Goal: Information Seeking & Learning: Learn about a topic

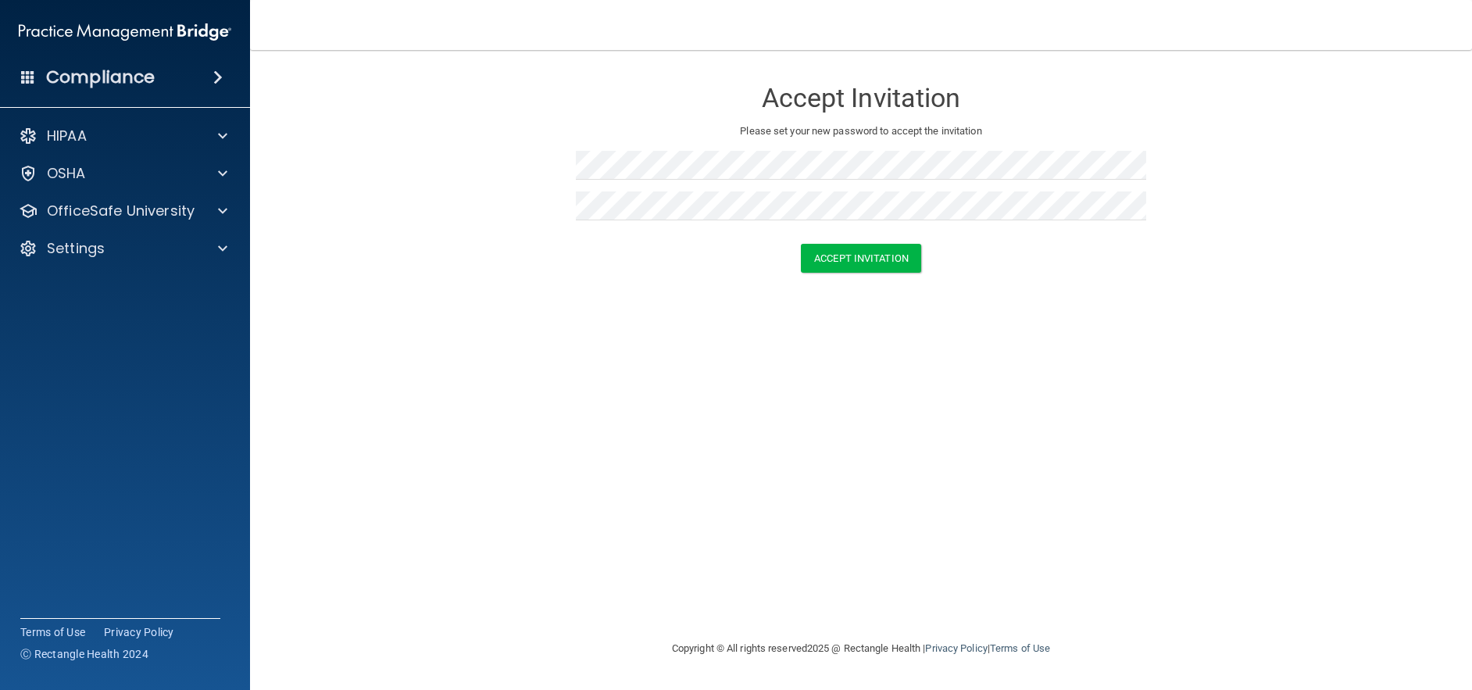
click at [766, 477] on div "Accept Invitation Please set your new password to accept the invitation Accept …" at bounding box center [860, 345] width 1159 height 558
click at [854, 254] on button "Accept Invitation" at bounding box center [861, 258] width 120 height 29
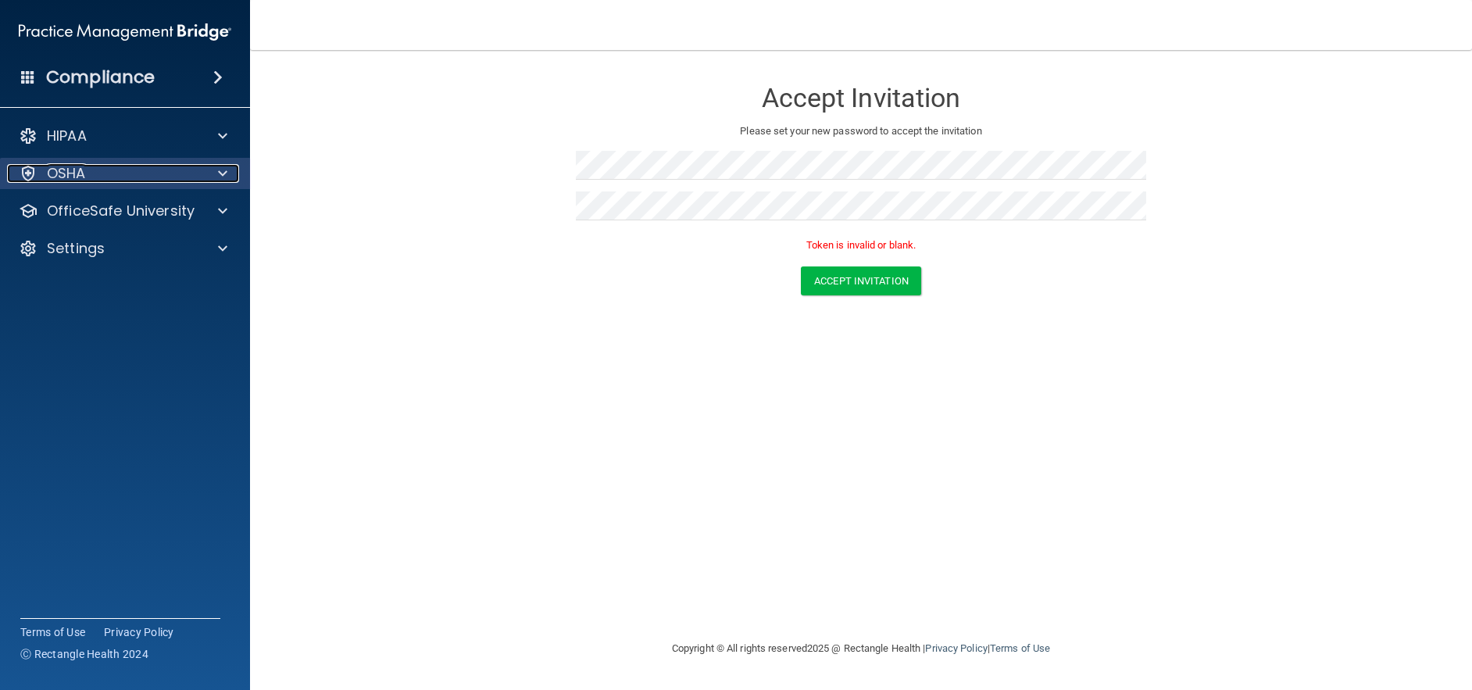
click at [87, 182] on div "OSHA" at bounding box center [104, 173] width 194 height 19
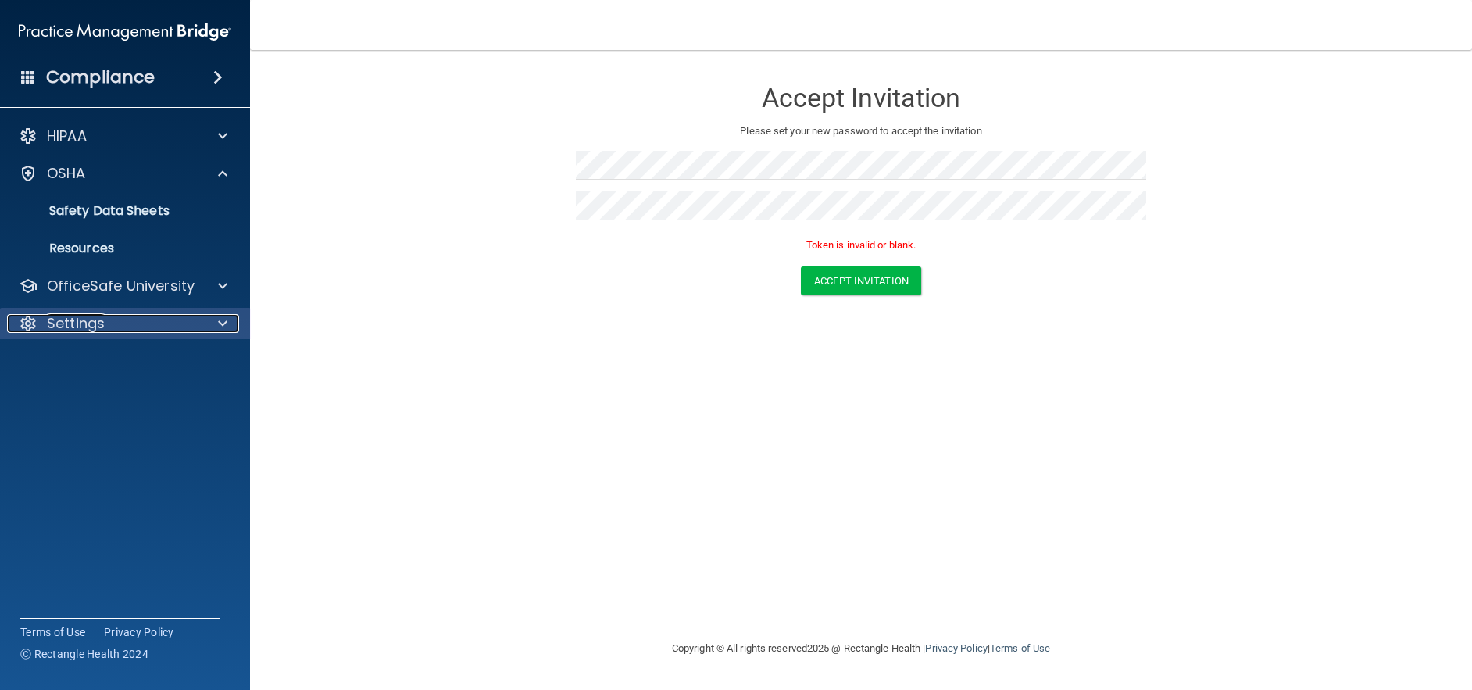
click at [115, 320] on div "Settings" at bounding box center [104, 323] width 194 height 19
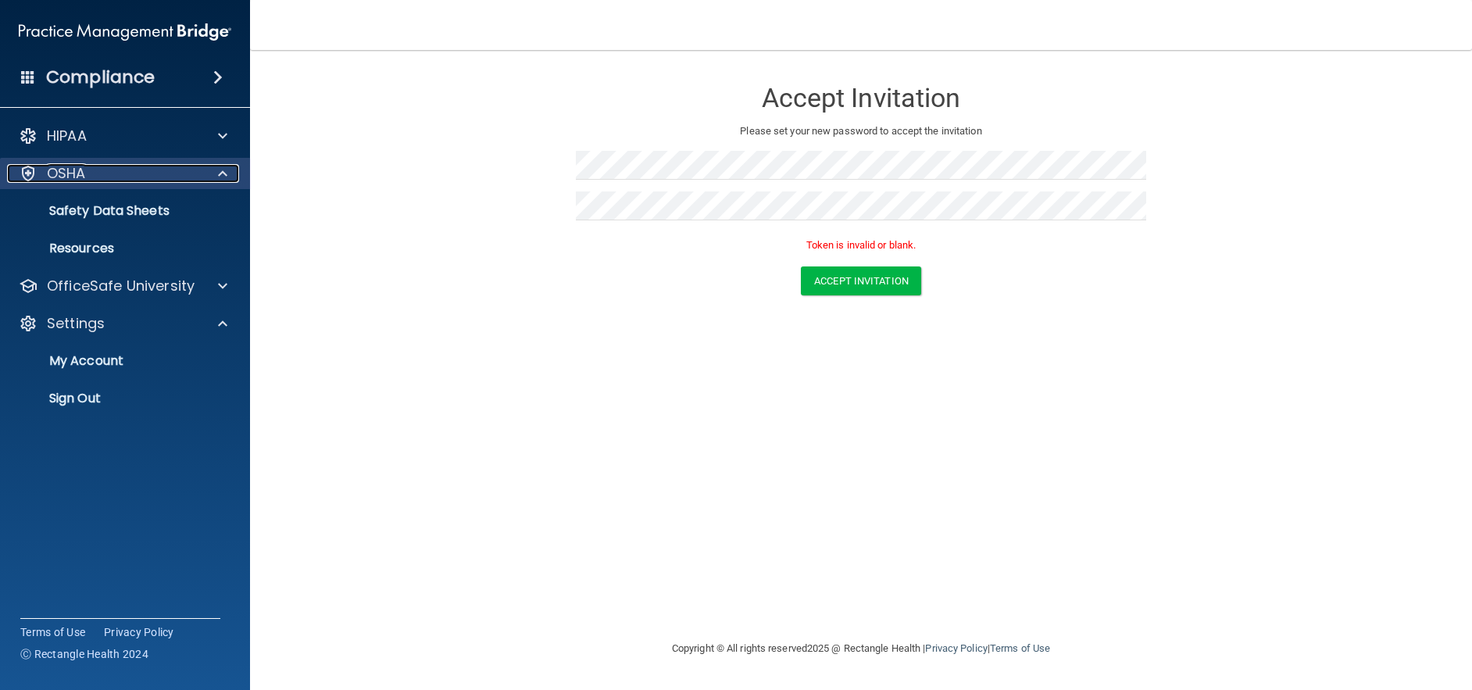
click at [115, 173] on div "OSHA" at bounding box center [104, 173] width 194 height 19
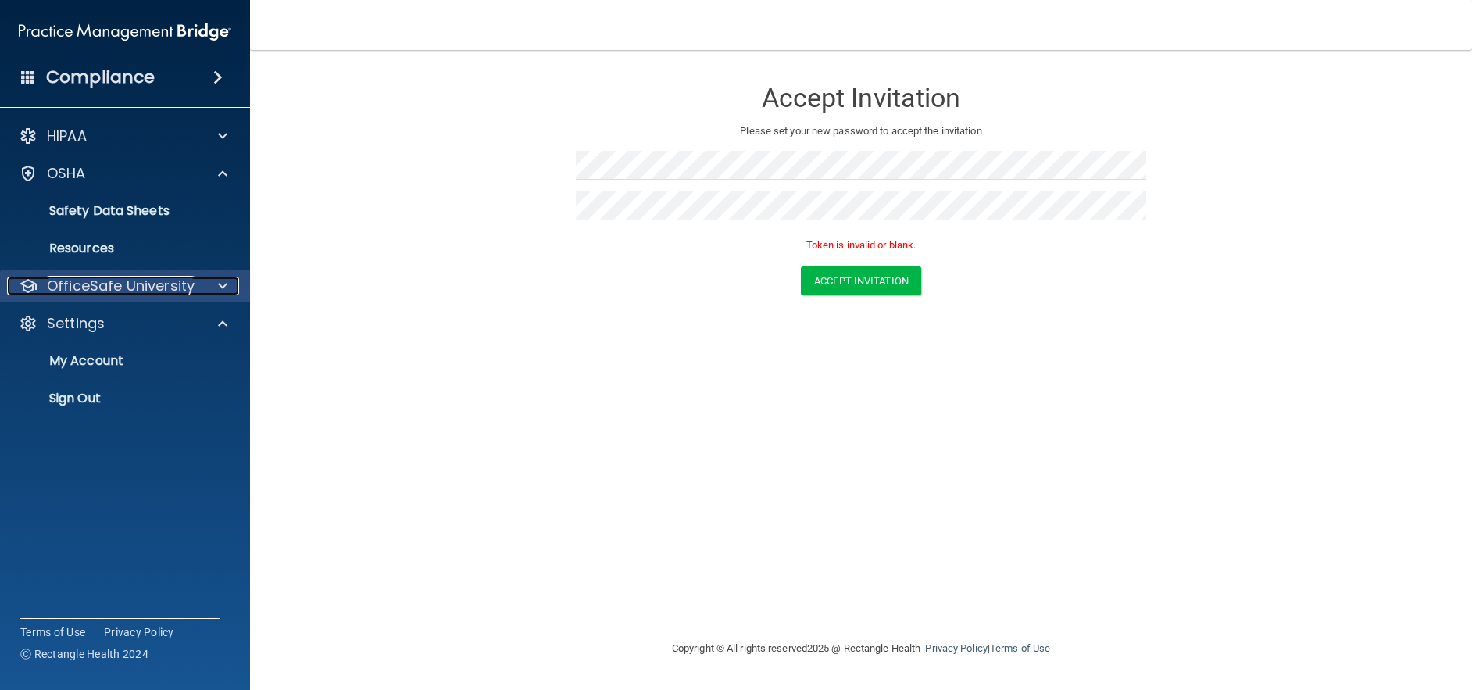
click at [110, 289] on p "OfficeSafe University" at bounding box center [121, 286] width 148 height 19
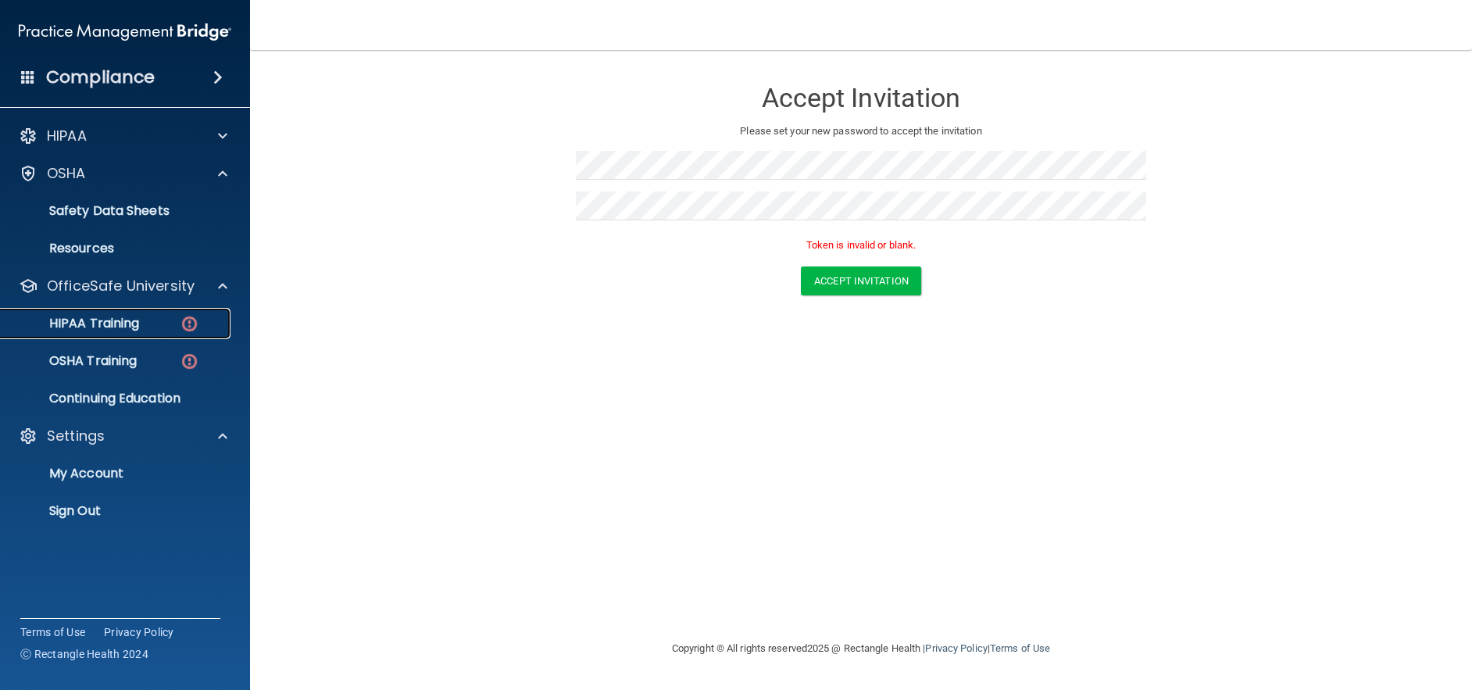
click at [127, 317] on p "HIPAA Training" at bounding box center [74, 324] width 129 height 16
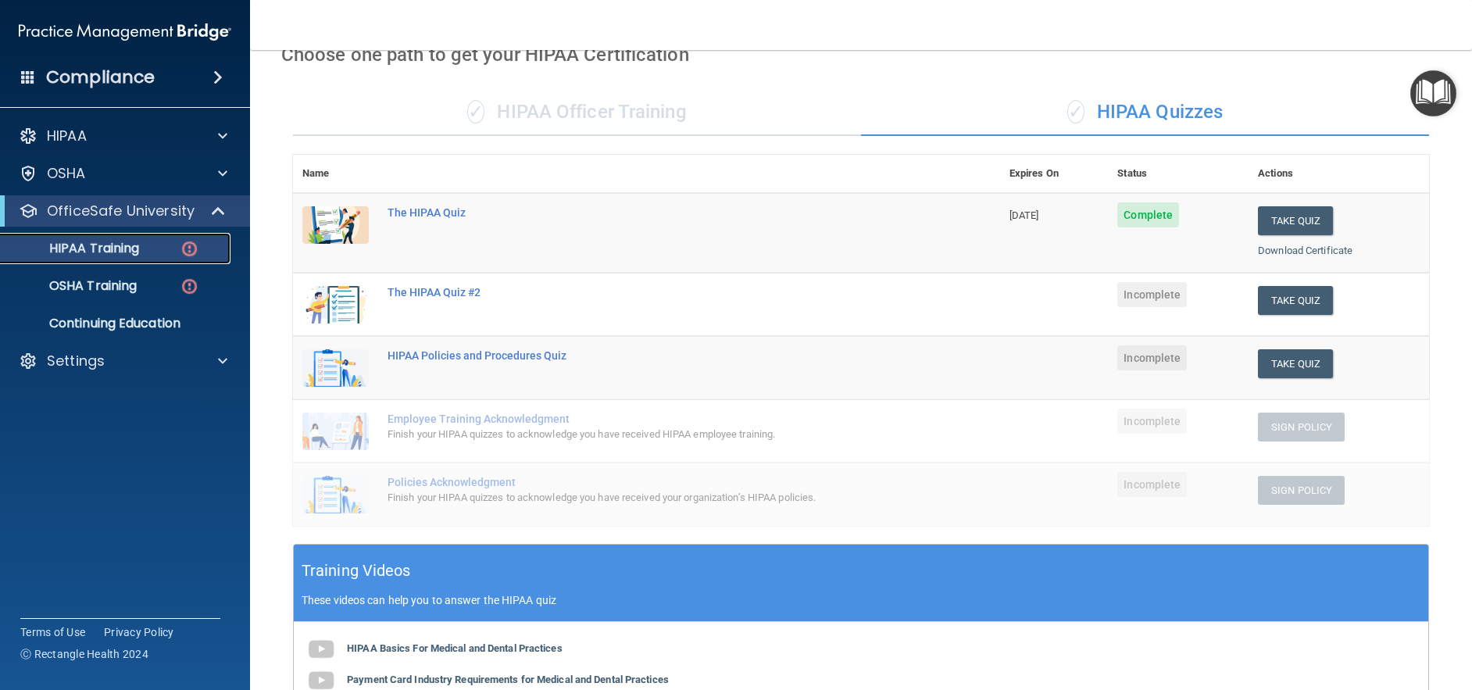
scroll to position [78, 0]
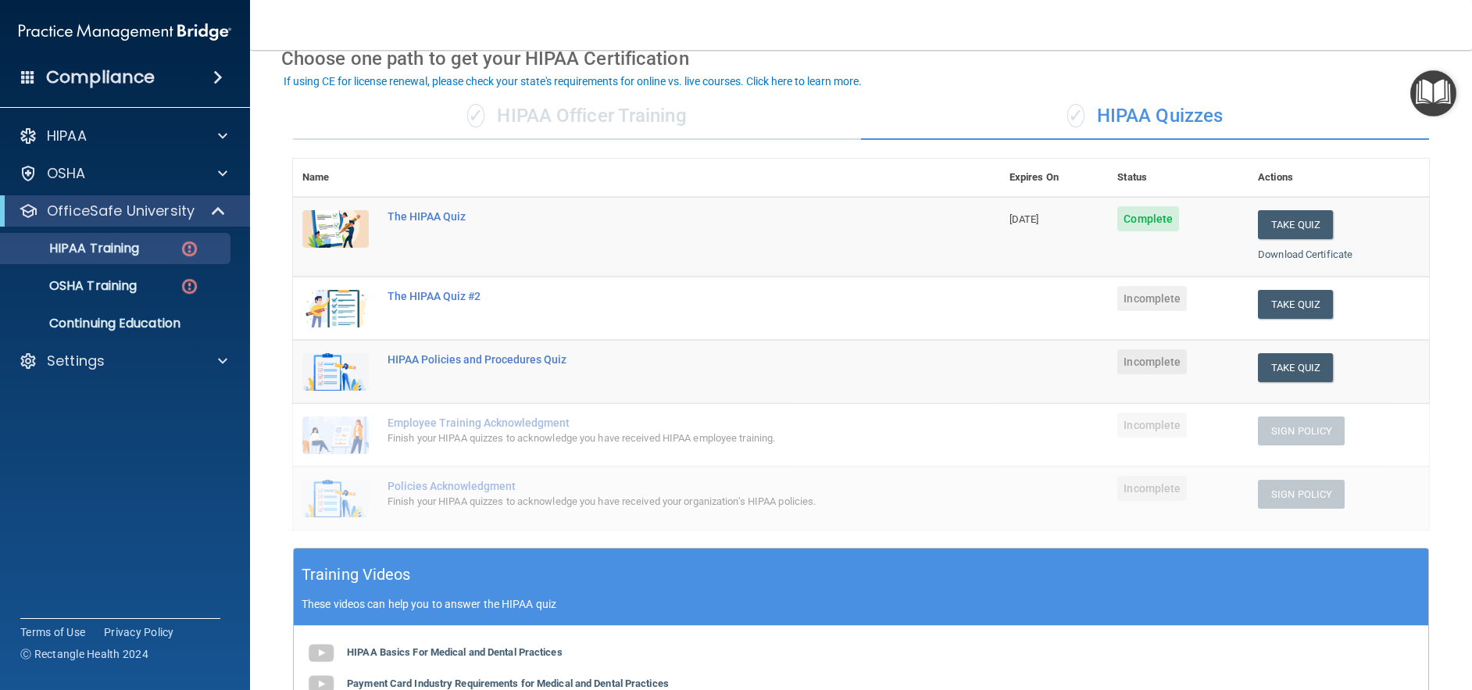
click at [1153, 304] on span "Incomplete" at bounding box center [1152, 298] width 70 height 25
click at [1268, 302] on button "Take Quiz" at bounding box center [1295, 304] width 75 height 29
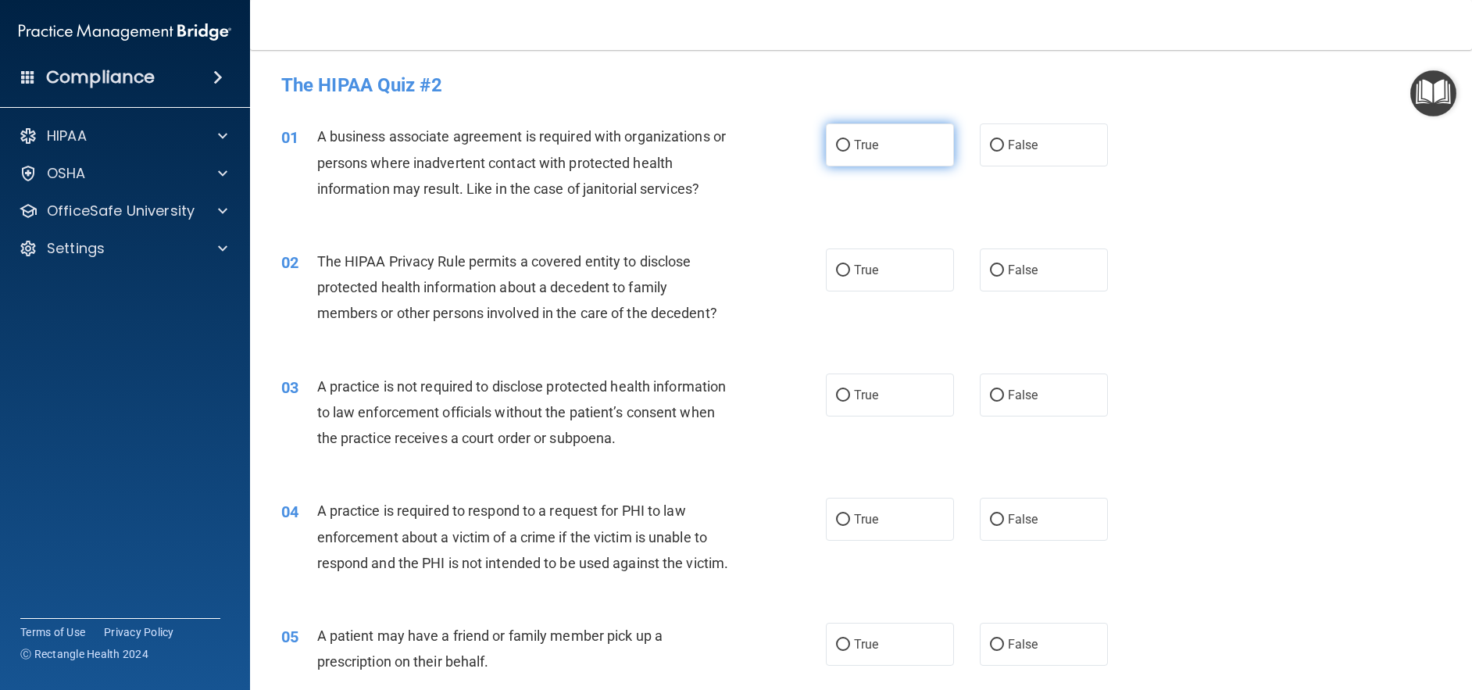
click at [839, 148] on input "True" at bounding box center [843, 146] width 14 height 12
radio input "true"
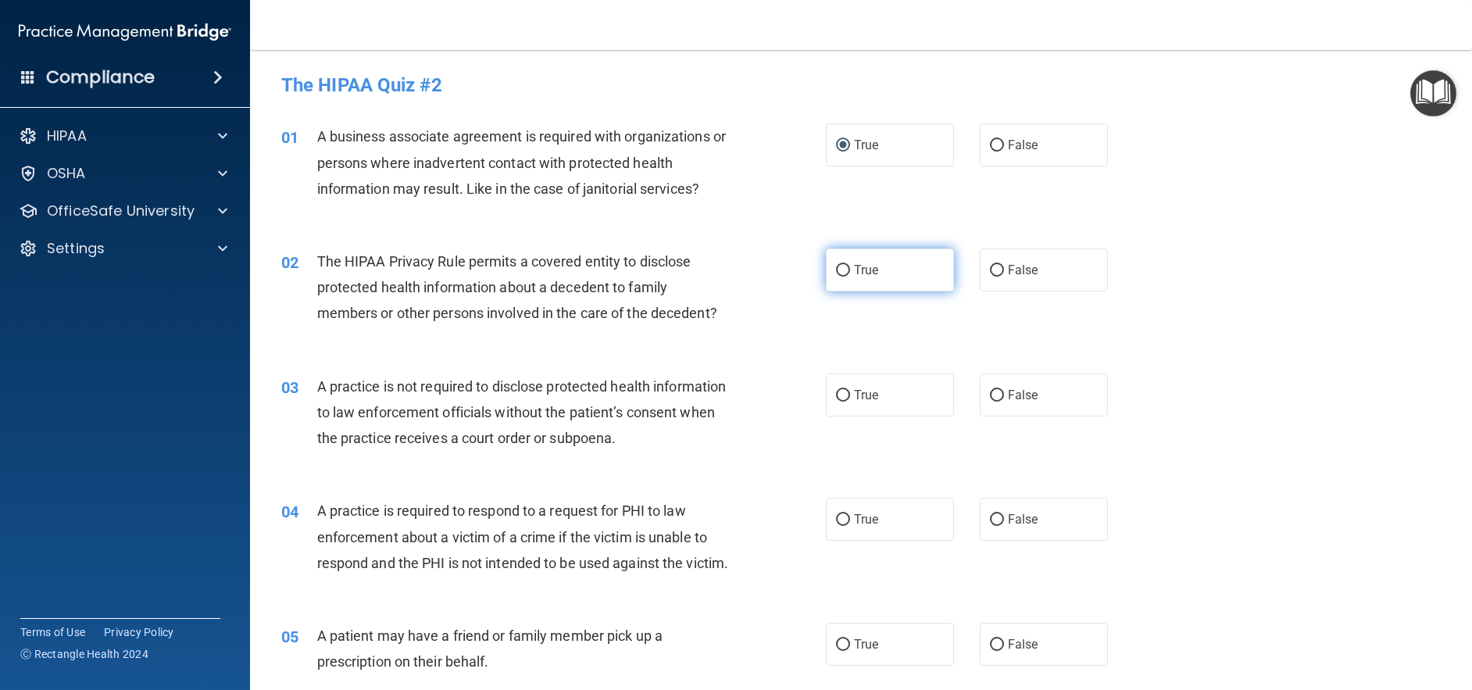
click at [838, 271] on input "True" at bounding box center [843, 271] width 14 height 12
radio input "true"
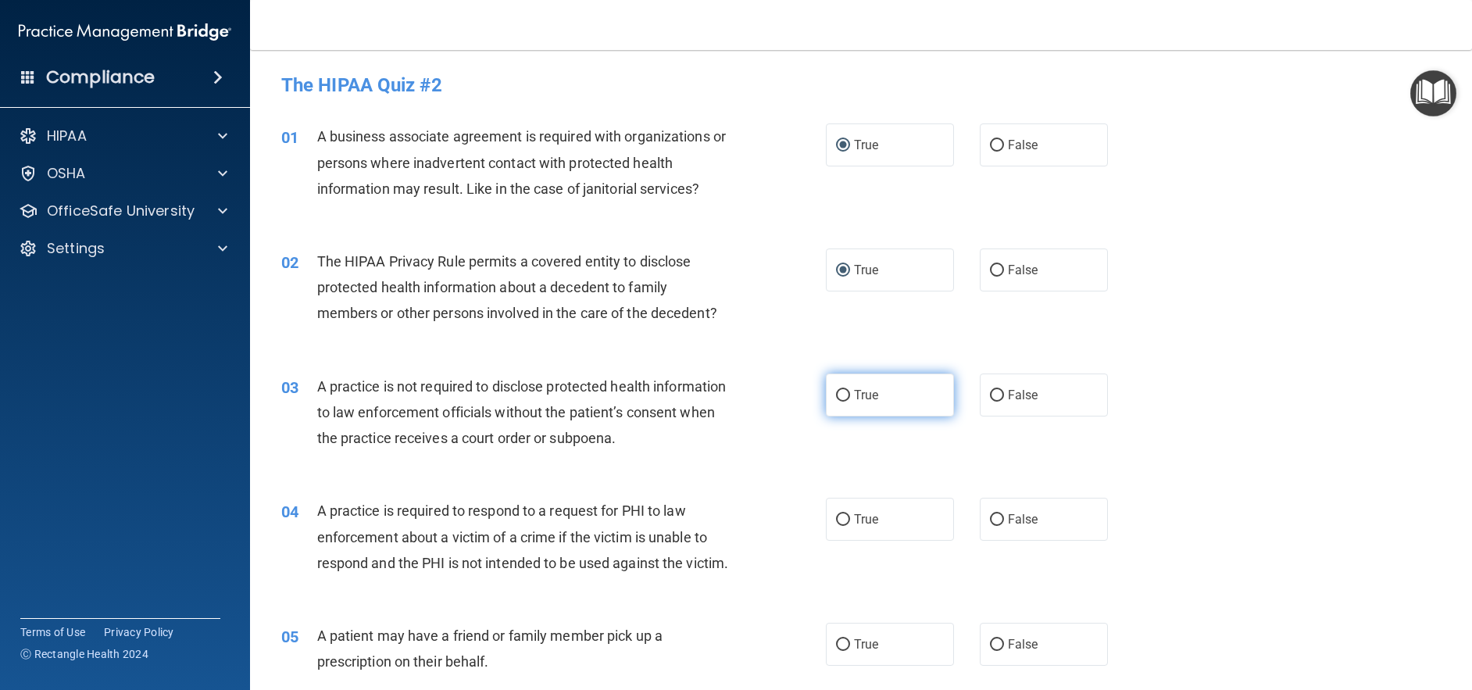
click at [836, 397] on input "True" at bounding box center [843, 396] width 14 height 12
radio input "true"
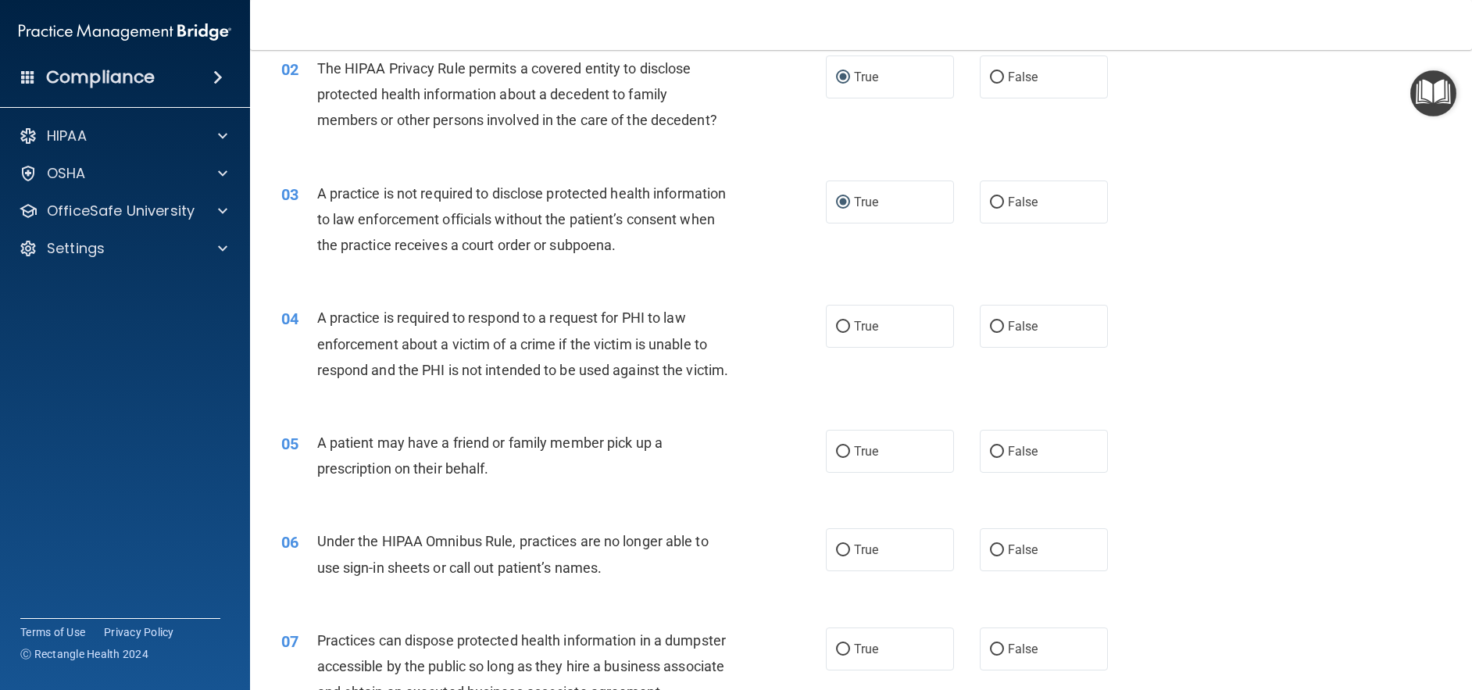
scroll to position [156, 0]
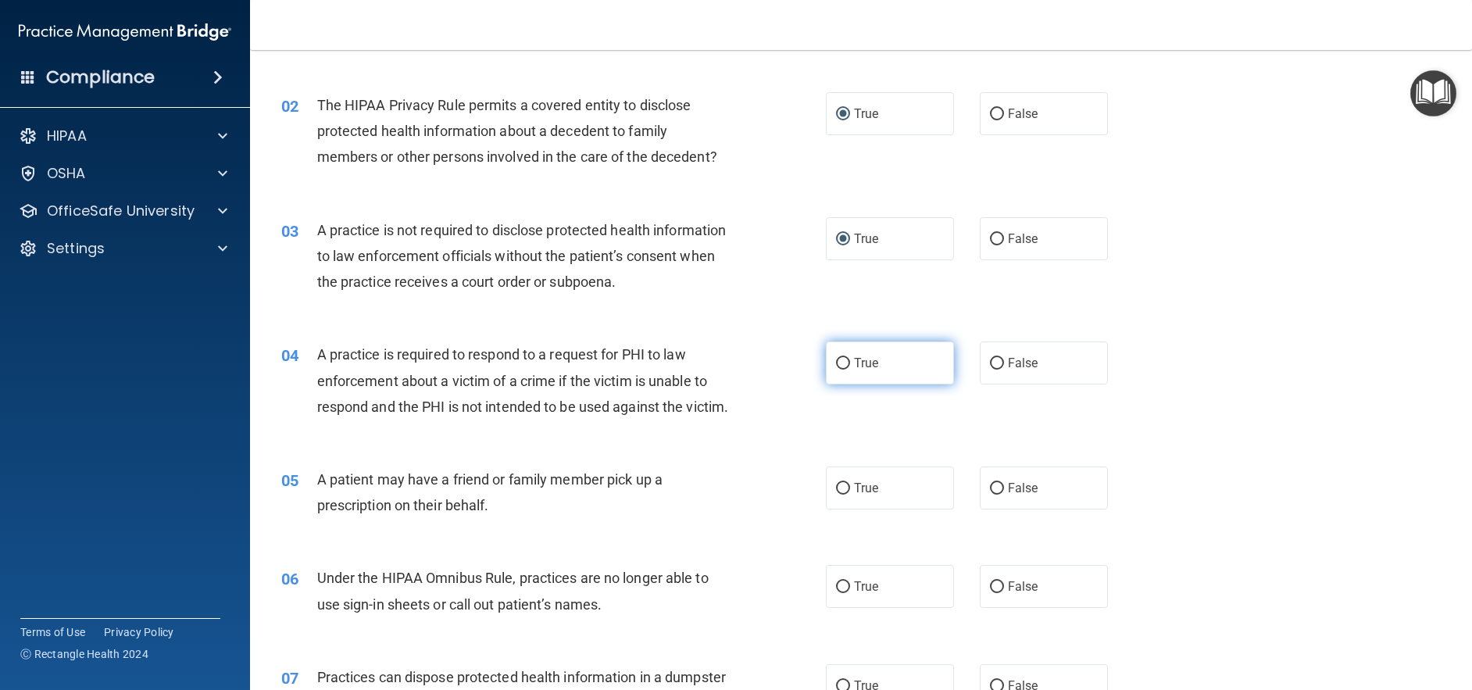
click at [836, 364] on input "True" at bounding box center [843, 364] width 14 height 12
radio input "true"
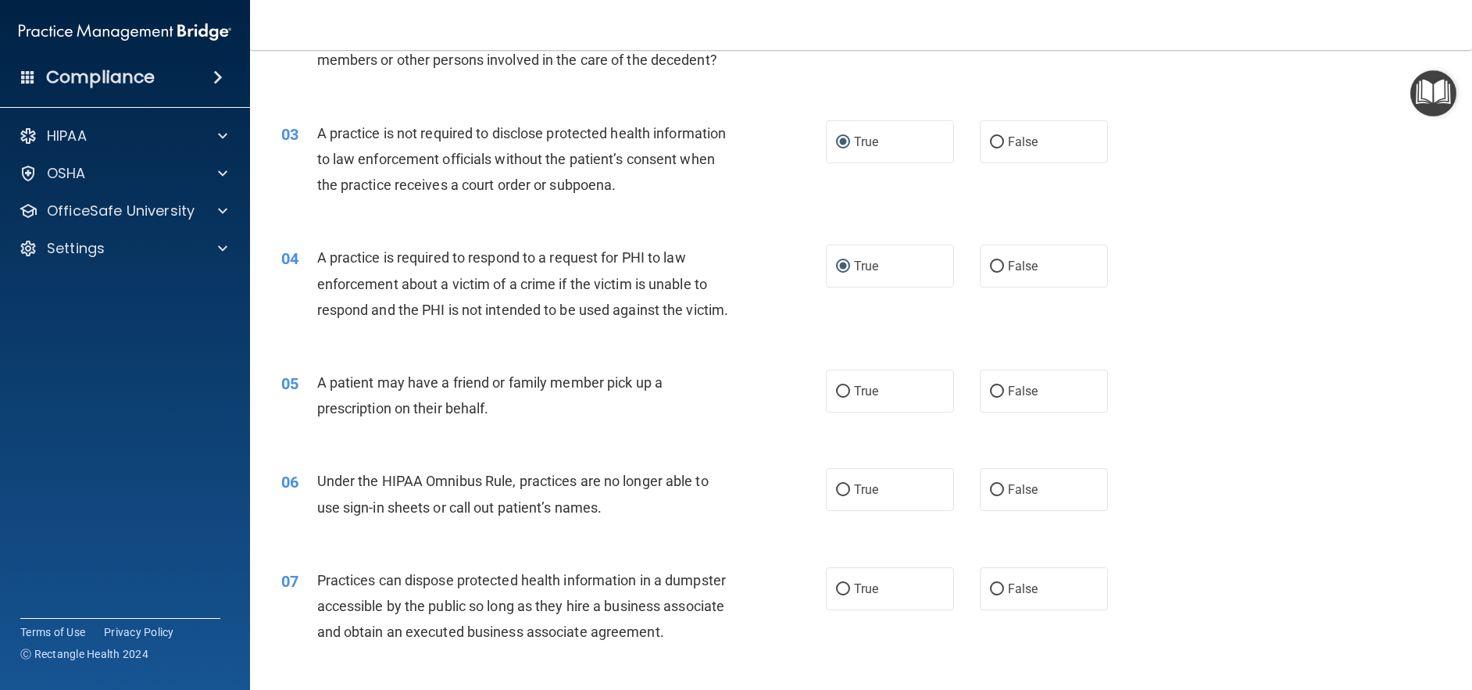
scroll to position [313, 0]
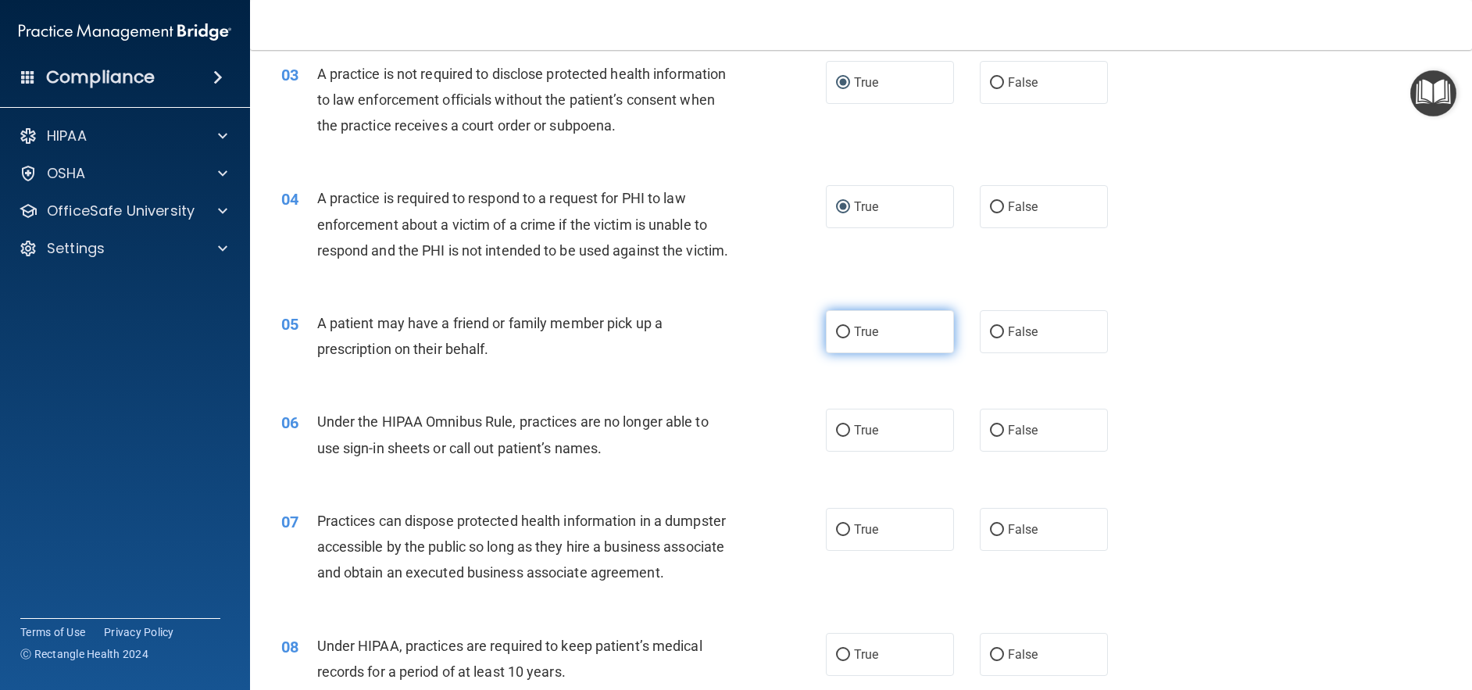
click at [837, 338] on input "True" at bounding box center [843, 333] width 14 height 12
radio input "true"
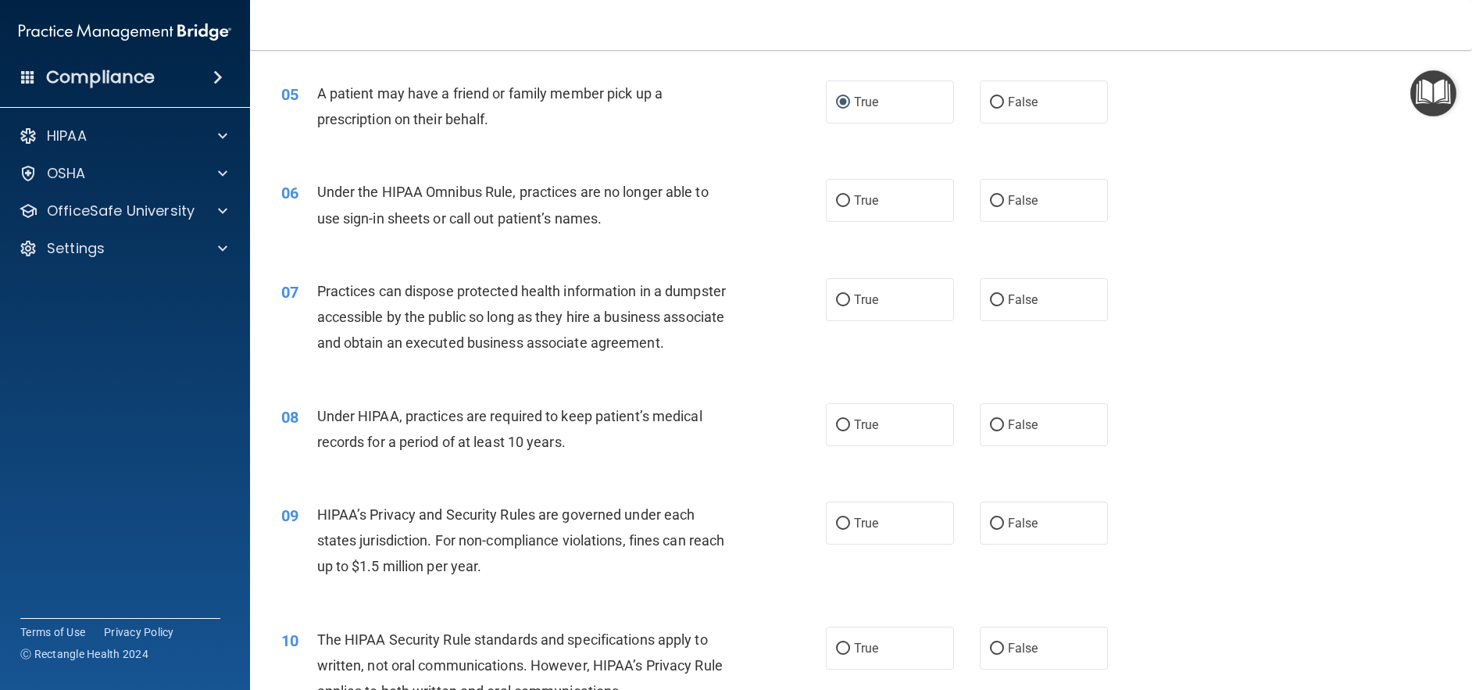
scroll to position [547, 0]
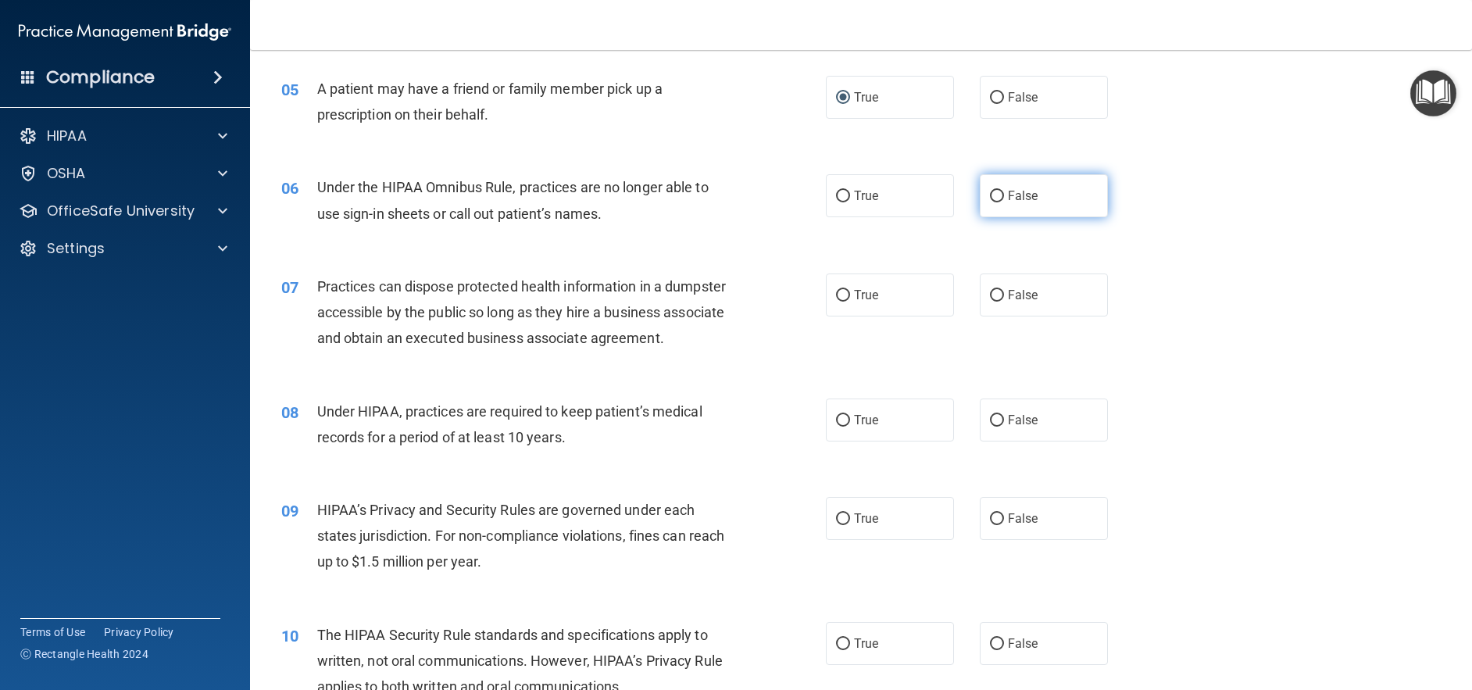
click at [991, 202] on input "False" at bounding box center [997, 197] width 14 height 12
radio input "true"
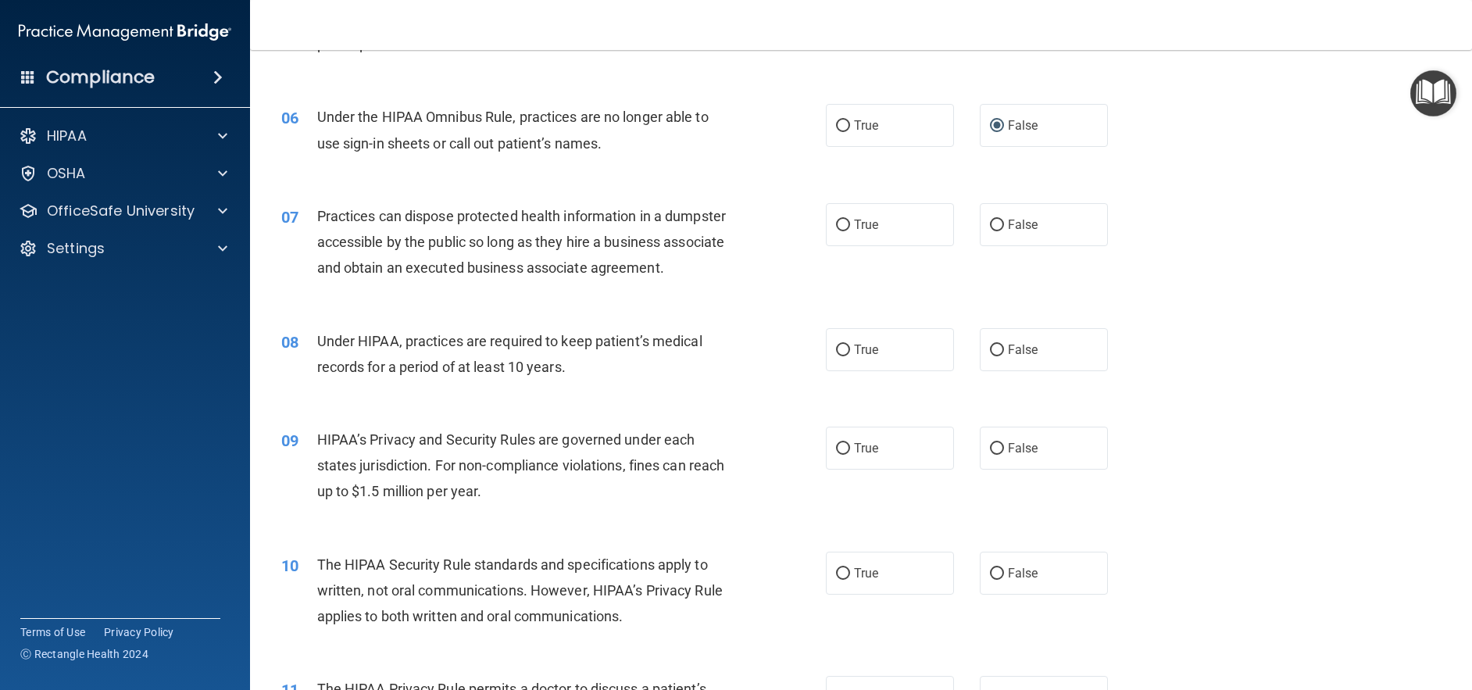
scroll to position [703, 0]
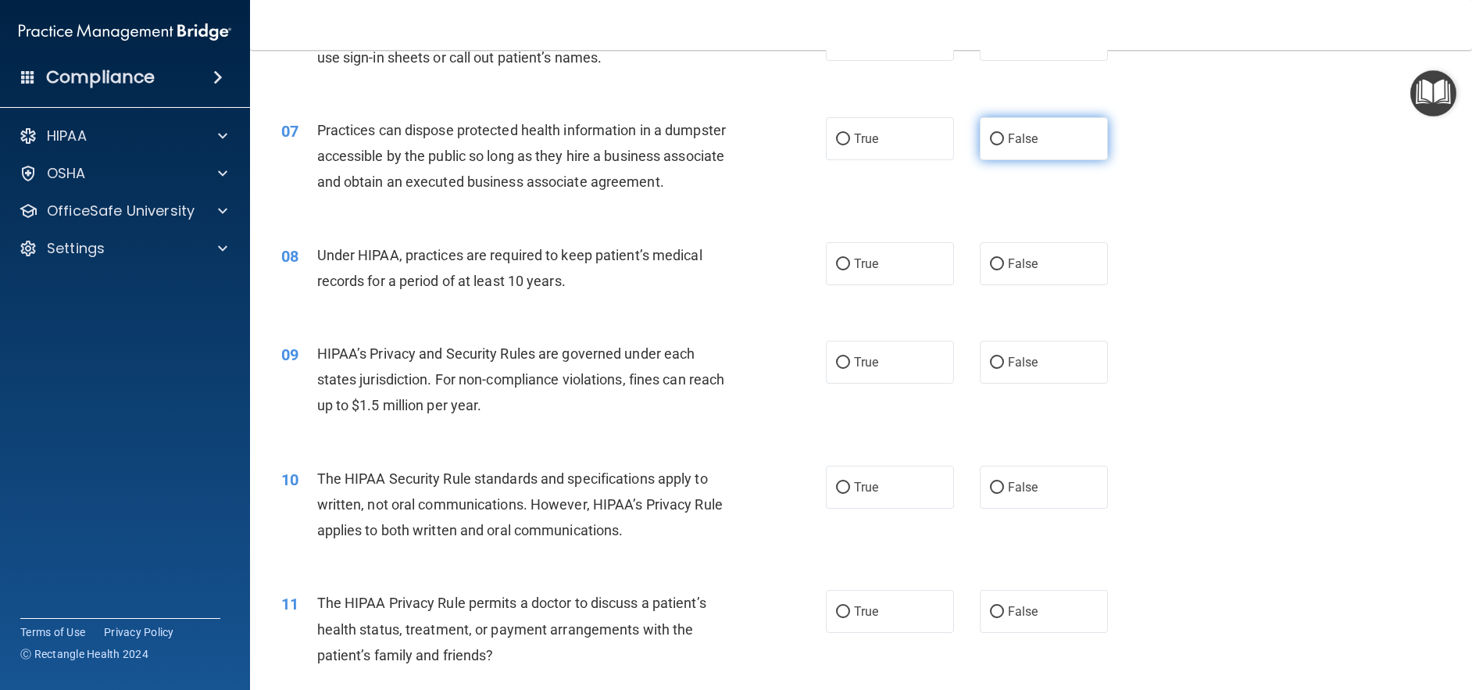
click at [990, 145] on input "False" at bounding box center [997, 140] width 14 height 12
radio input "true"
click at [990, 270] on input "False" at bounding box center [997, 265] width 14 height 12
radio input "true"
click at [995, 369] on input "False" at bounding box center [997, 363] width 14 height 12
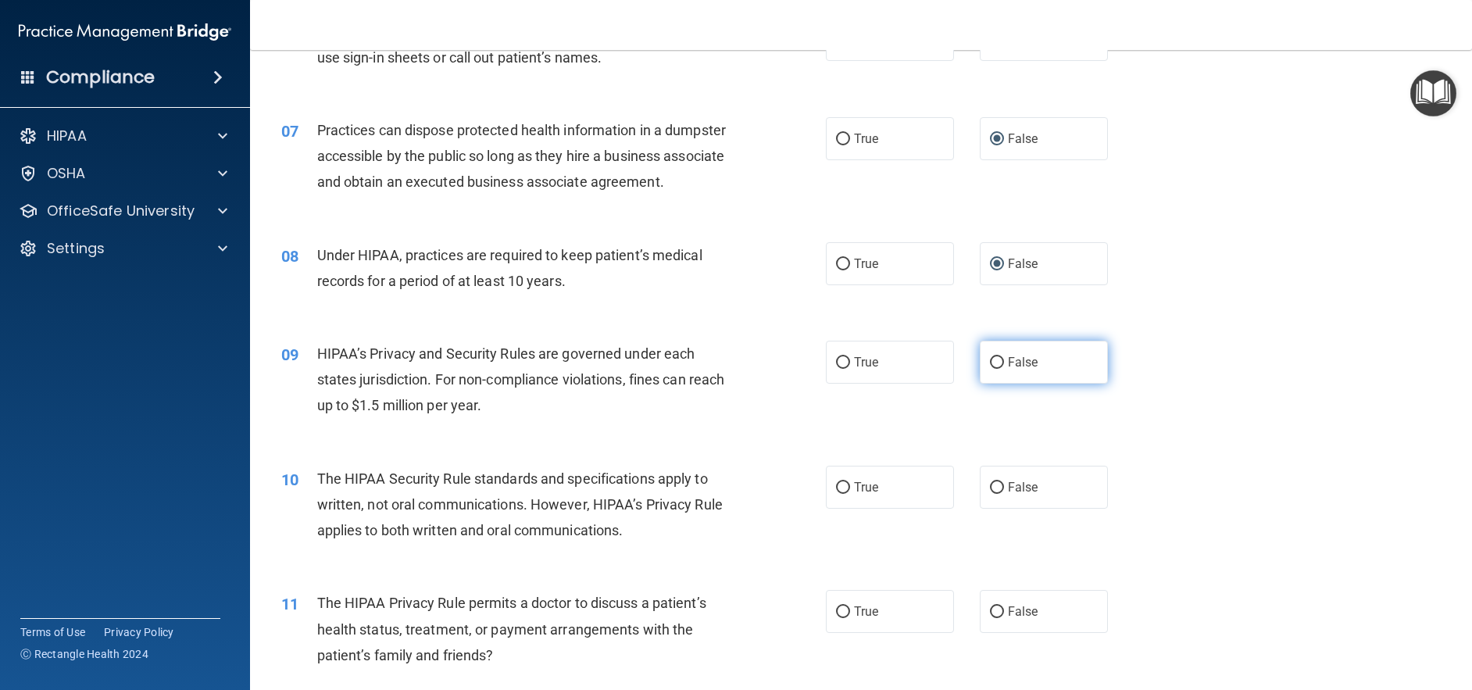
radio input "true"
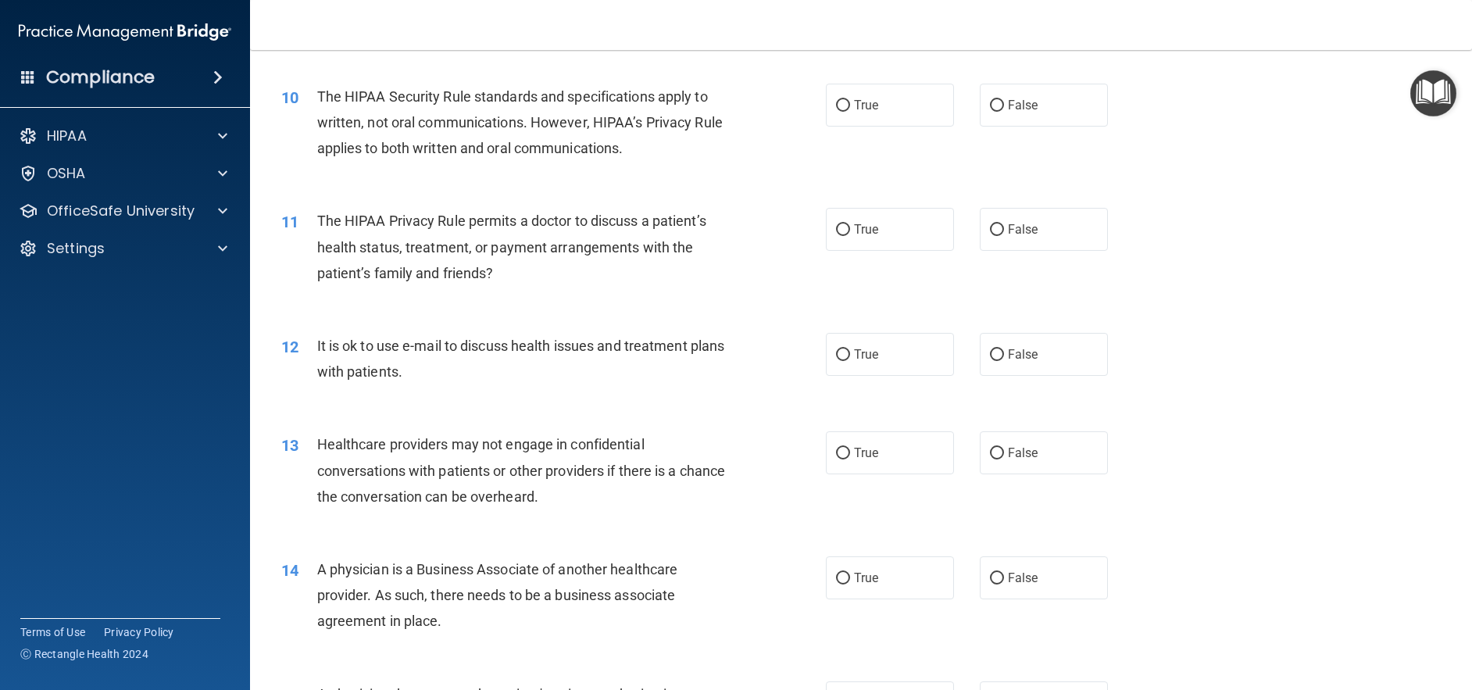
scroll to position [1094, 0]
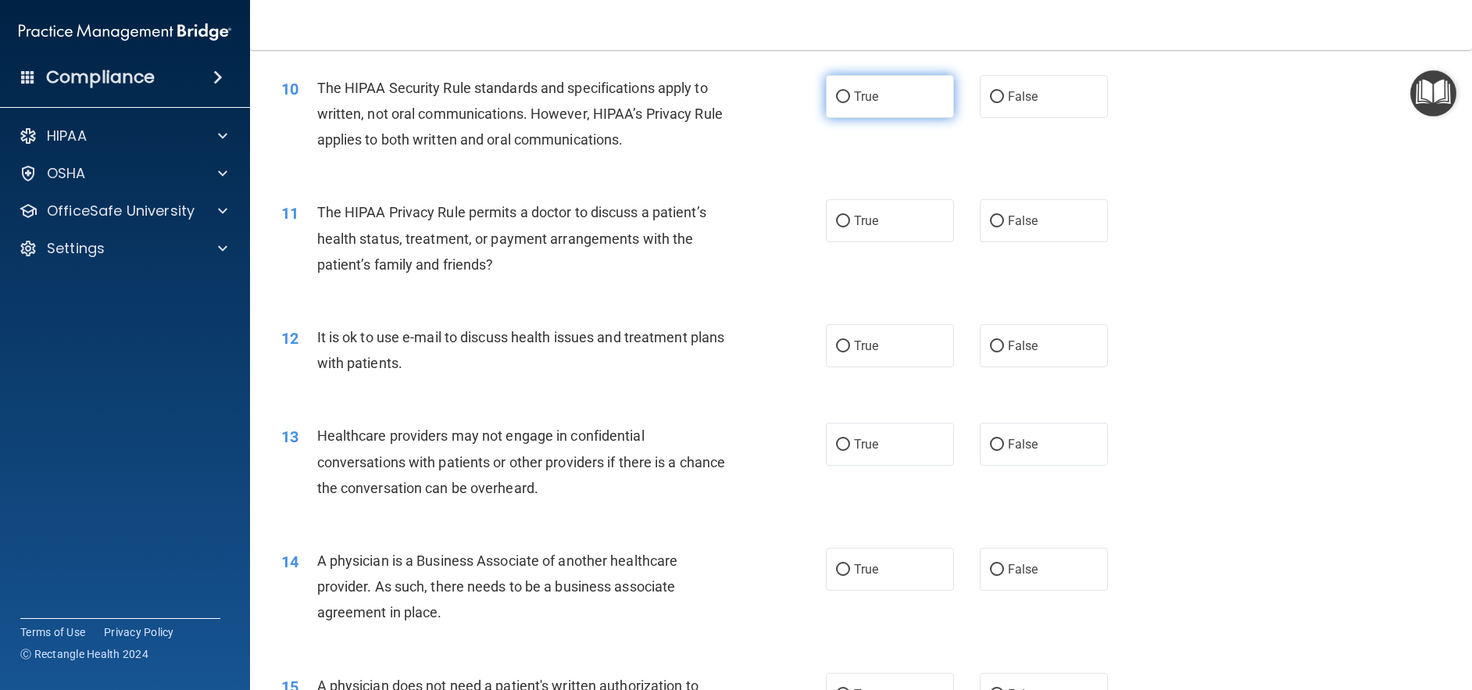
click at [838, 103] on input "True" at bounding box center [843, 97] width 14 height 12
radio input "true"
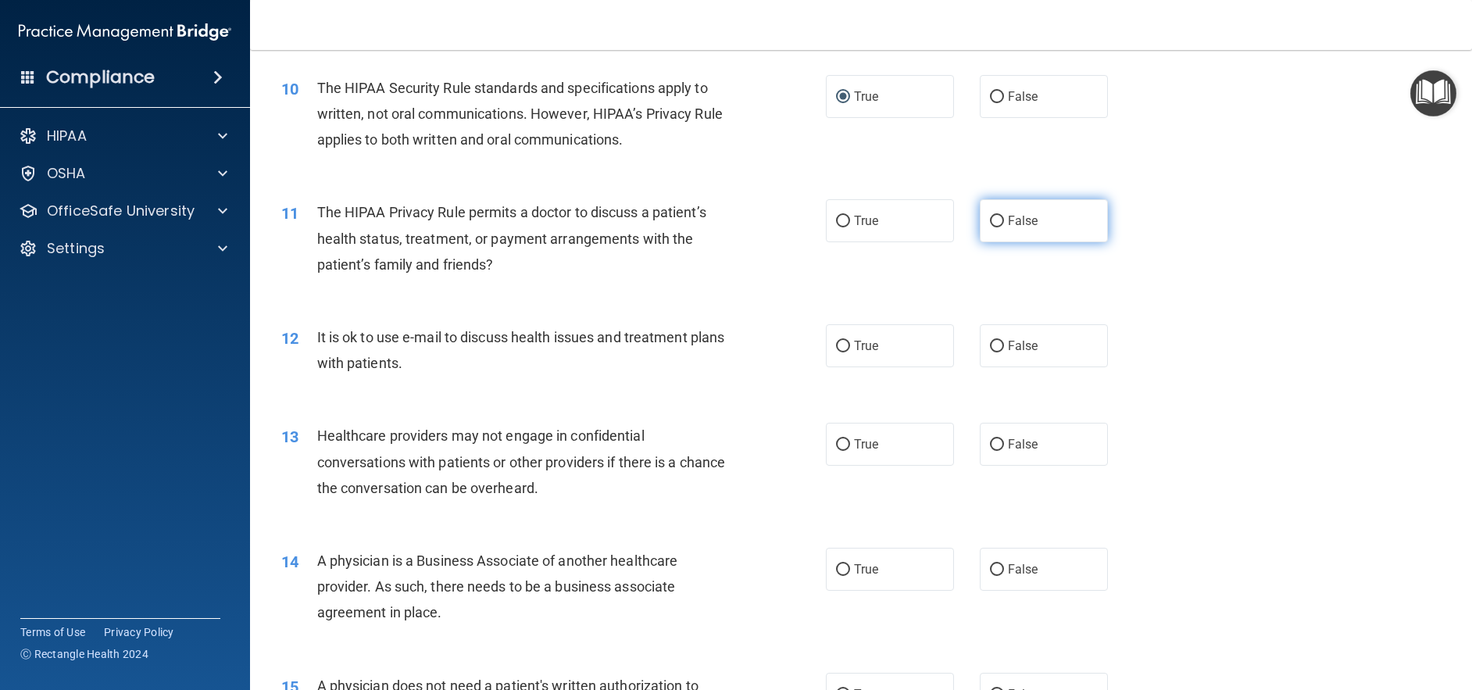
click at [990, 227] on input "False" at bounding box center [997, 222] width 14 height 12
radio input "true"
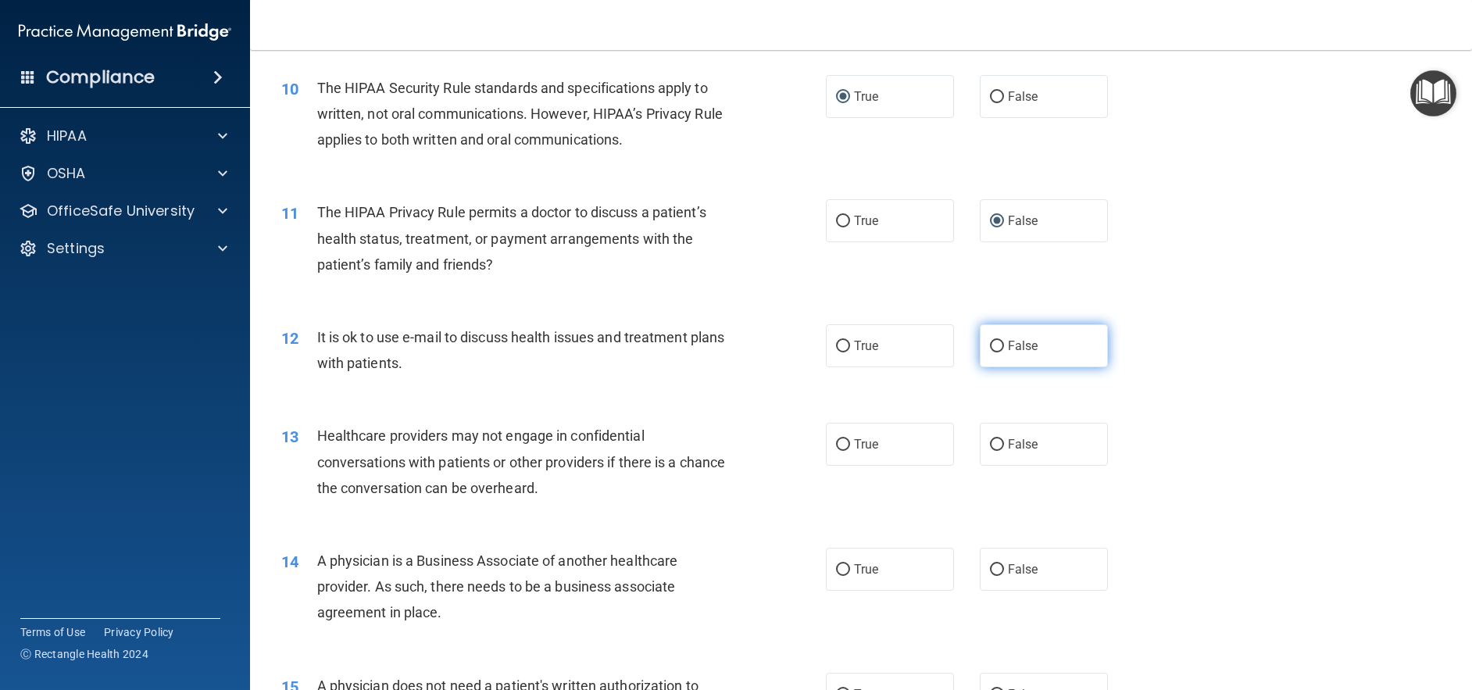
click at [992, 352] on input "False" at bounding box center [997, 347] width 14 height 12
radio input "true"
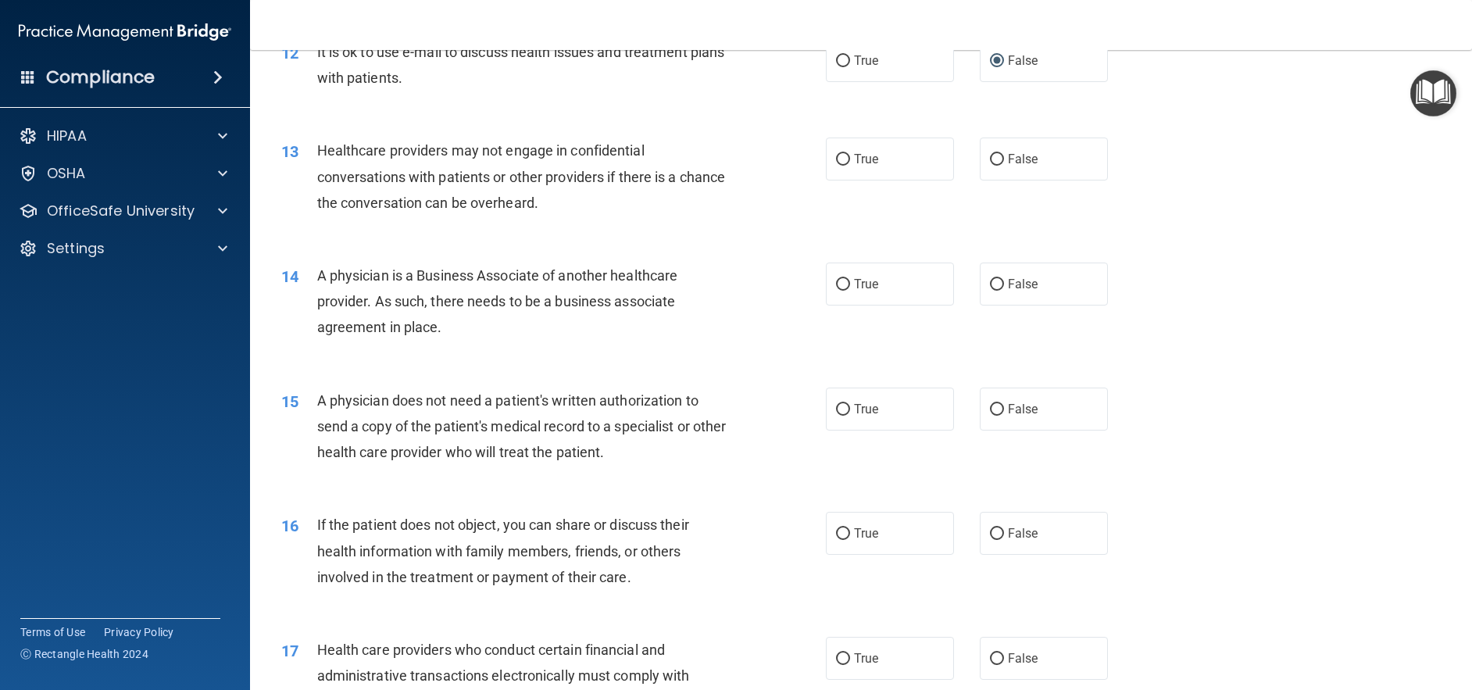
scroll to position [1406, 0]
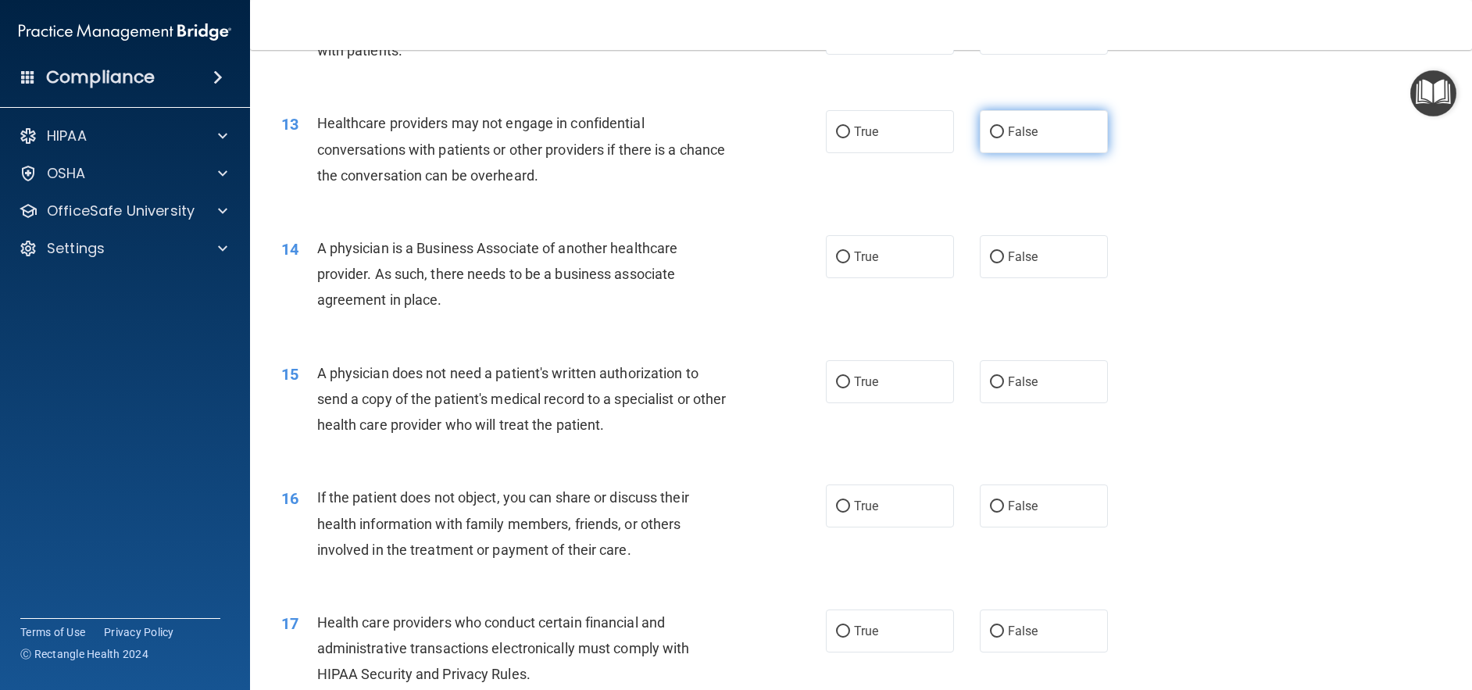
click at [990, 138] on input "False" at bounding box center [997, 133] width 14 height 12
radio input "true"
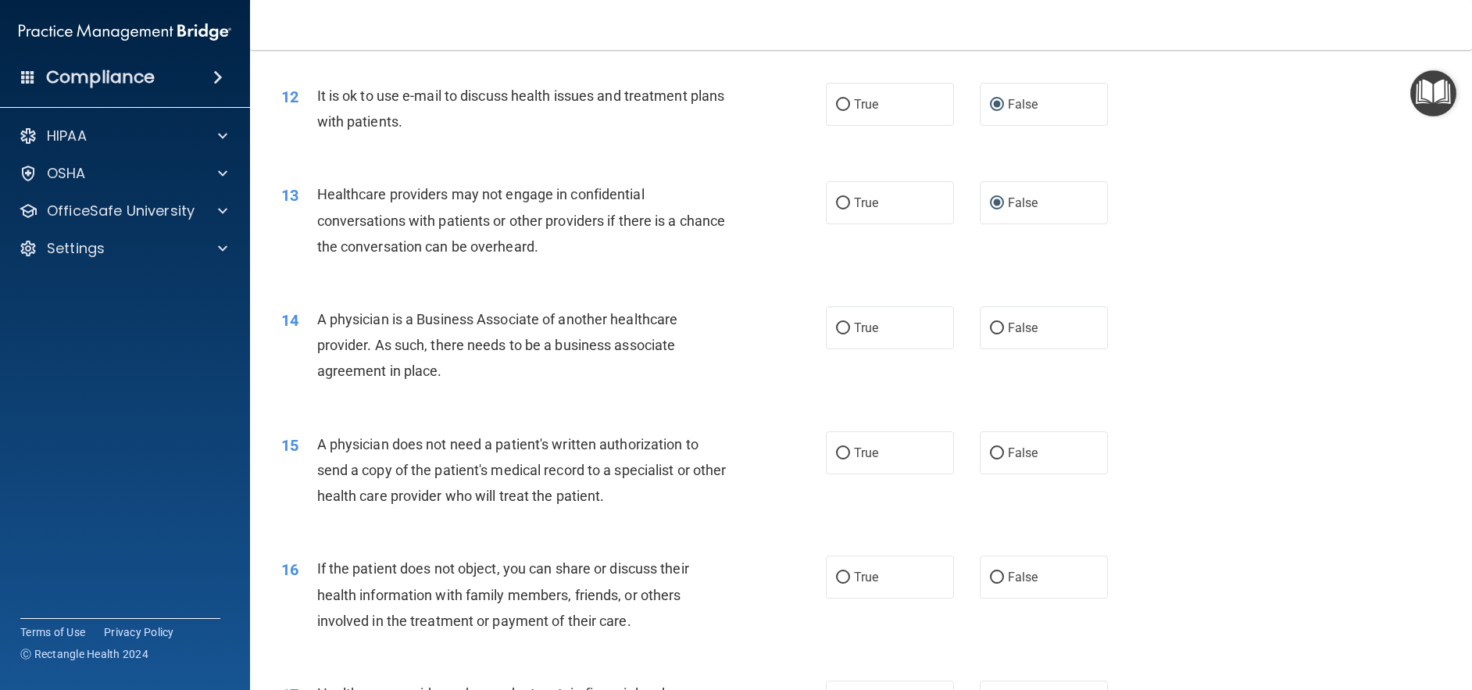
scroll to position [1410, 0]
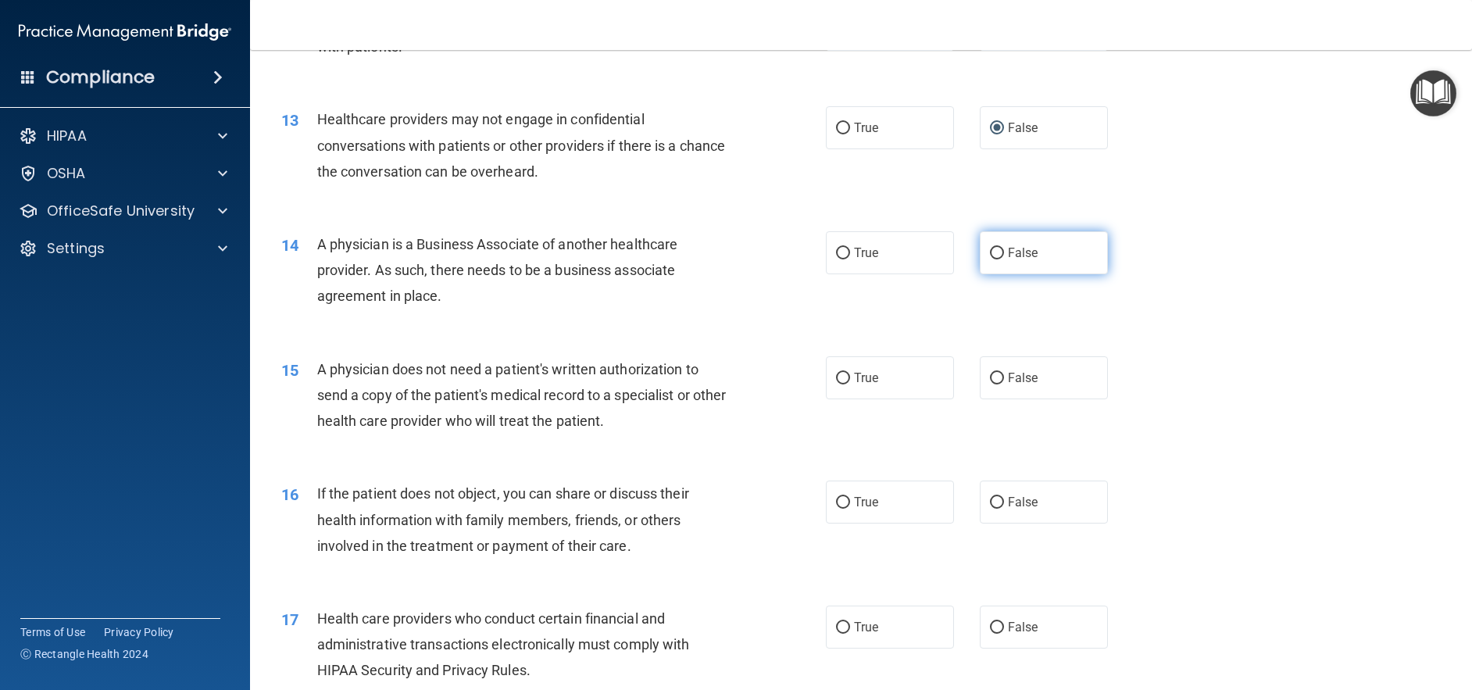
click at [990, 259] on input "False" at bounding box center [997, 254] width 14 height 12
radio input "true"
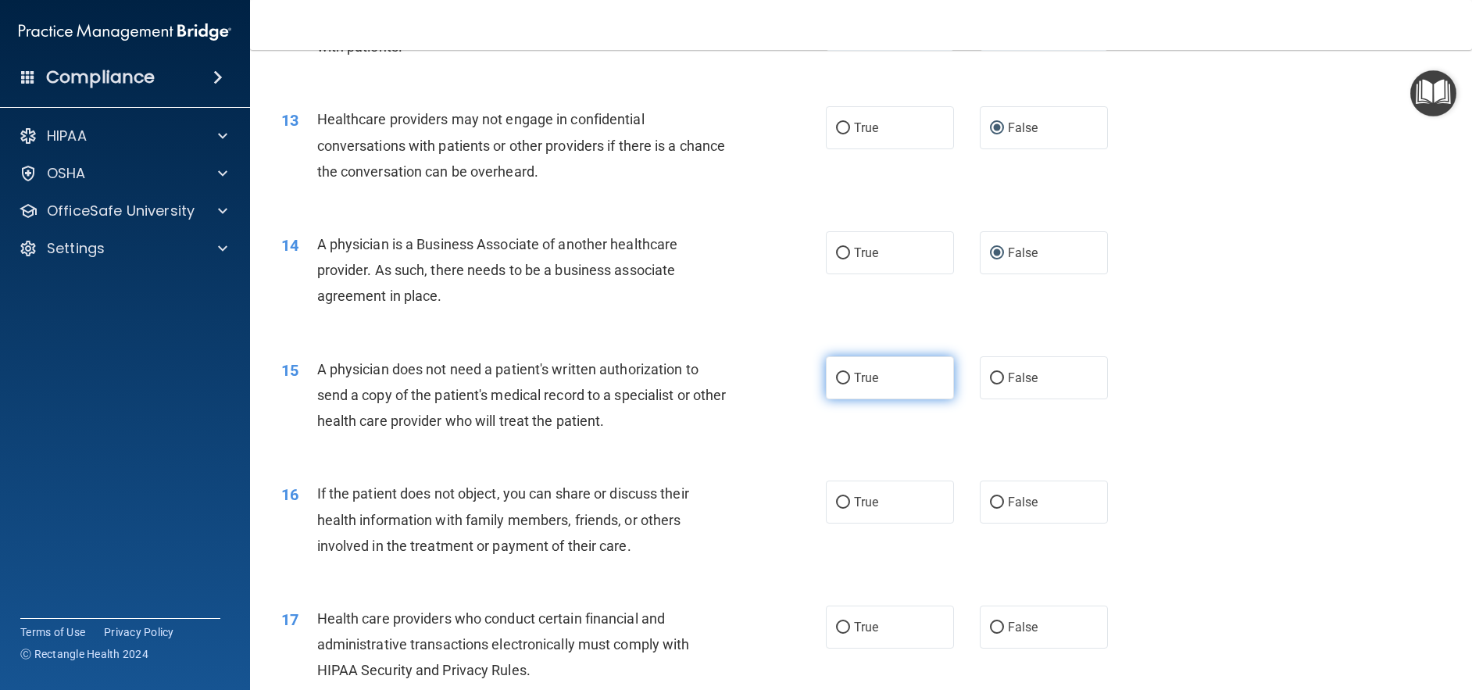
click at [836, 384] on input "True" at bounding box center [843, 379] width 14 height 12
radio input "true"
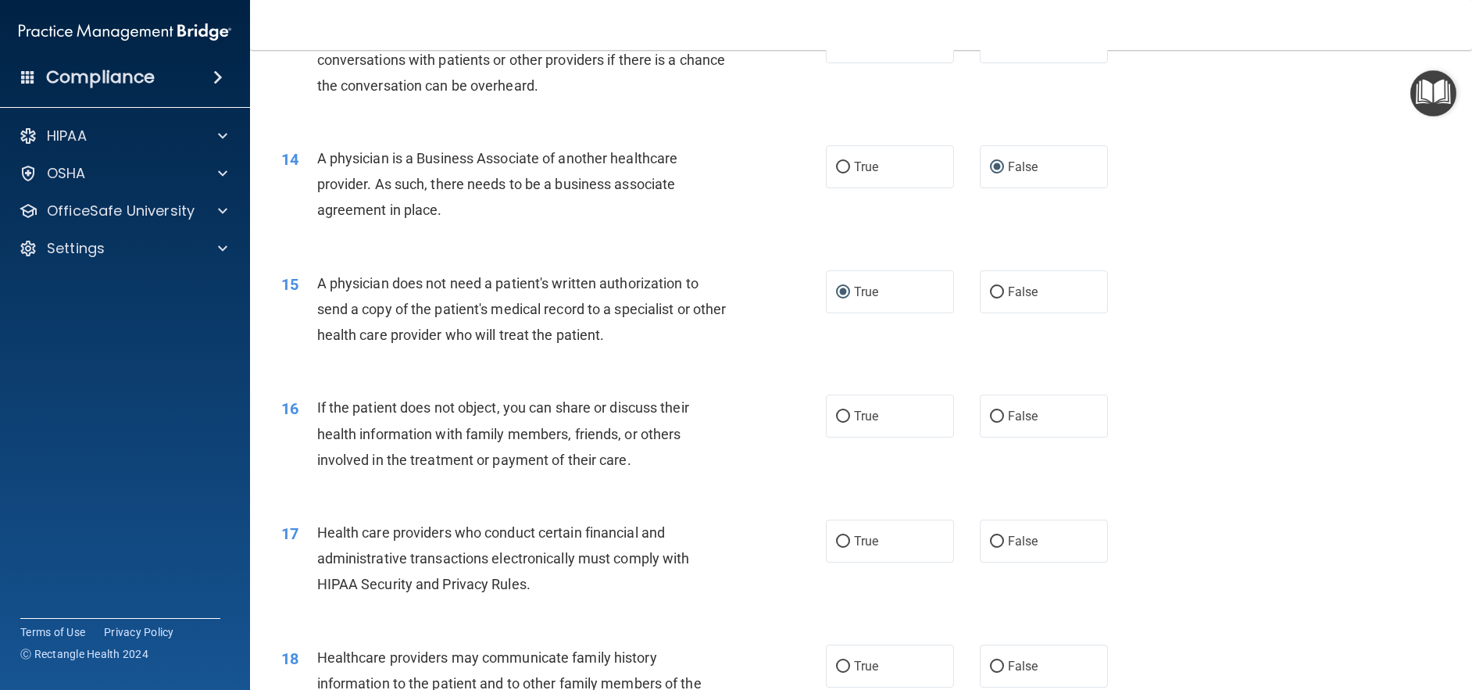
scroll to position [1723, 0]
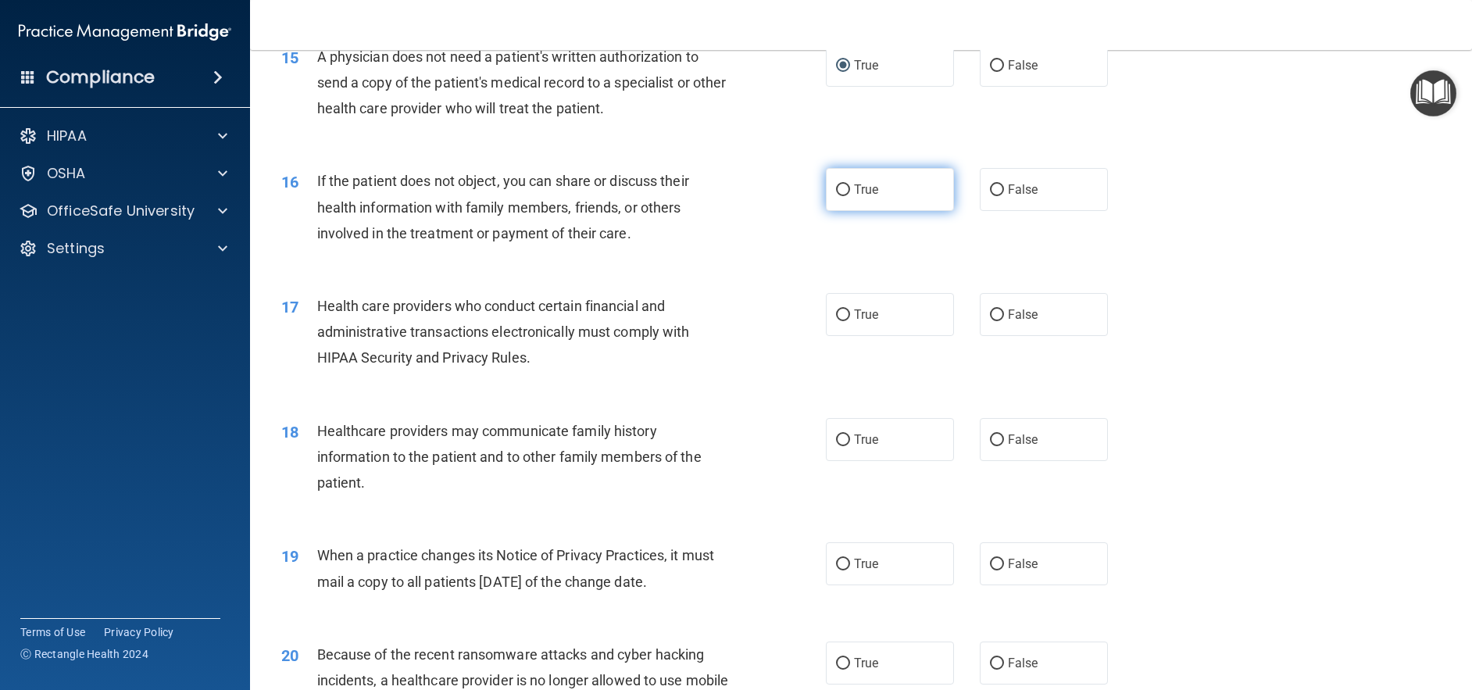
click at [840, 196] on input "True" at bounding box center [843, 190] width 14 height 12
radio input "true"
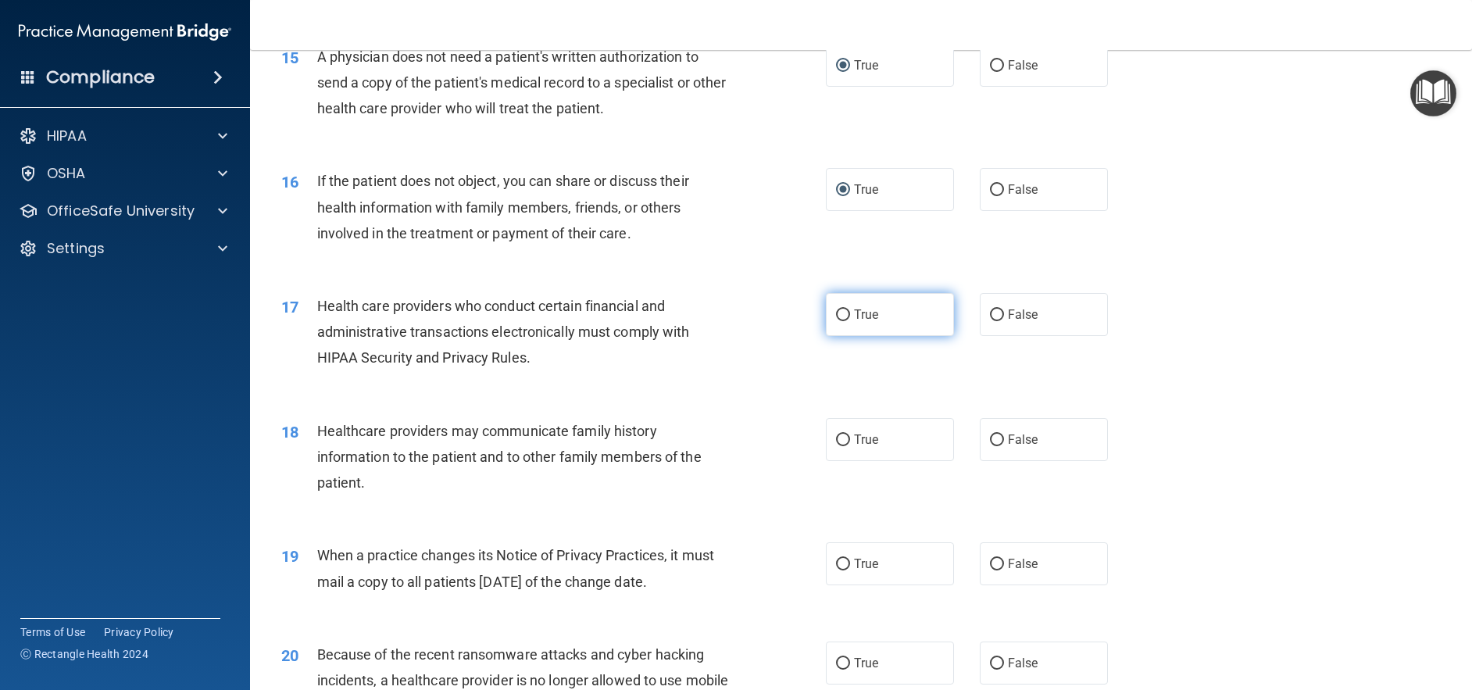
click at [836, 321] on input "True" at bounding box center [843, 315] width 14 height 12
radio input "true"
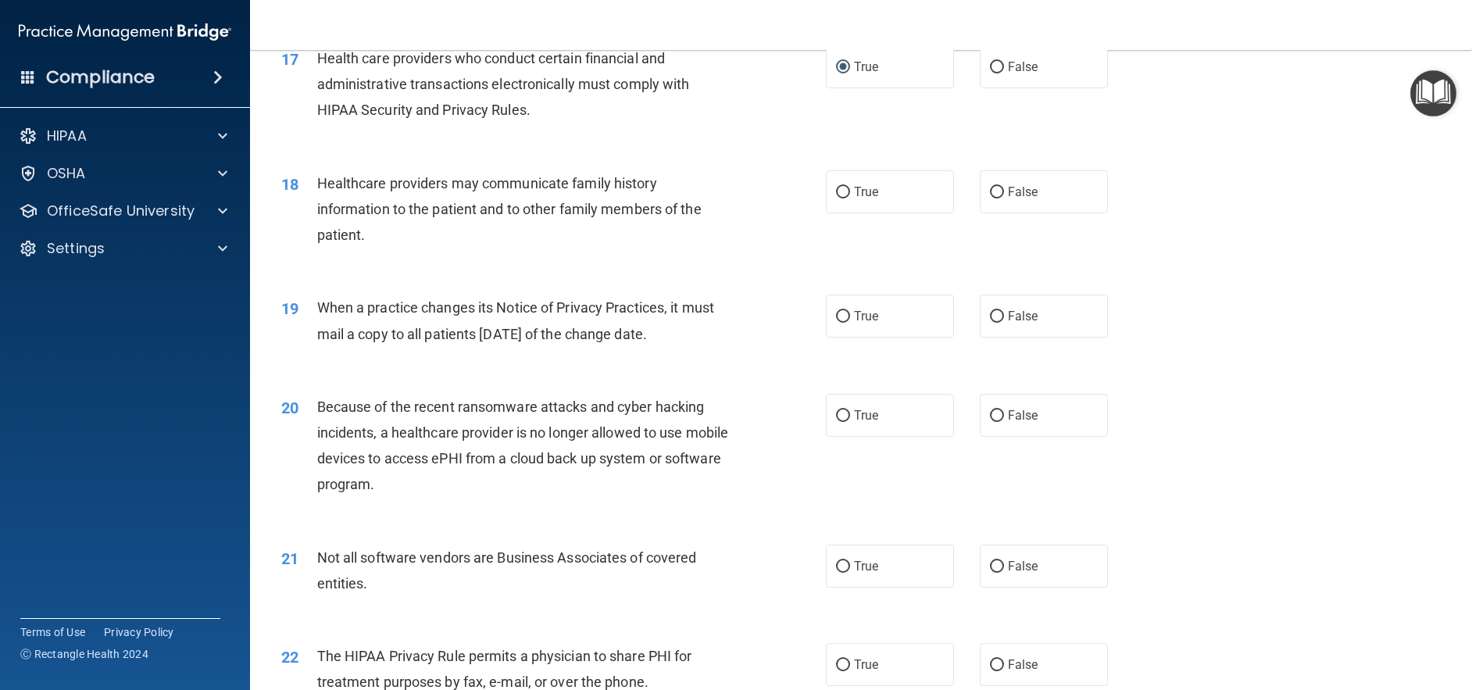
scroll to position [2035, 0]
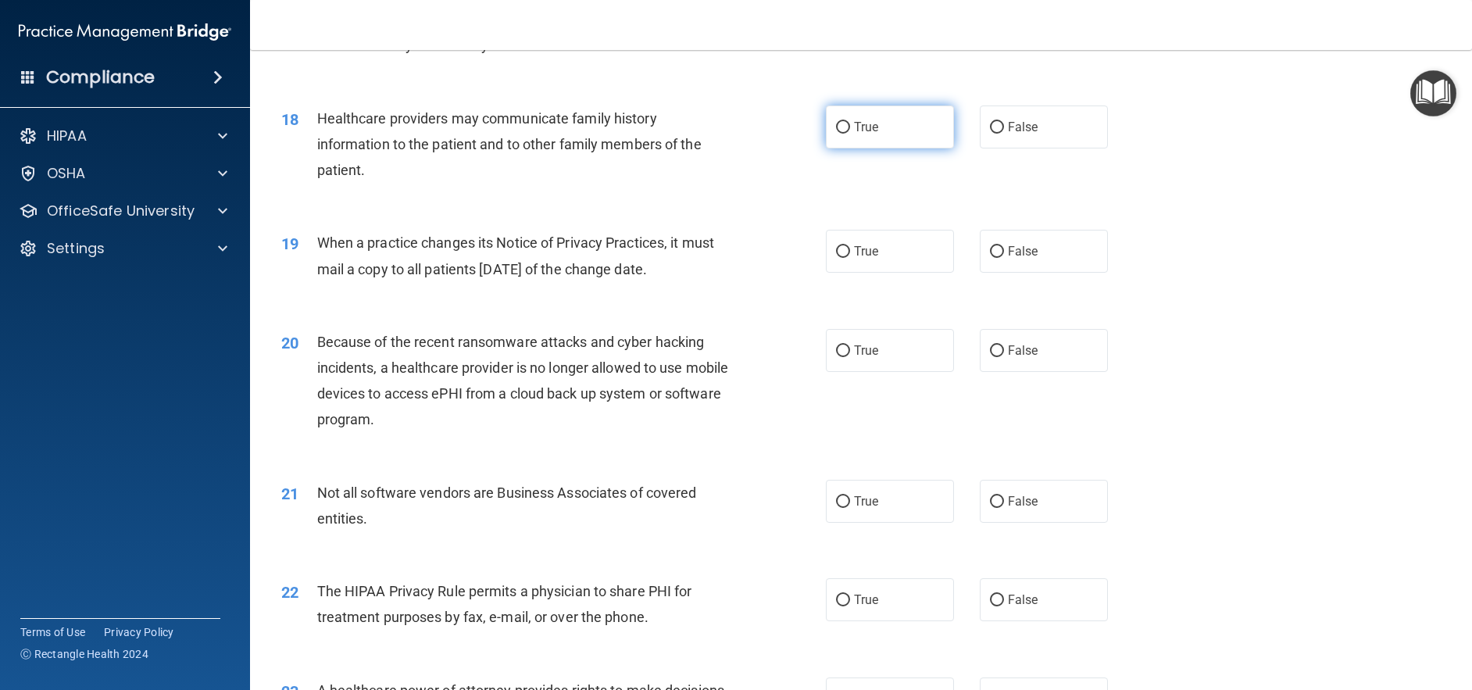
click at [836, 134] on input "True" at bounding box center [843, 128] width 14 height 12
radio input "true"
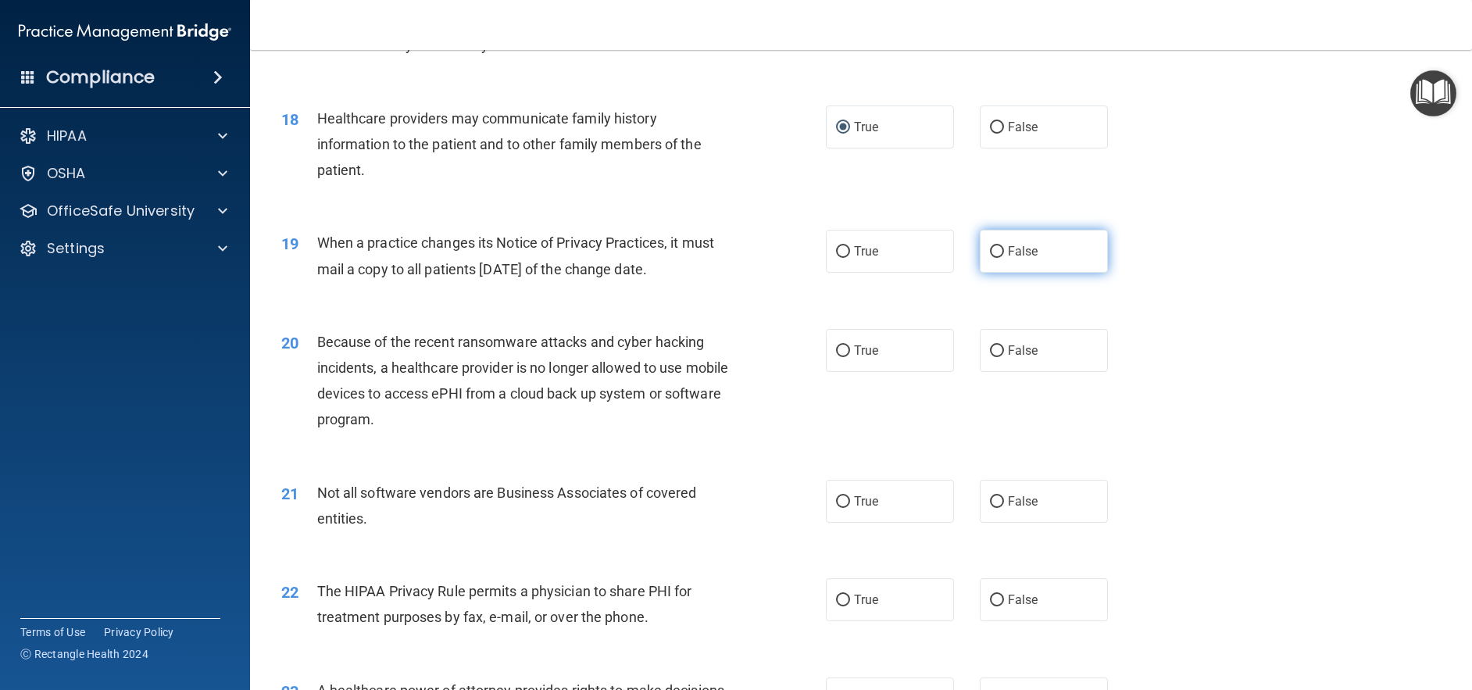
click at [991, 258] on input "False" at bounding box center [997, 252] width 14 height 12
radio input "true"
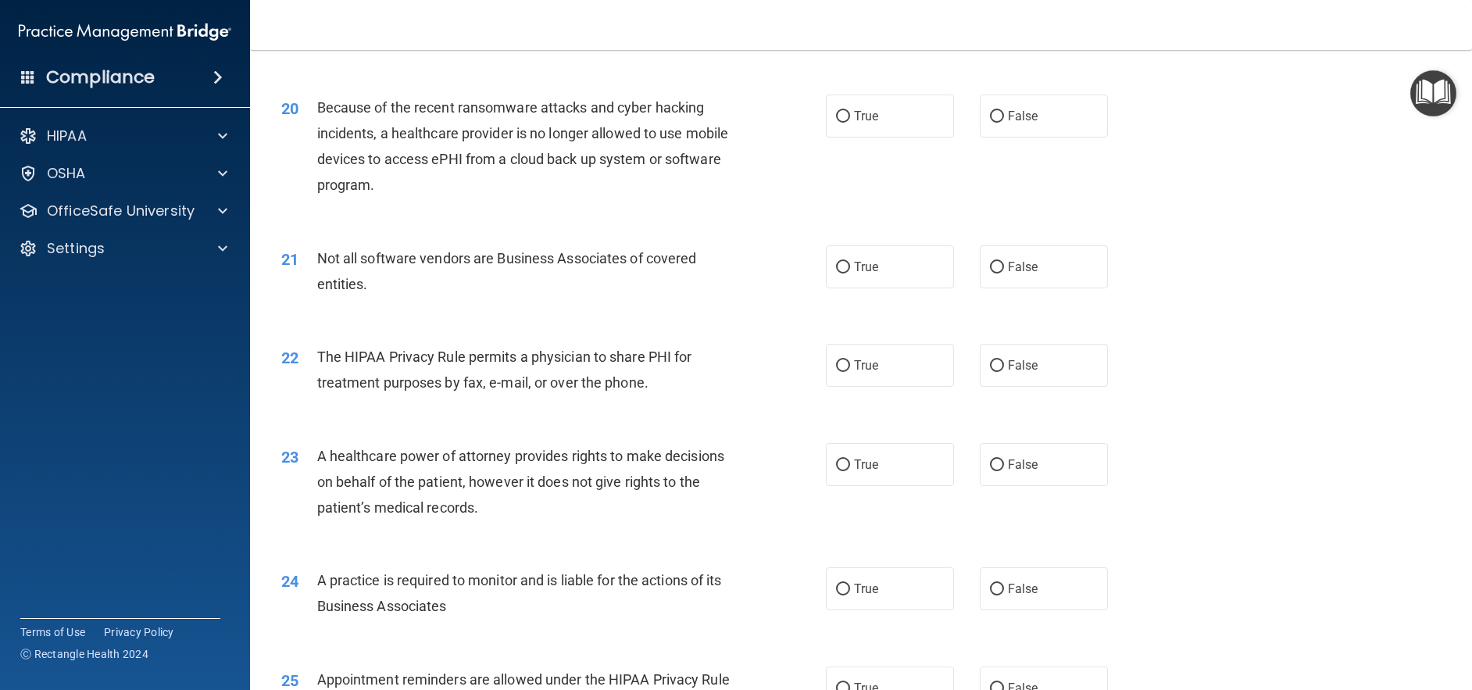
scroll to position [2192, 0]
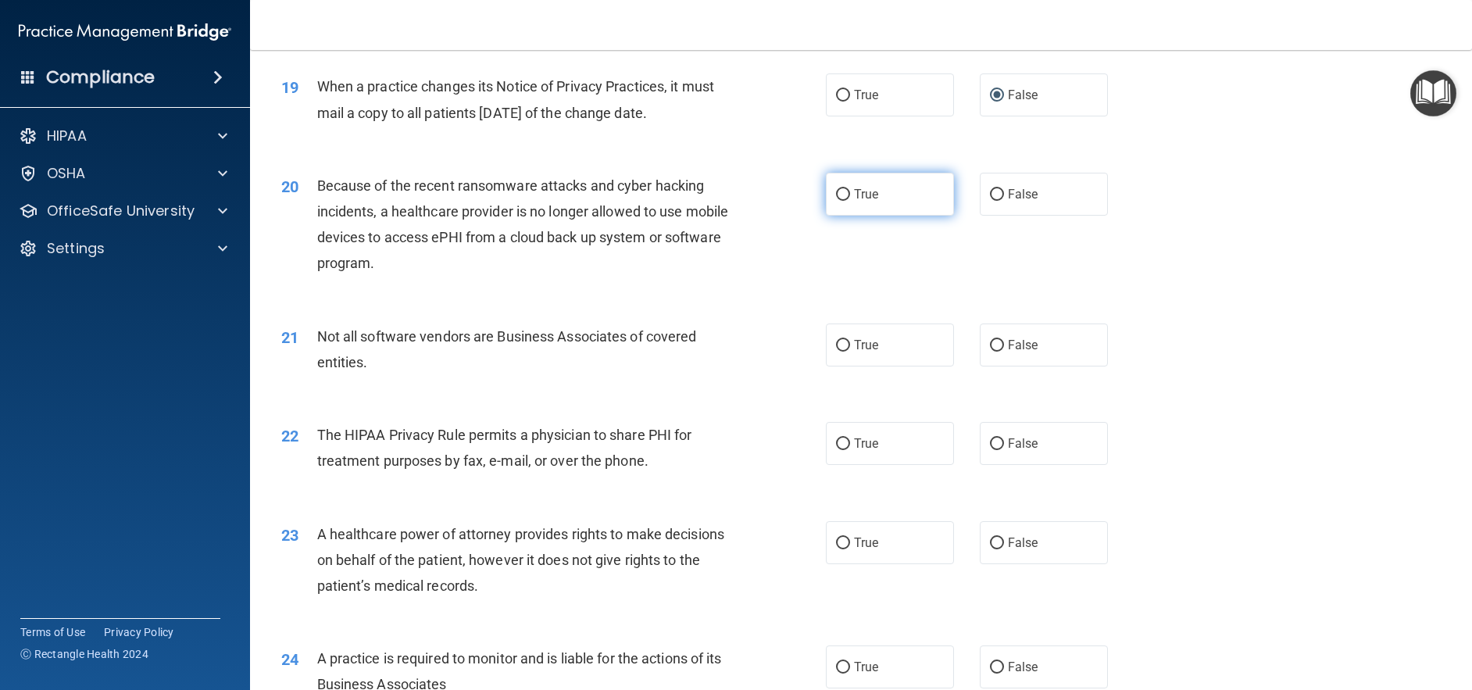
click at [841, 201] on input "True" at bounding box center [843, 195] width 14 height 12
radio input "true"
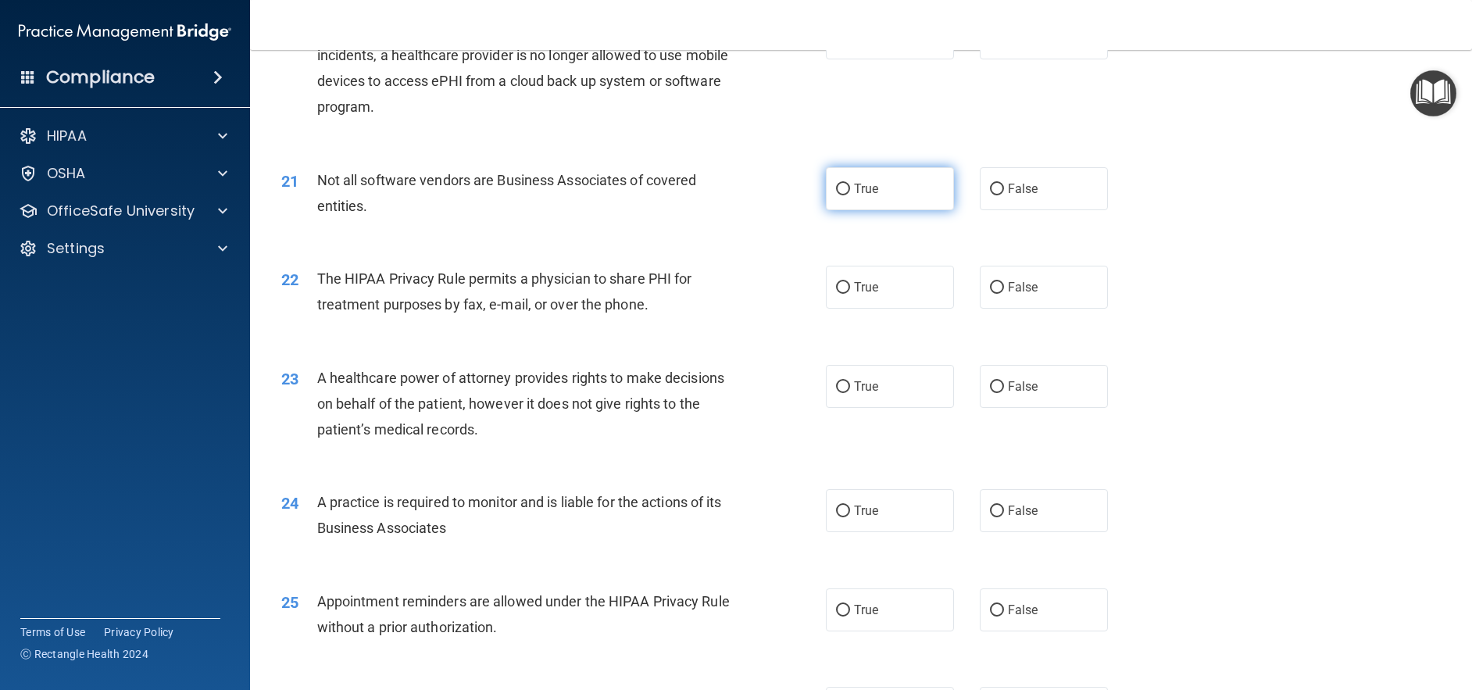
click at [837, 195] on input "True" at bounding box center [843, 190] width 14 height 12
radio input "true"
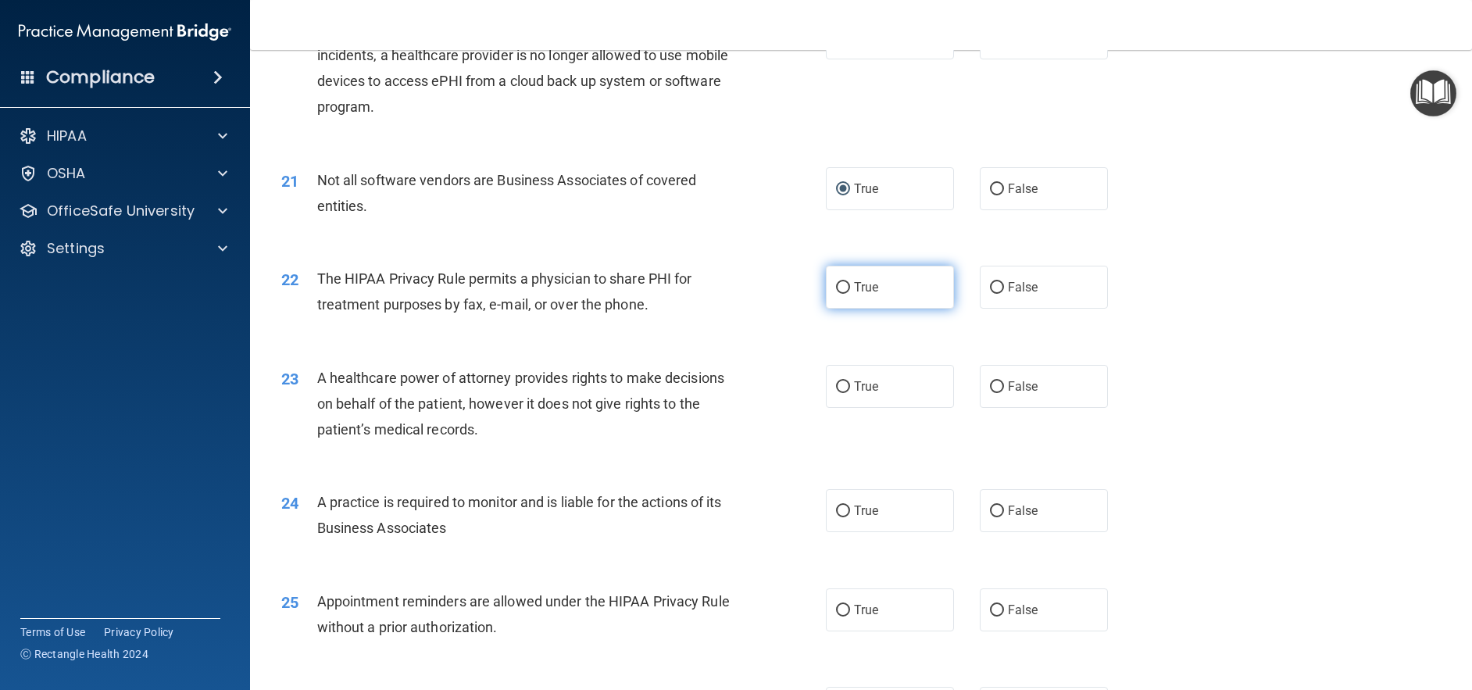
click at [836, 294] on input "True" at bounding box center [843, 288] width 14 height 12
radio input "true"
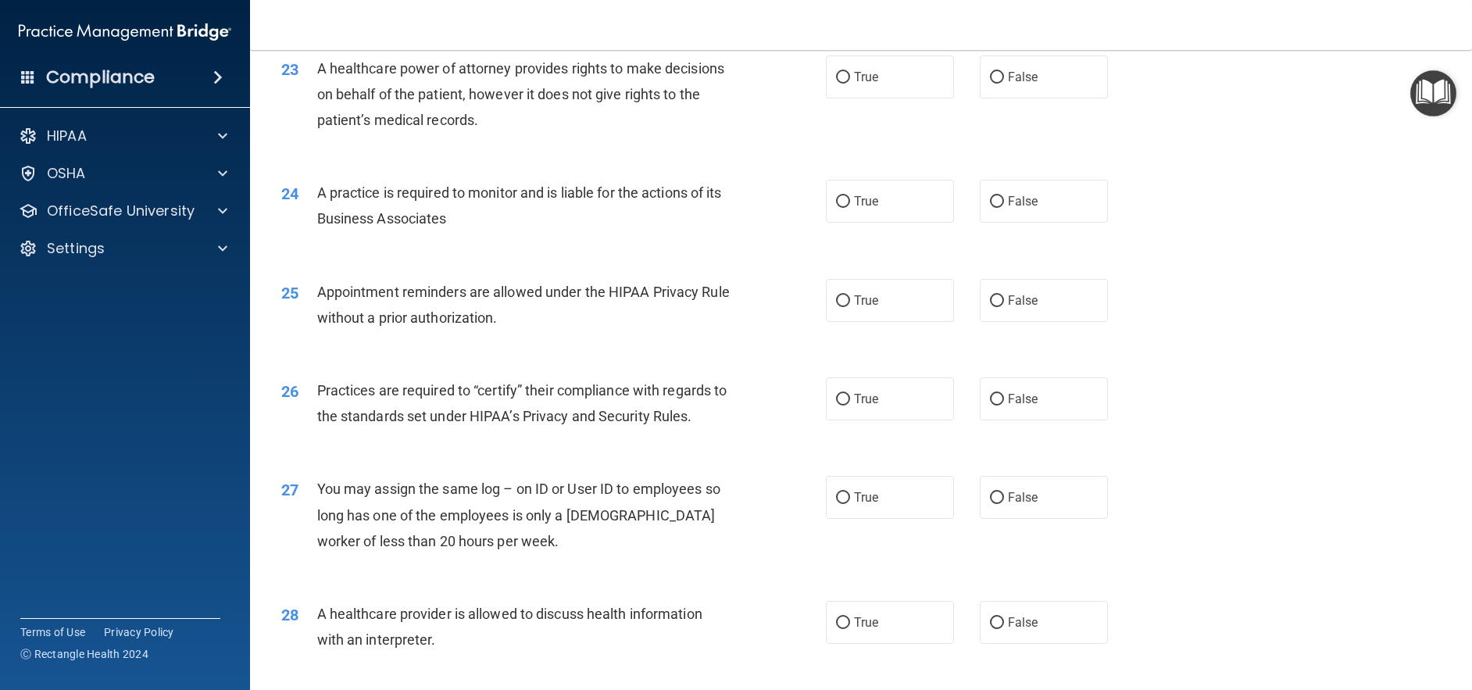
scroll to position [2660, 0]
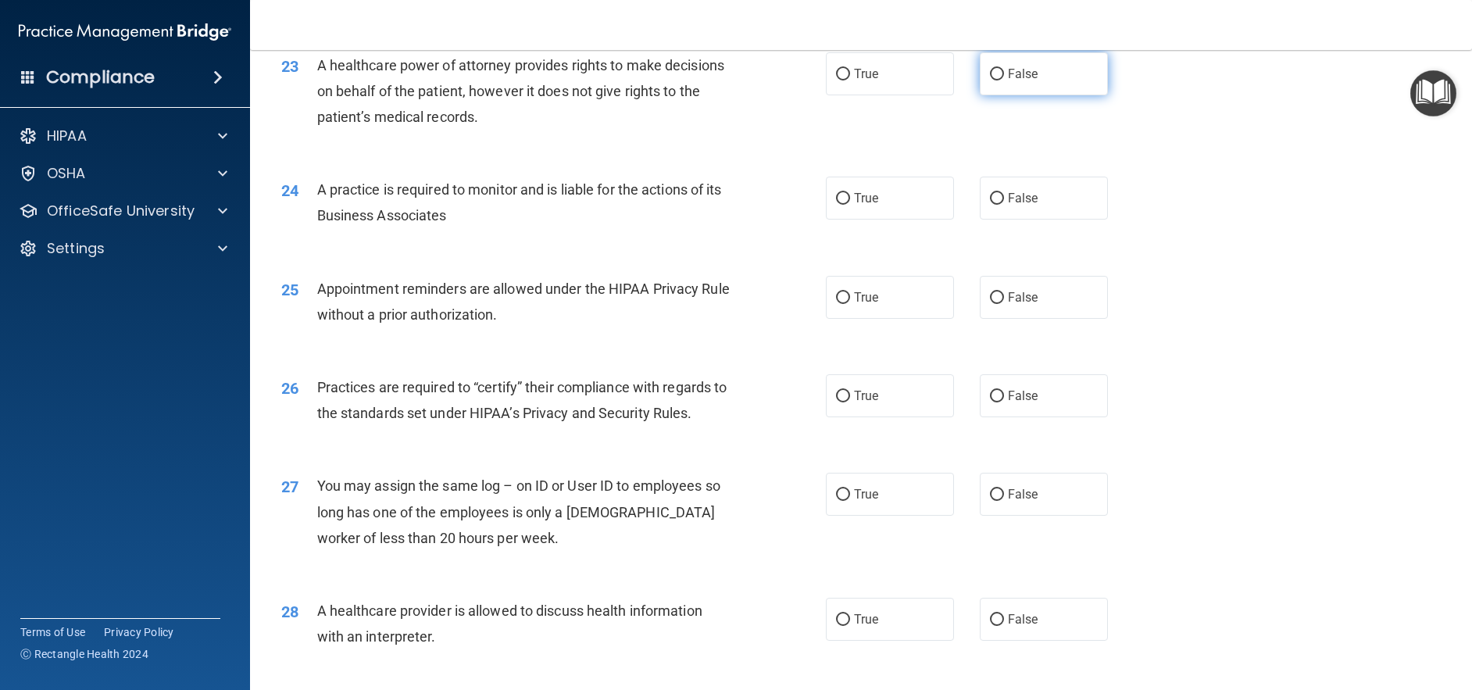
click at [990, 80] on input "False" at bounding box center [997, 75] width 14 height 12
radio input "true"
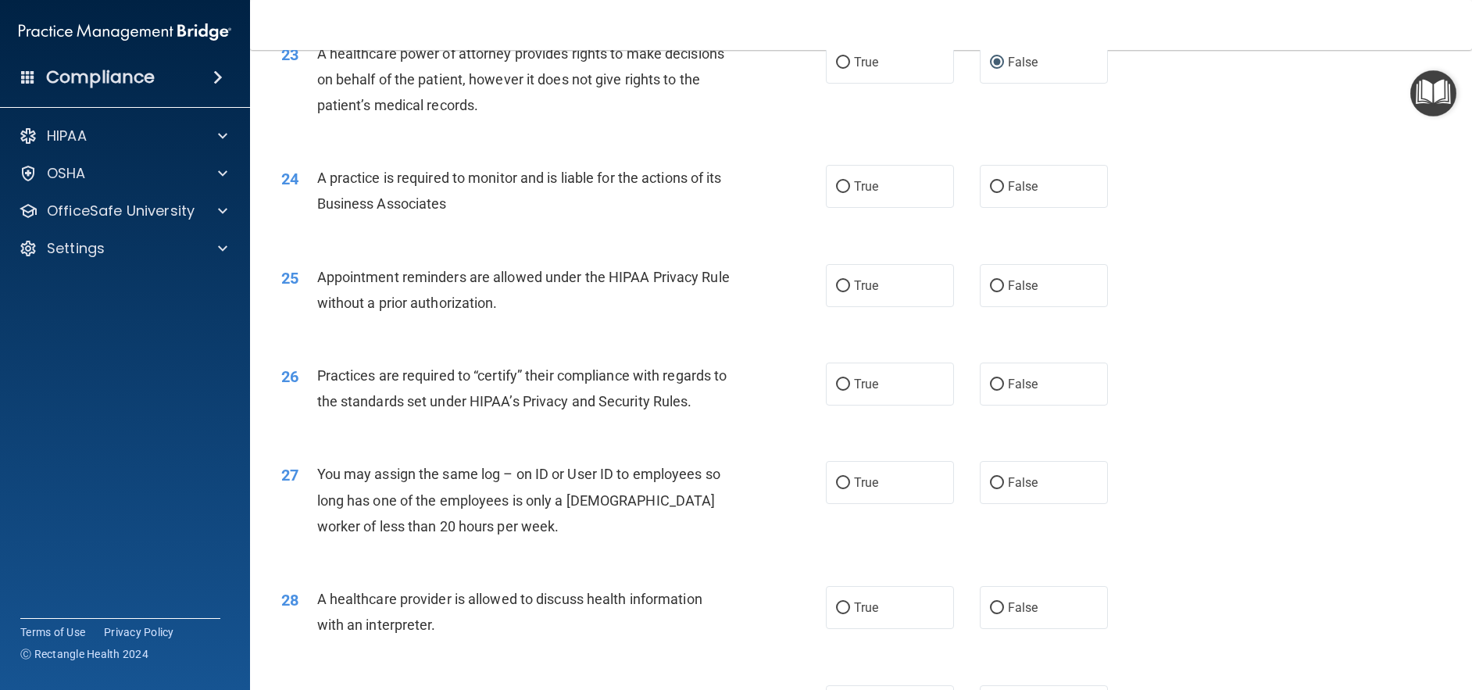
scroll to position [2582, 0]
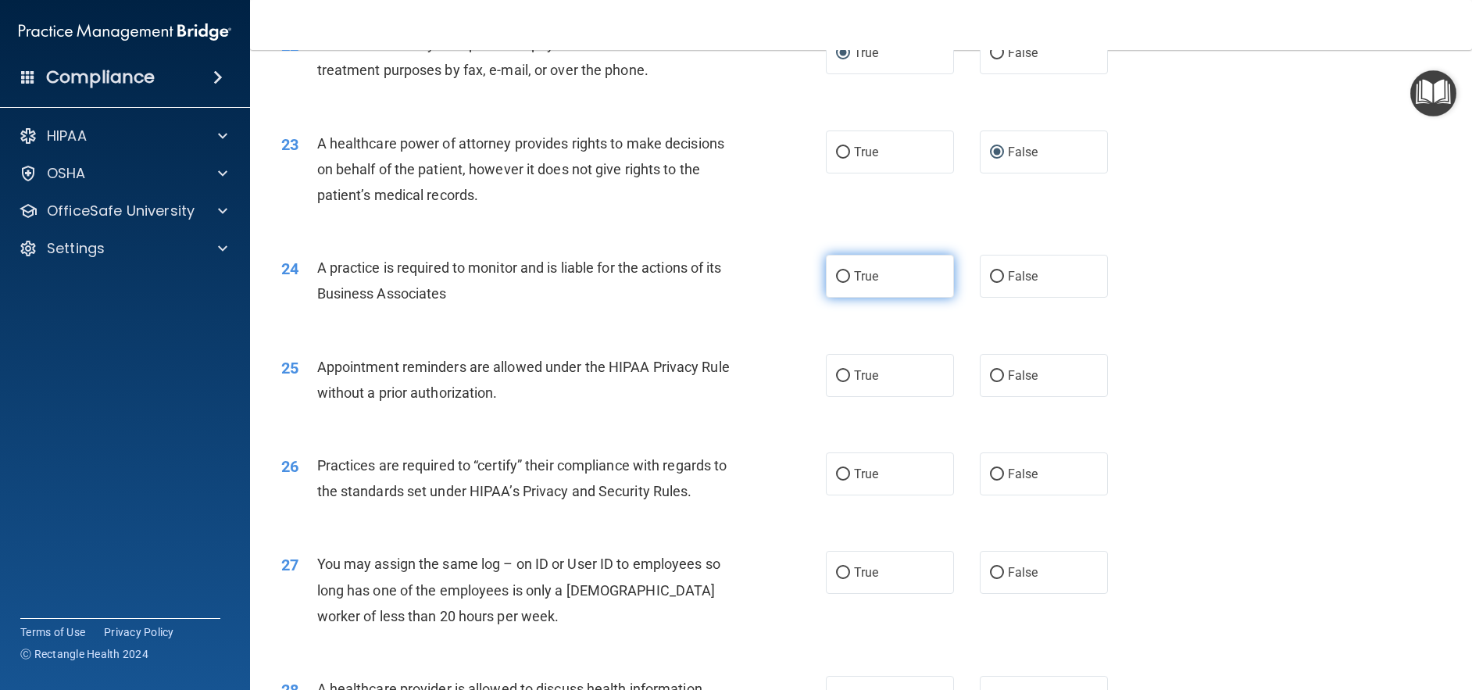
click at [836, 283] on input "True" at bounding box center [843, 277] width 14 height 12
radio input "true"
click at [841, 382] on input "True" at bounding box center [843, 376] width 14 height 12
radio input "true"
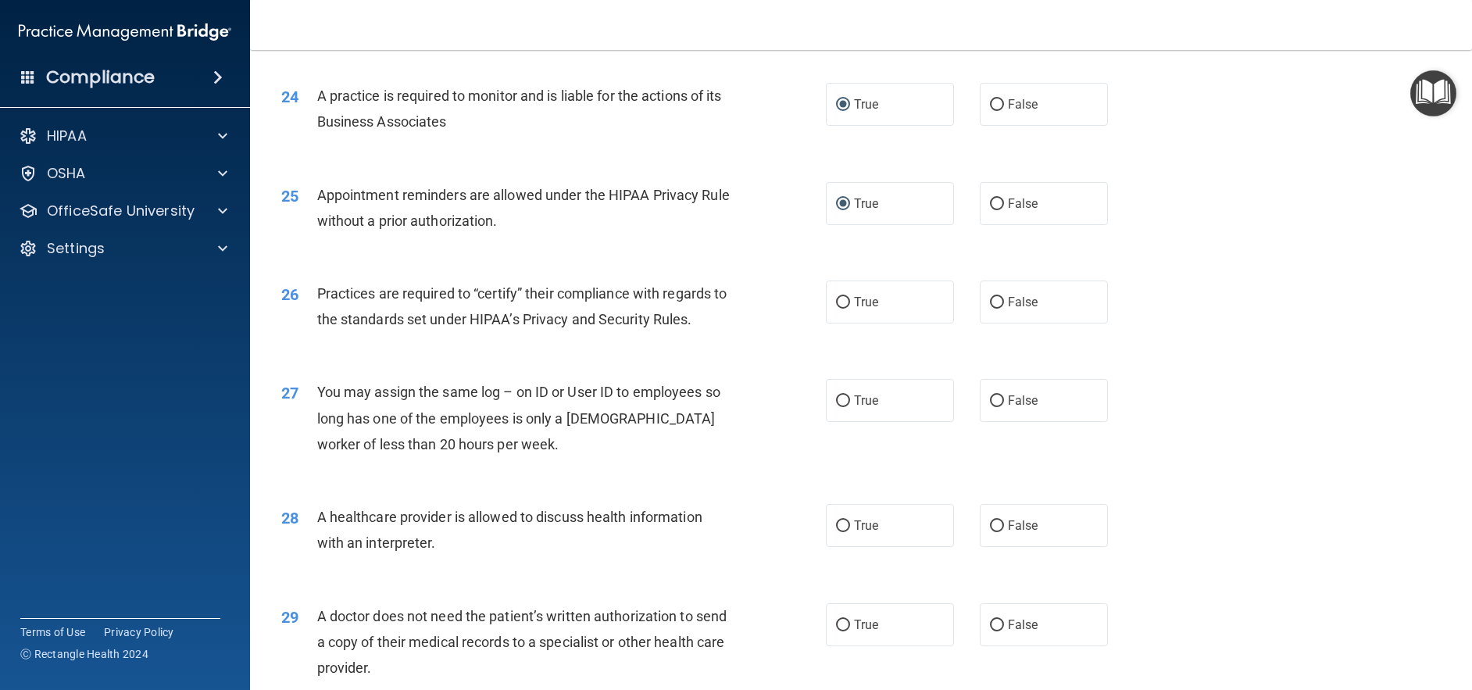
scroll to position [2739, 0]
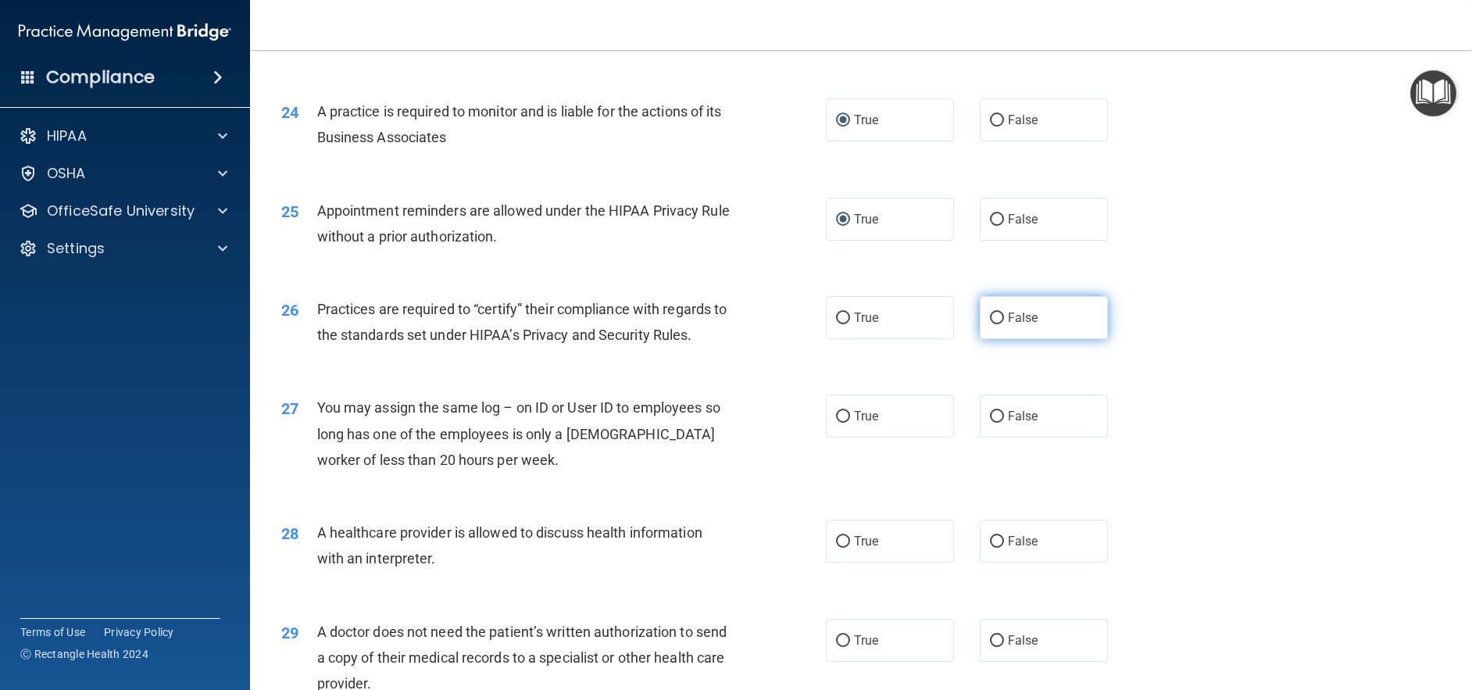
click at [991, 324] on input "False" at bounding box center [997, 319] width 14 height 12
radio input "true"
click at [990, 423] on input "False" at bounding box center [997, 417] width 14 height 12
radio input "true"
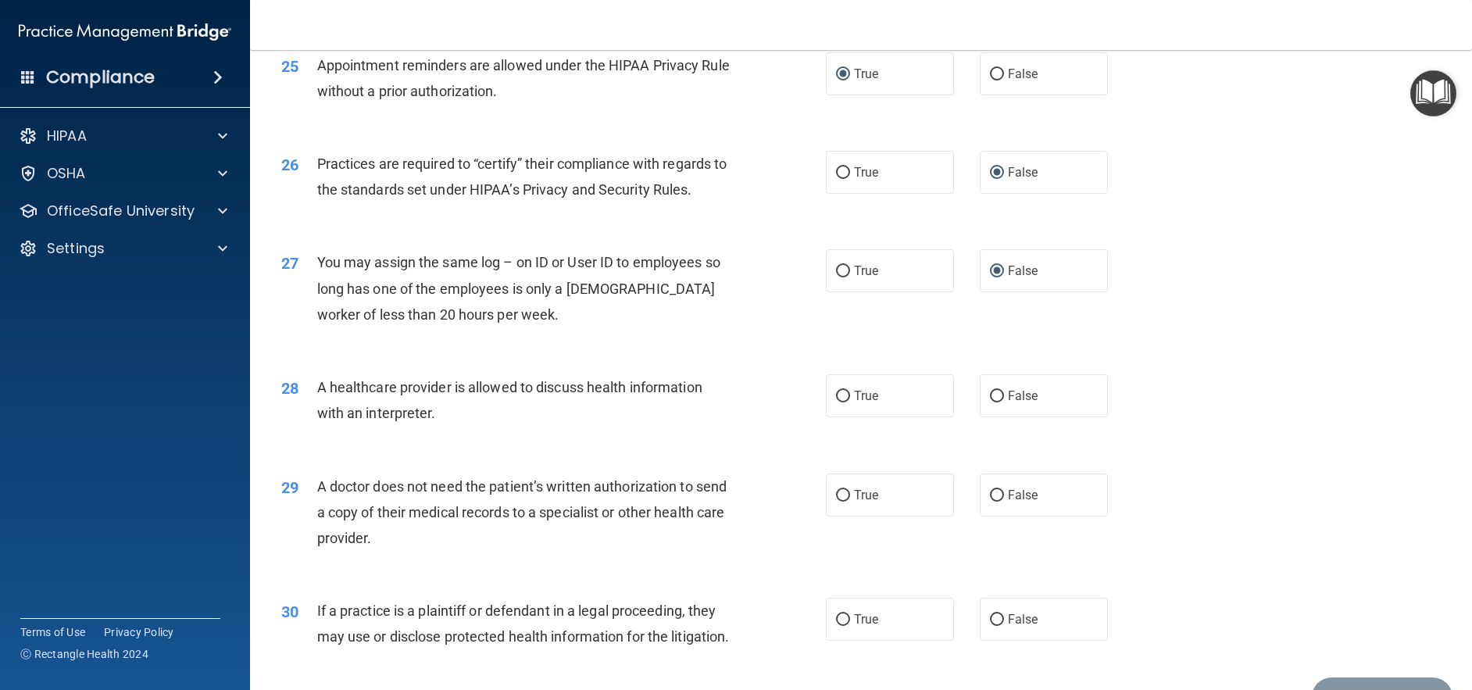
scroll to position [2973, 0]
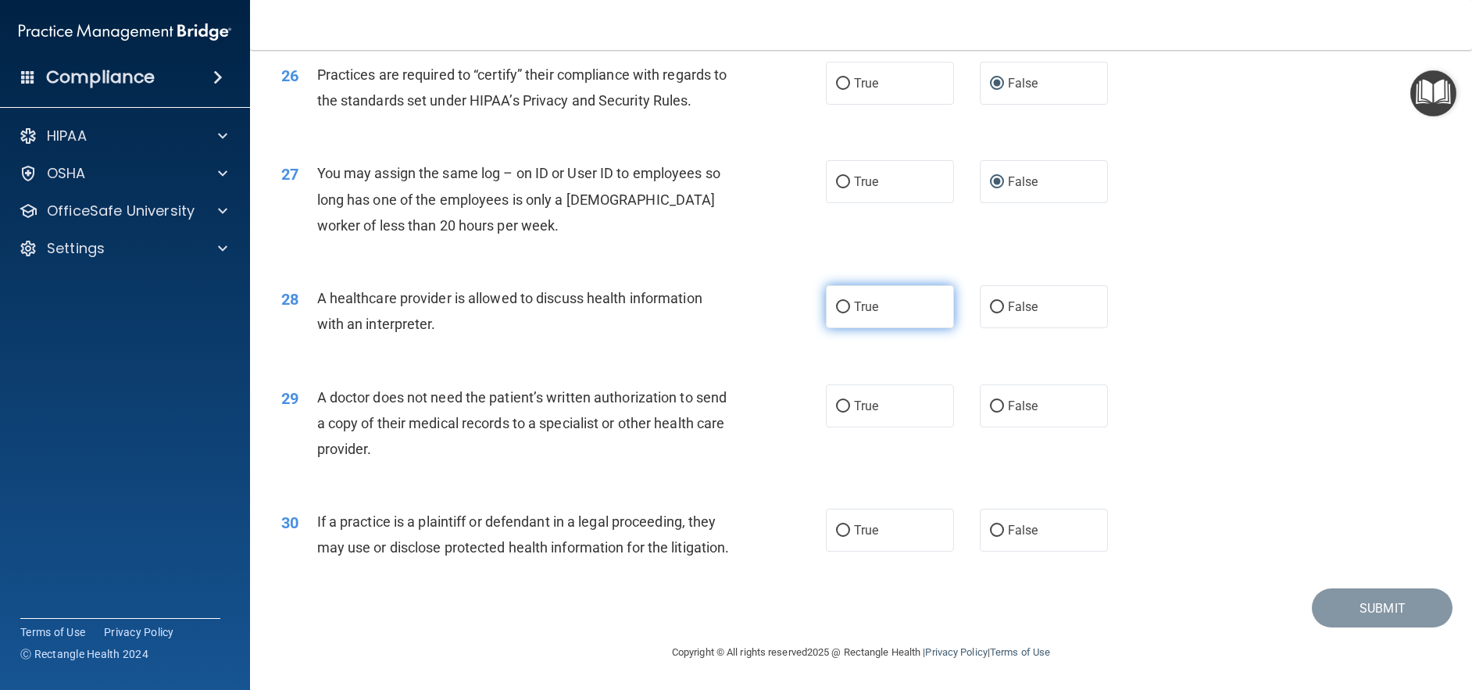
click at [836, 313] on input "True" at bounding box center [843, 308] width 14 height 12
radio input "true"
click at [836, 401] on input "True" at bounding box center [843, 407] width 14 height 12
radio input "true"
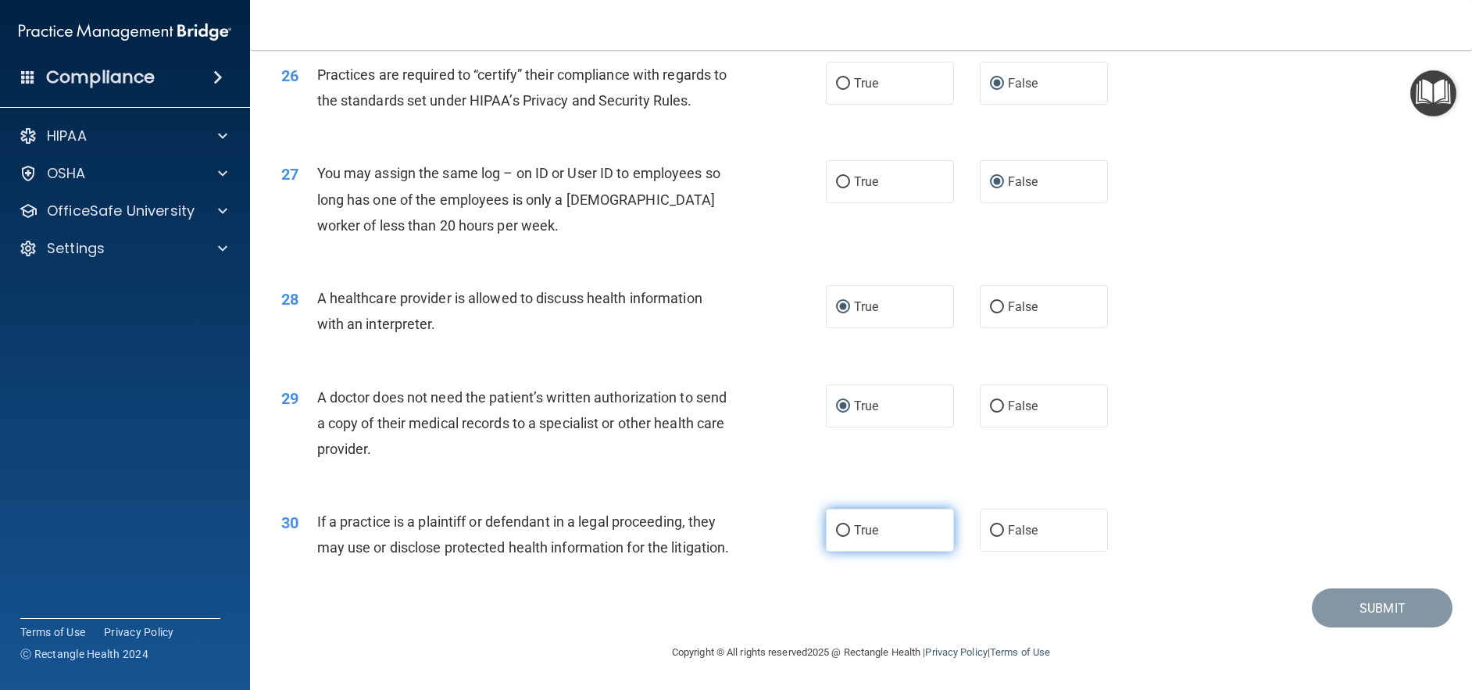
click at [828, 509] on label "True" at bounding box center [890, 530] width 128 height 43
click at [836, 525] on input "True" at bounding box center [843, 531] width 14 height 12
radio input "true"
click at [1352, 611] on button "Submit" at bounding box center [1382, 608] width 141 height 40
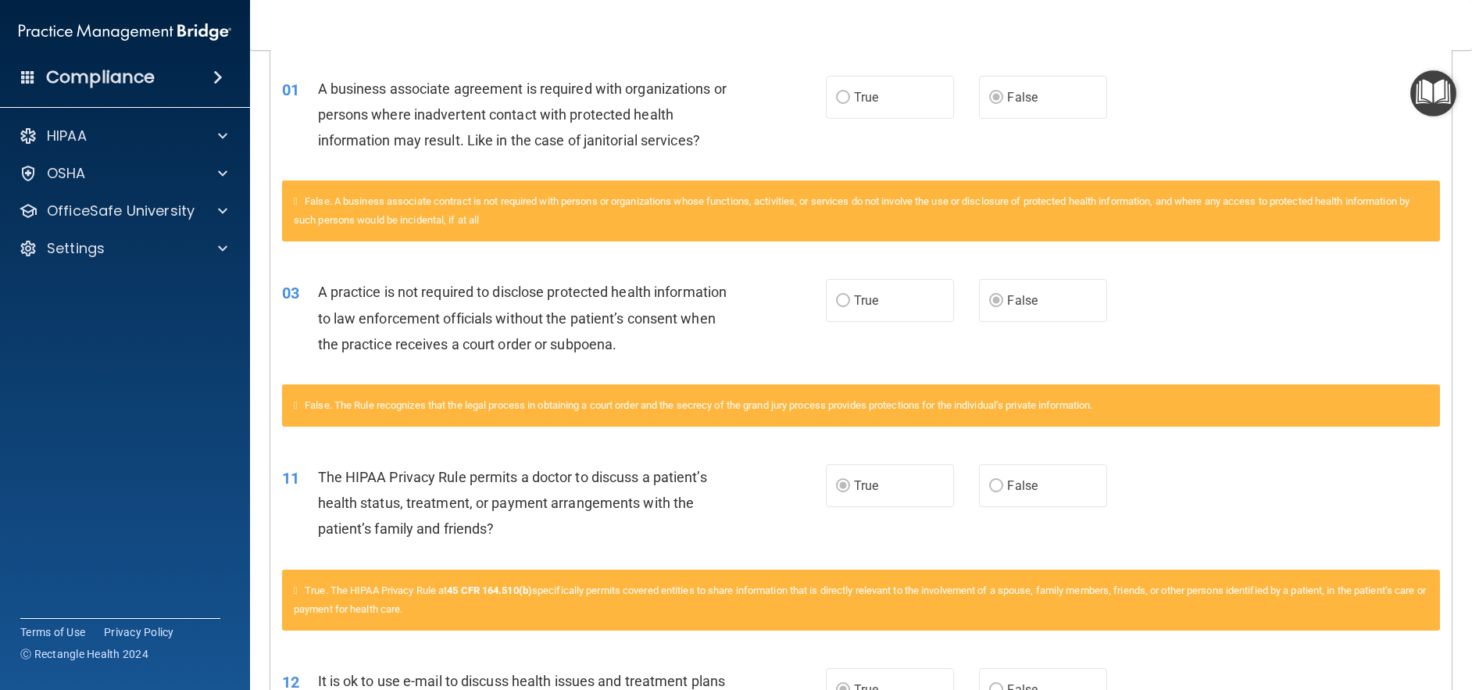
scroll to position [207, 0]
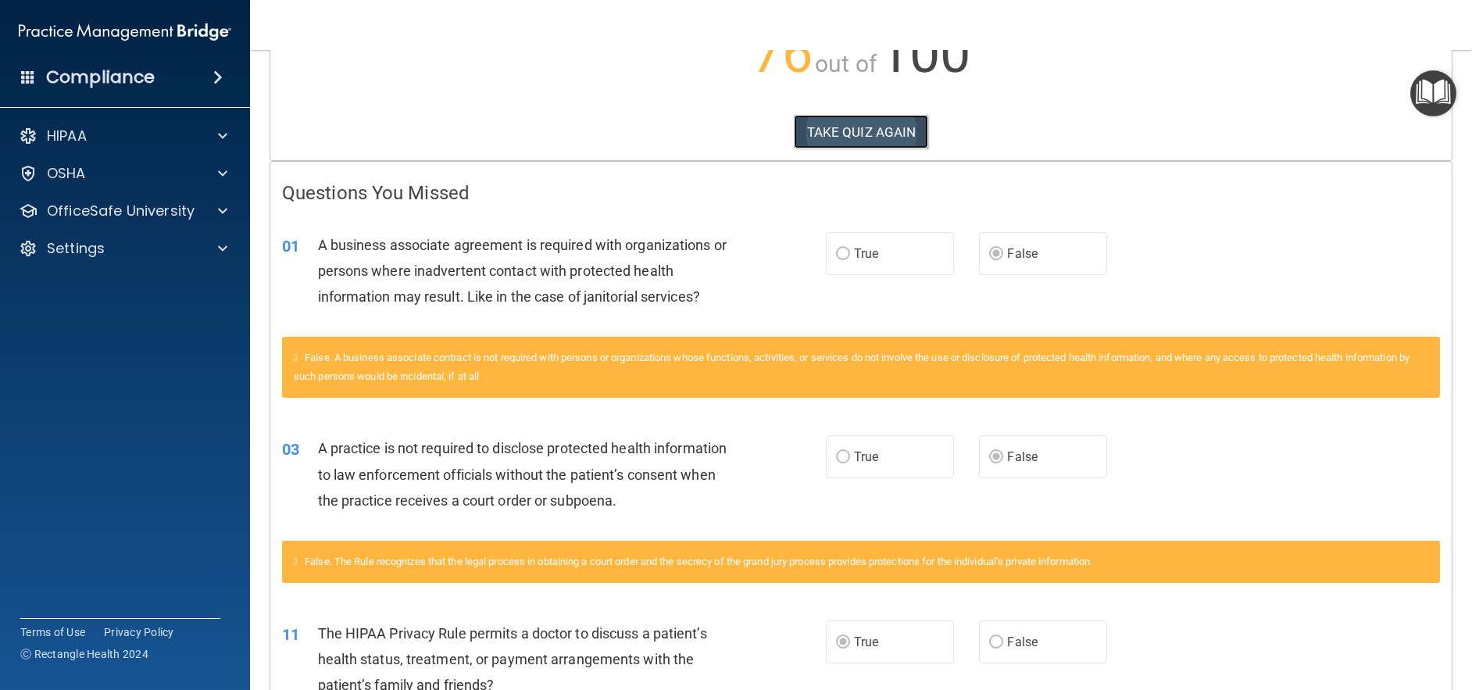
click at [818, 137] on button "TAKE QUIZ AGAIN" at bounding box center [861, 132] width 135 height 34
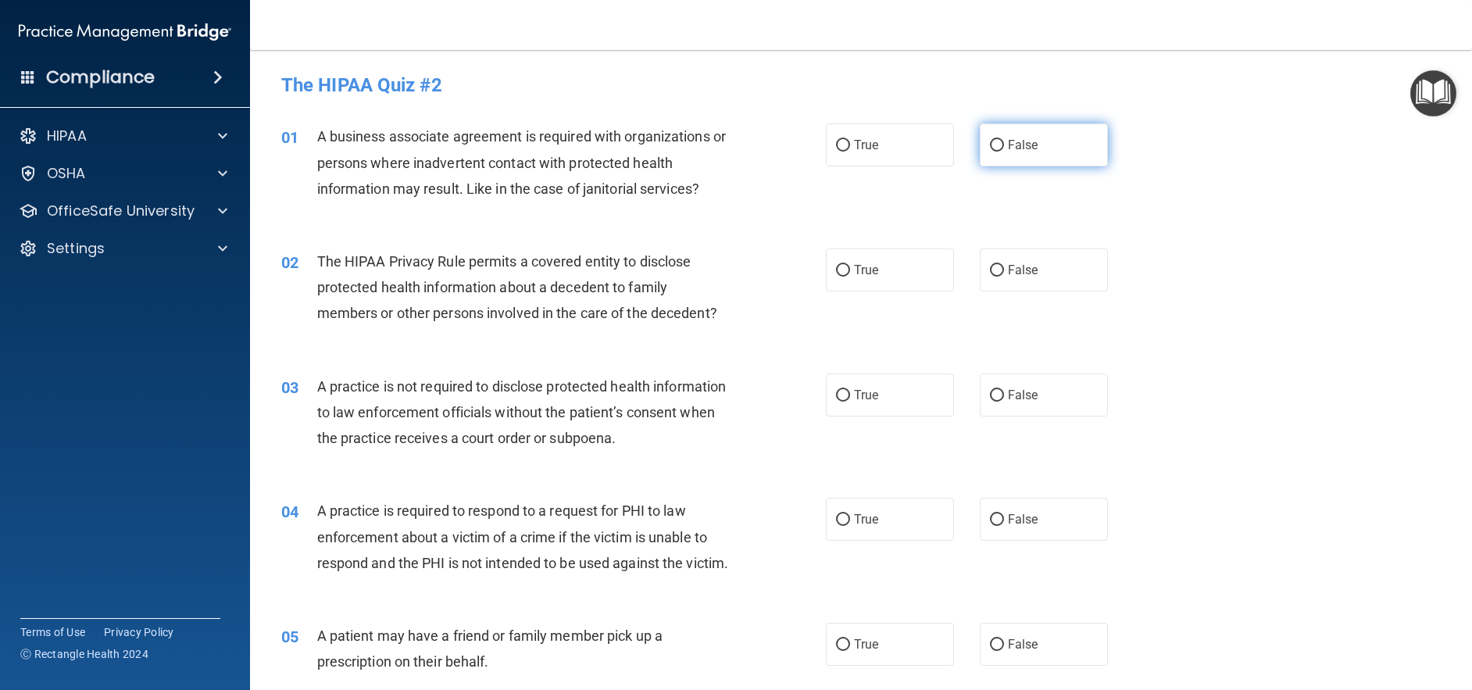
click at [990, 140] on input "False" at bounding box center [997, 146] width 14 height 12
radio input "true"
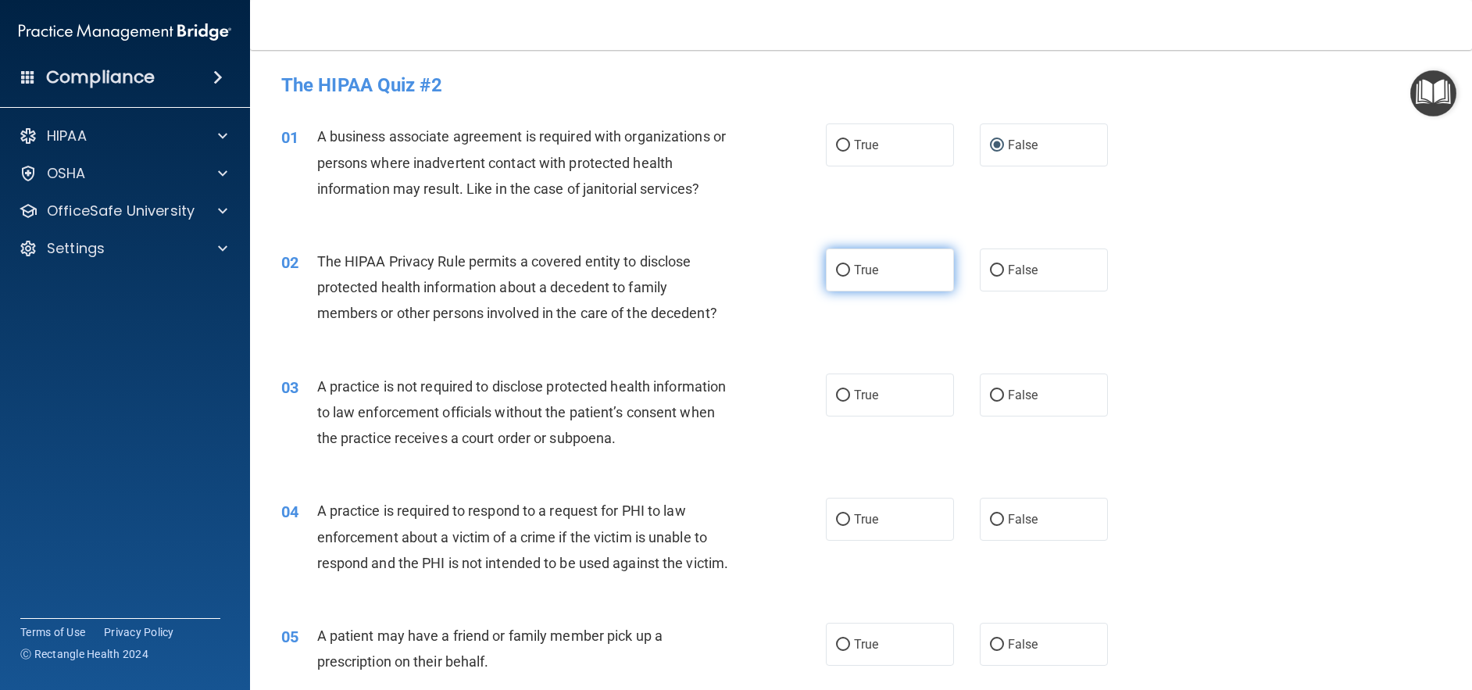
click at [839, 271] on input "True" at bounding box center [843, 271] width 14 height 12
radio input "true"
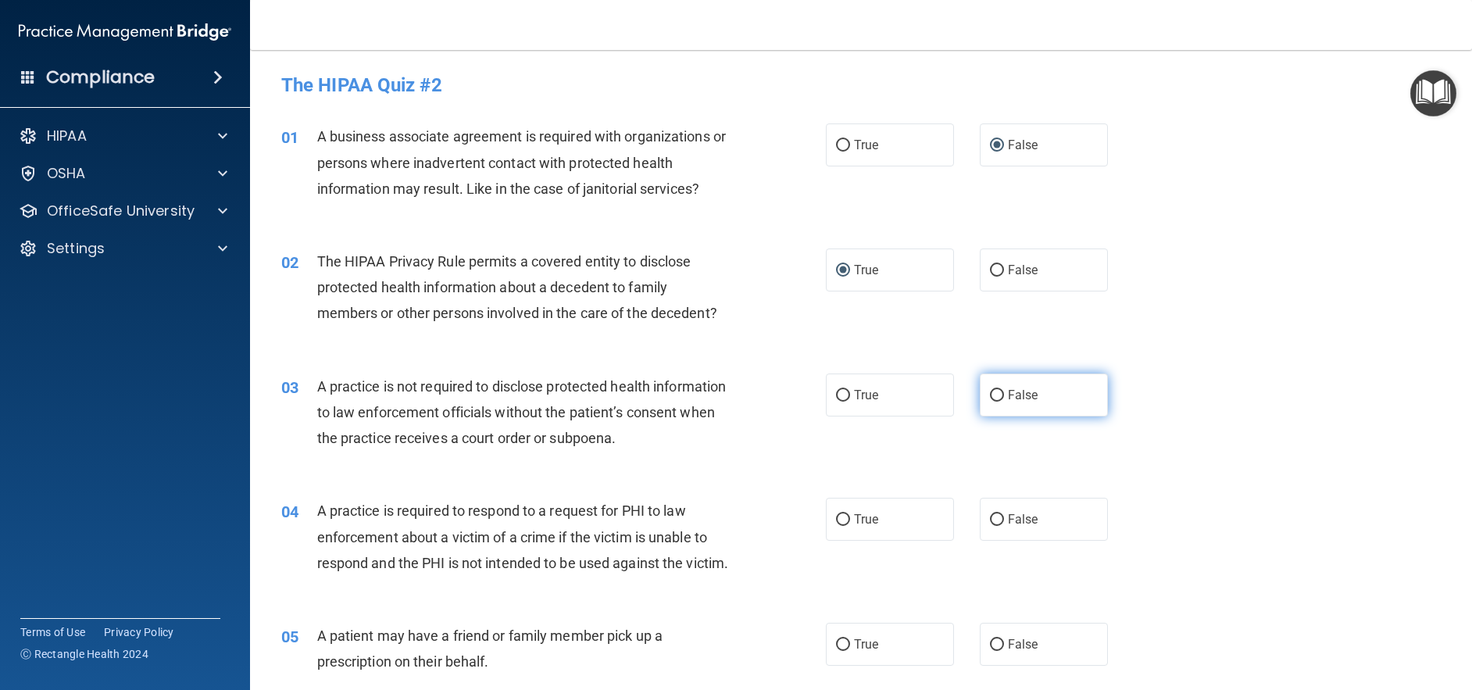
click at [990, 391] on input "False" at bounding box center [997, 396] width 14 height 12
radio input "true"
click at [837, 519] on input "True" at bounding box center [843, 520] width 14 height 12
radio input "true"
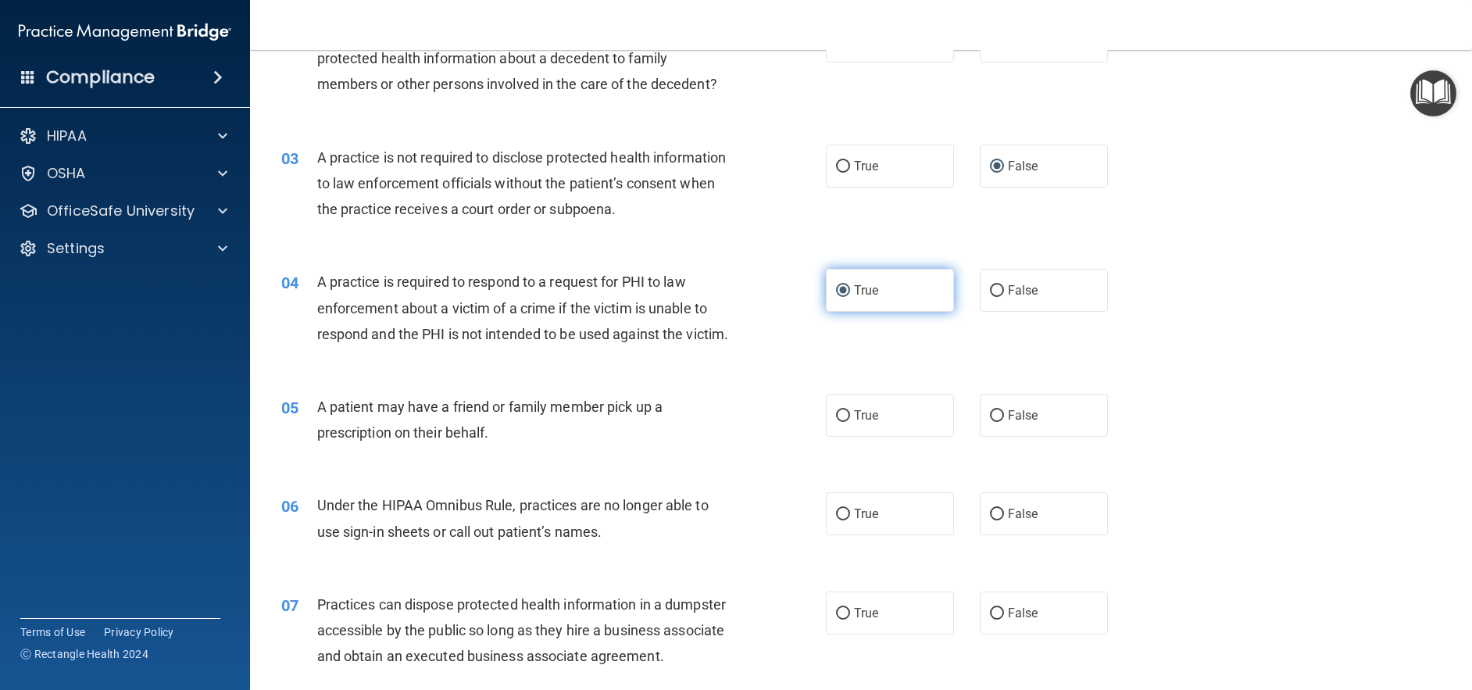
scroll to position [234, 0]
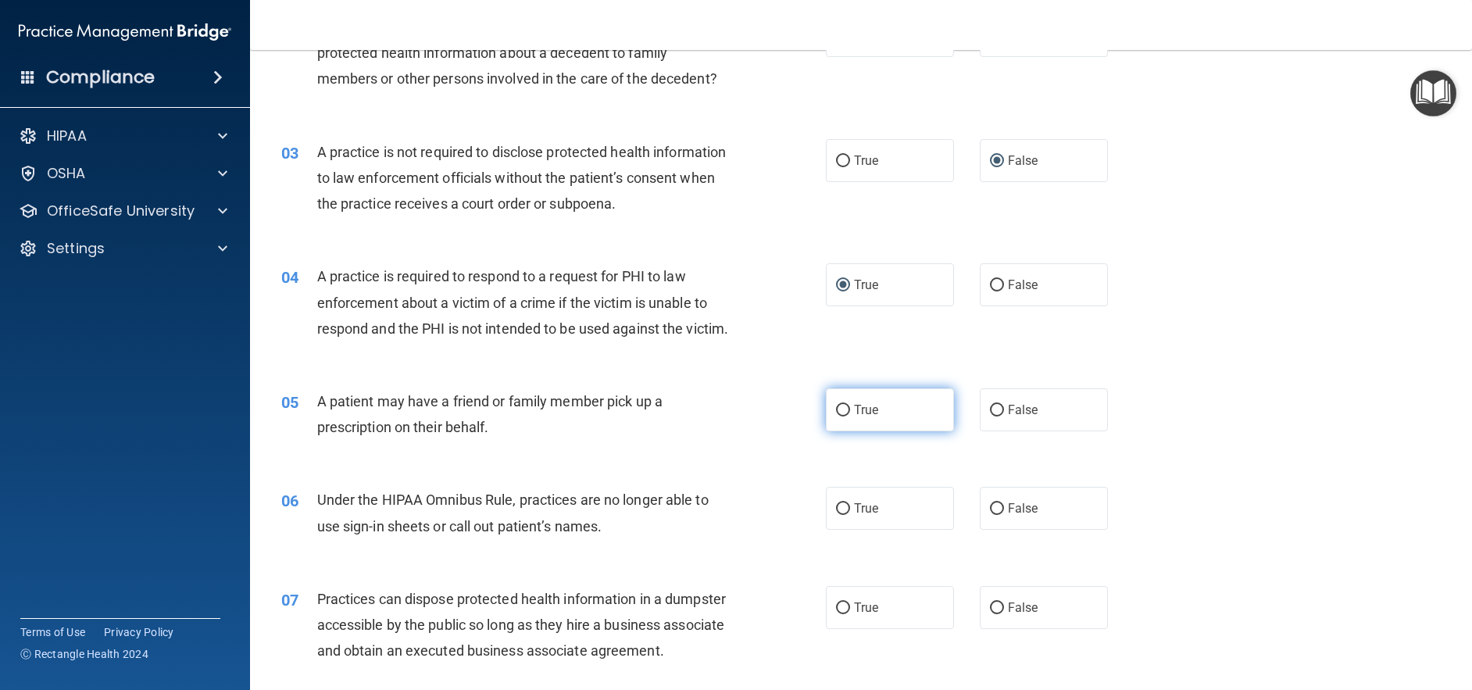
click at [837, 416] on input "True" at bounding box center [843, 411] width 14 height 12
radio input "true"
click at [992, 515] on input "False" at bounding box center [997, 509] width 14 height 12
radio input "true"
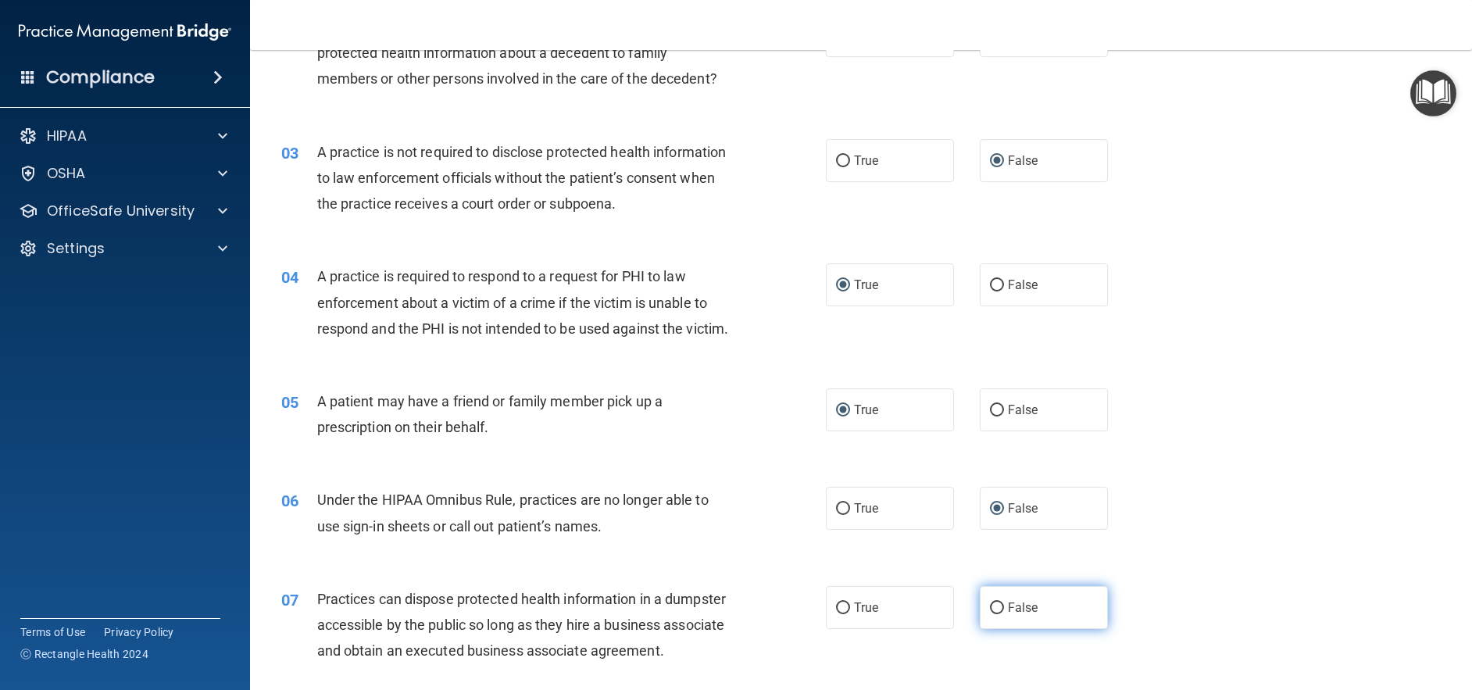
click at [990, 614] on input "False" at bounding box center [997, 608] width 14 height 12
radio input "true"
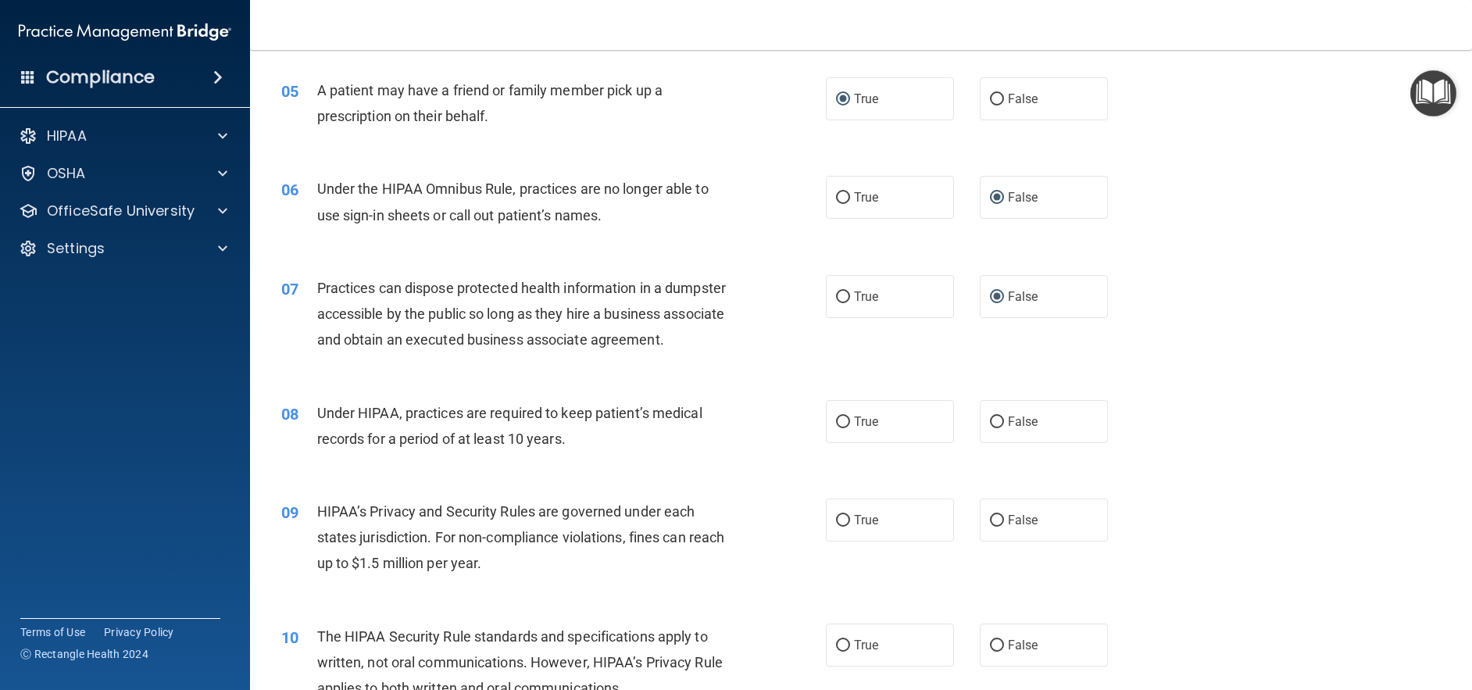
scroll to position [547, 0]
drag, startPoint x: 989, startPoint y: 469, endPoint x: 991, endPoint y: 485, distance: 16.5
click at [990, 427] on input "False" at bounding box center [997, 421] width 14 height 12
radio input "true"
click at [990, 525] on input "False" at bounding box center [997, 519] width 14 height 12
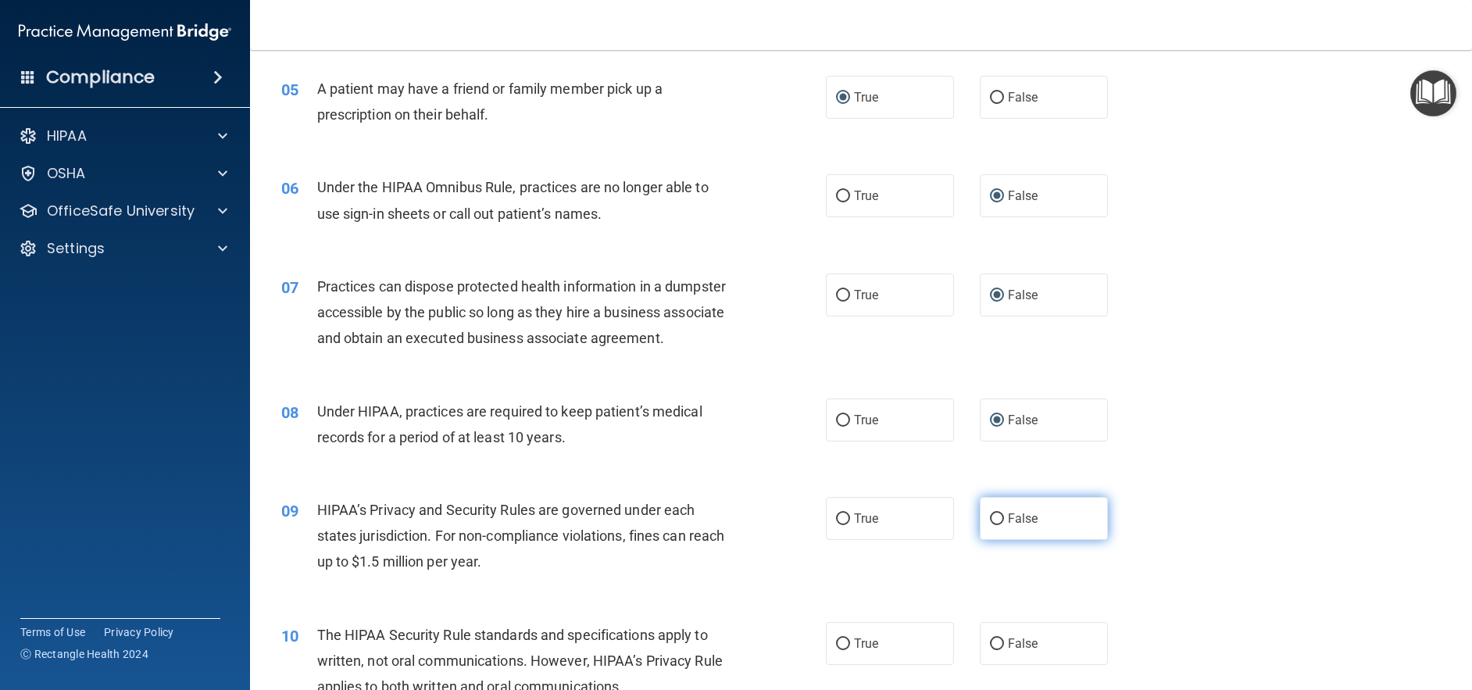
radio input "true"
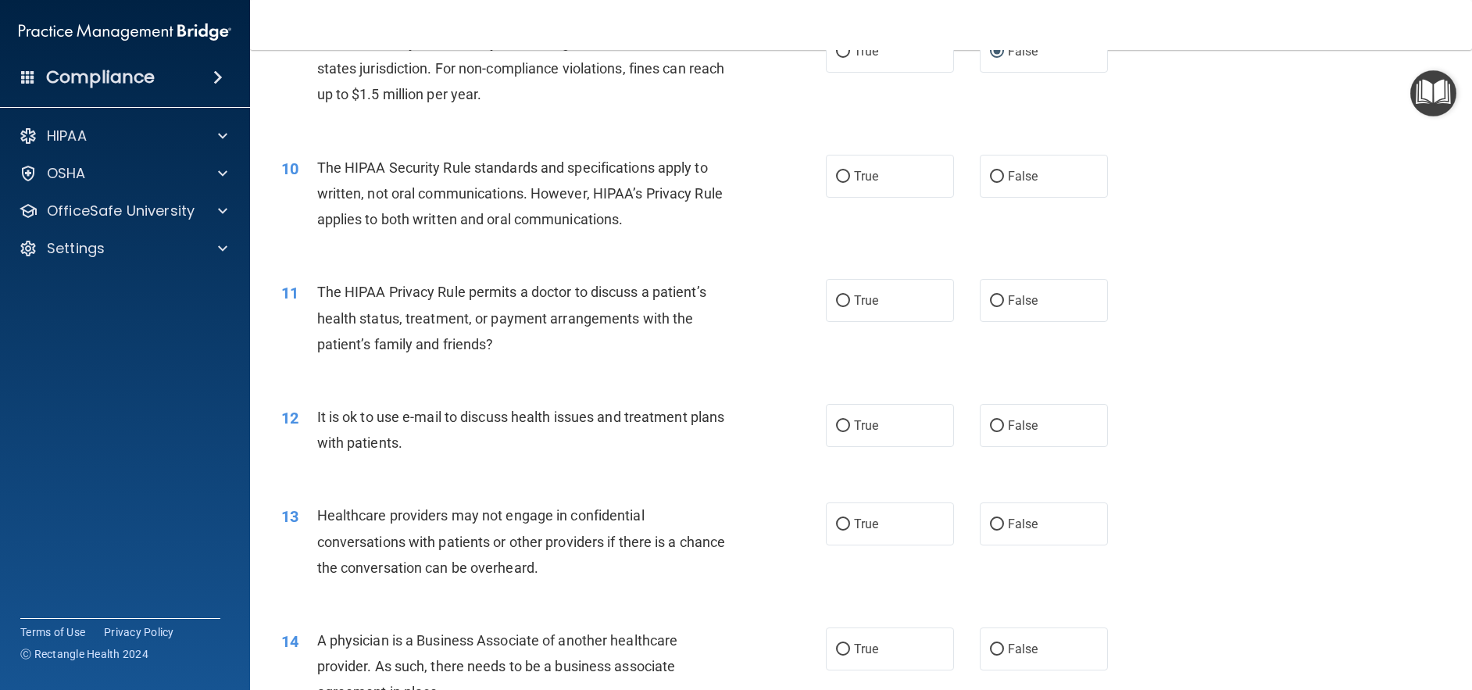
scroll to position [1016, 0]
click at [836, 181] on input "True" at bounding box center [843, 176] width 14 height 12
radio input "true"
click at [836, 305] on input "True" at bounding box center [843, 300] width 14 height 12
radio input "true"
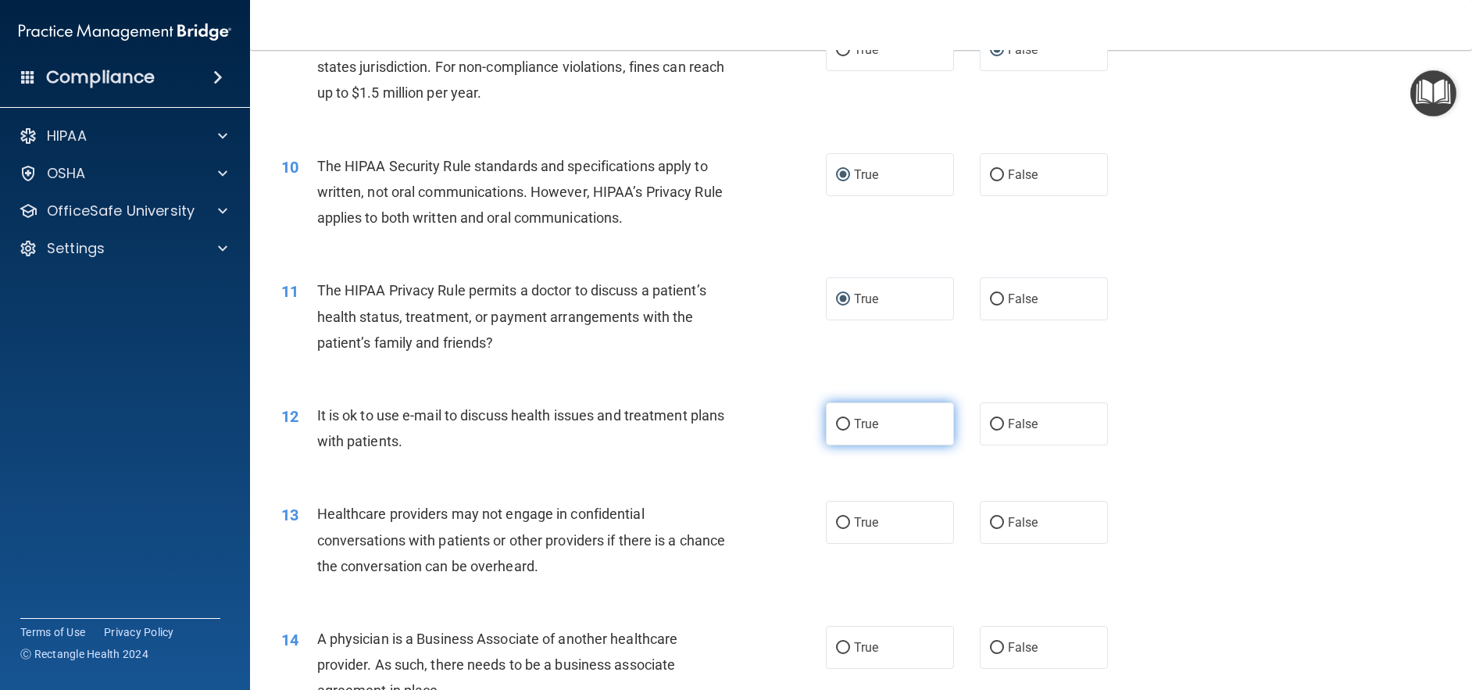
click at [839, 431] on input "True" at bounding box center [843, 425] width 14 height 12
radio input "true"
click at [990, 529] on input "False" at bounding box center [997, 523] width 14 height 12
radio input "true"
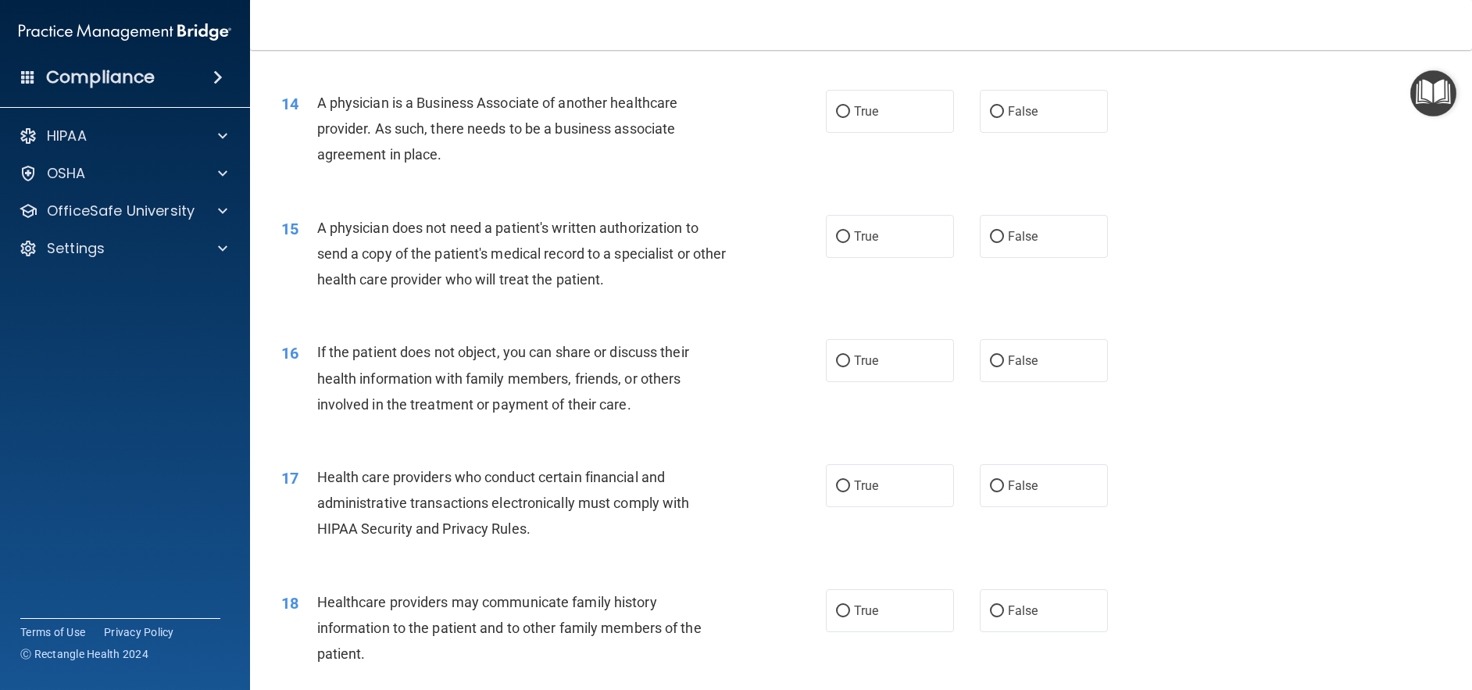
scroll to position [1563, 0]
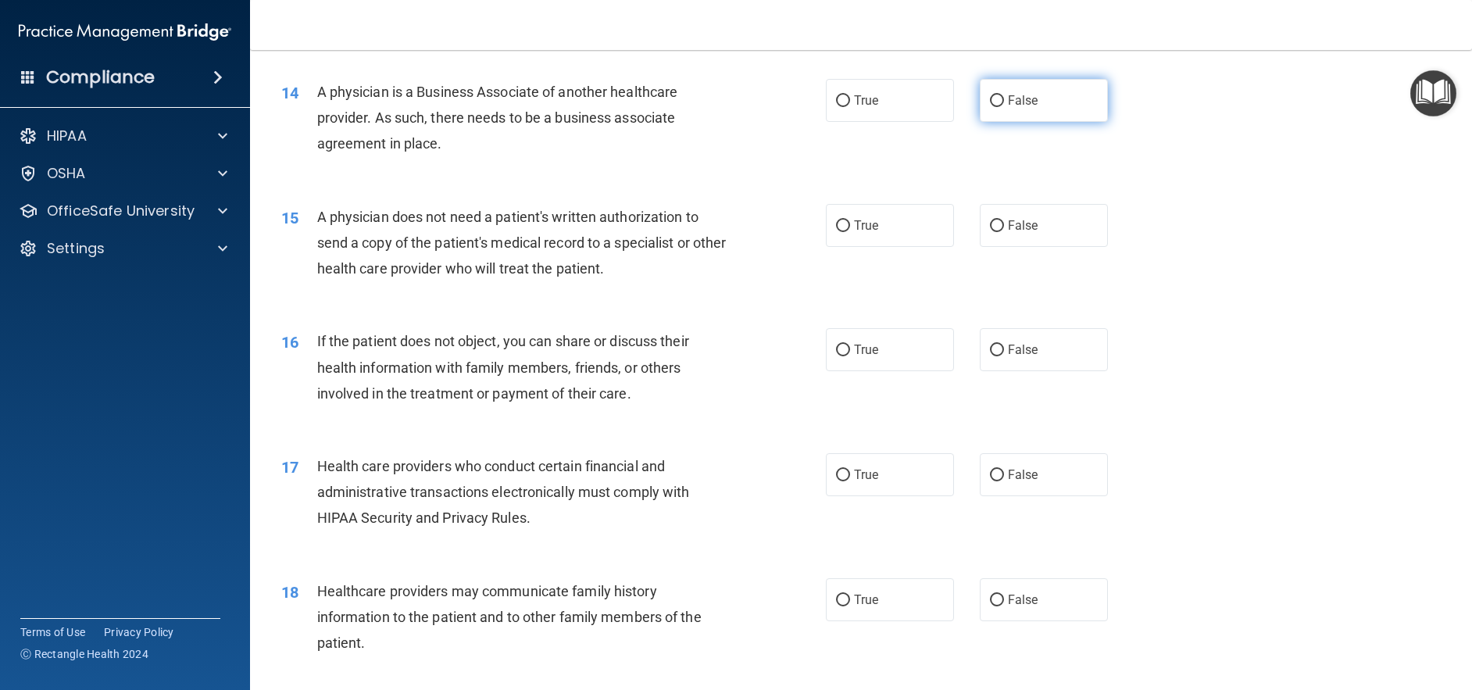
click at [990, 107] on input "False" at bounding box center [997, 101] width 14 height 12
radio input "true"
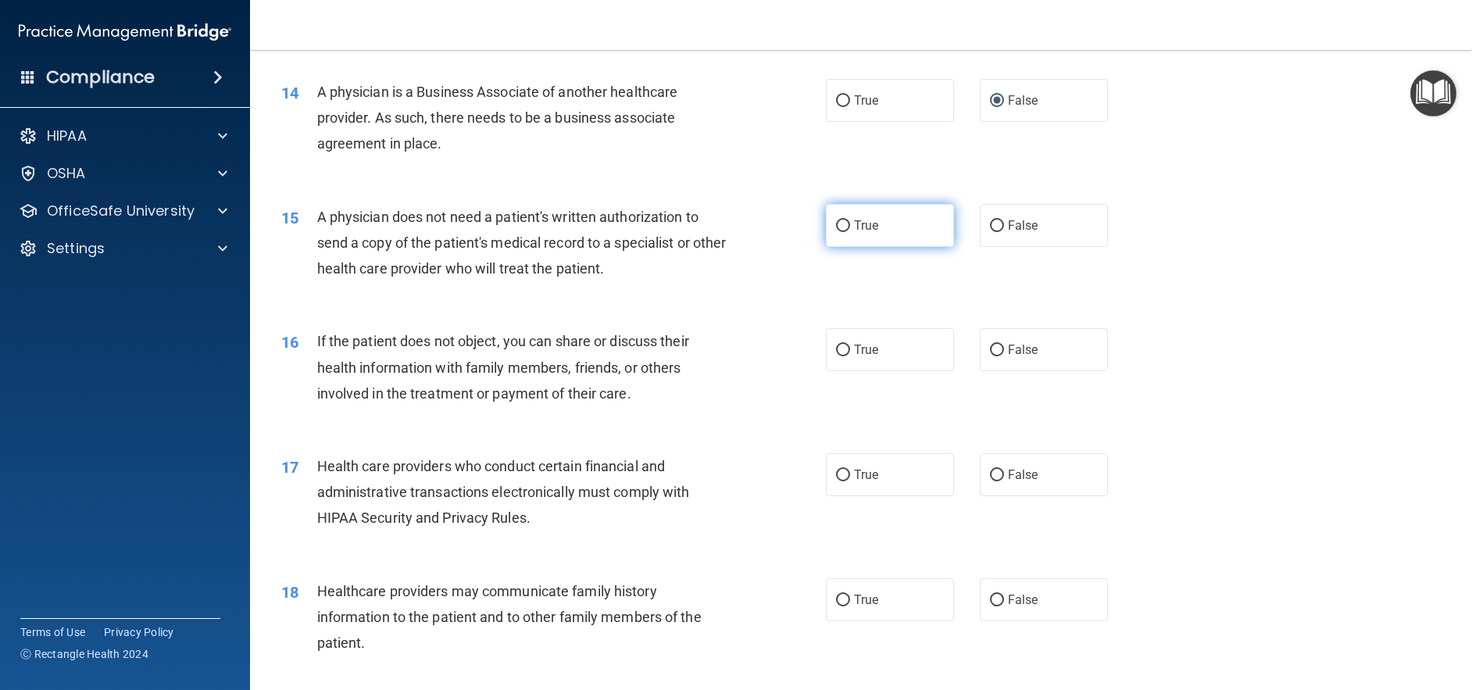
click at [837, 232] on input "True" at bounding box center [843, 226] width 14 height 12
radio input "true"
click at [841, 356] on input "True" at bounding box center [843, 351] width 14 height 12
radio input "true"
click at [837, 481] on input "True" at bounding box center [843, 476] width 14 height 12
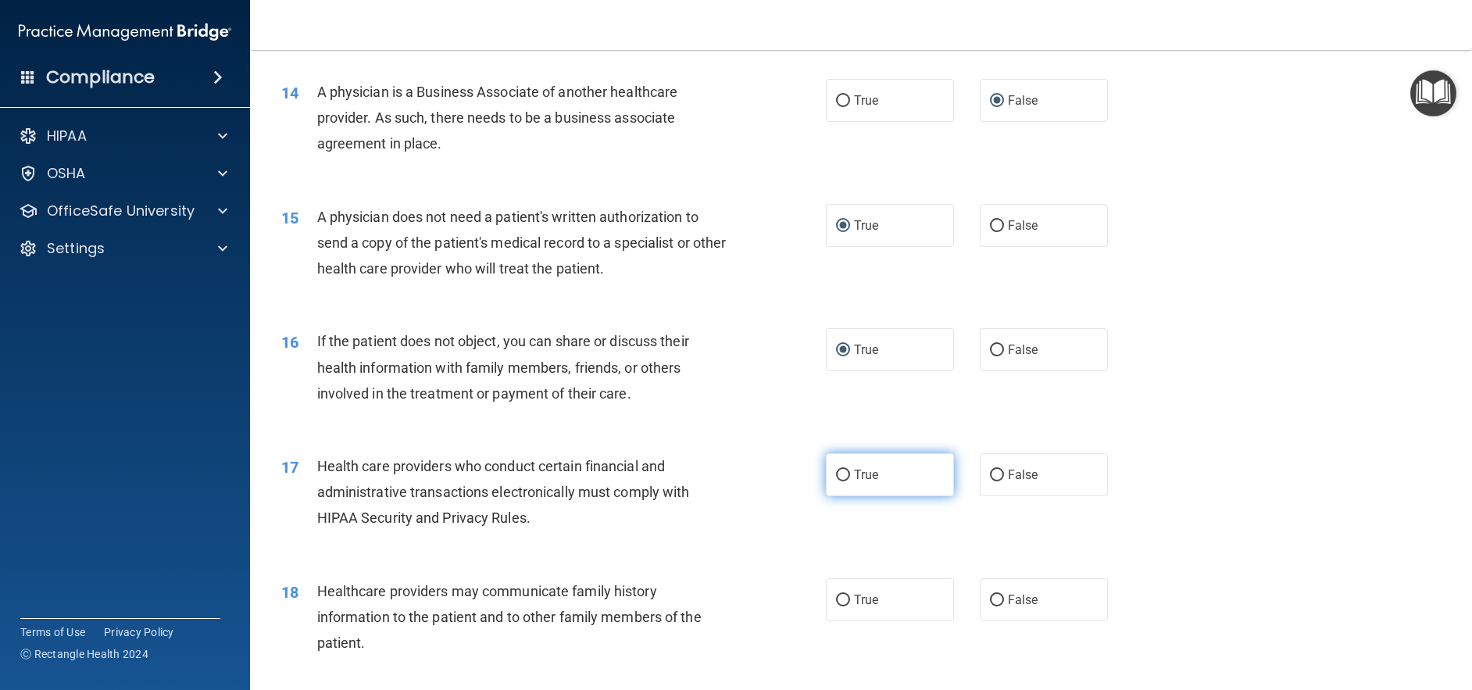
radio input "true"
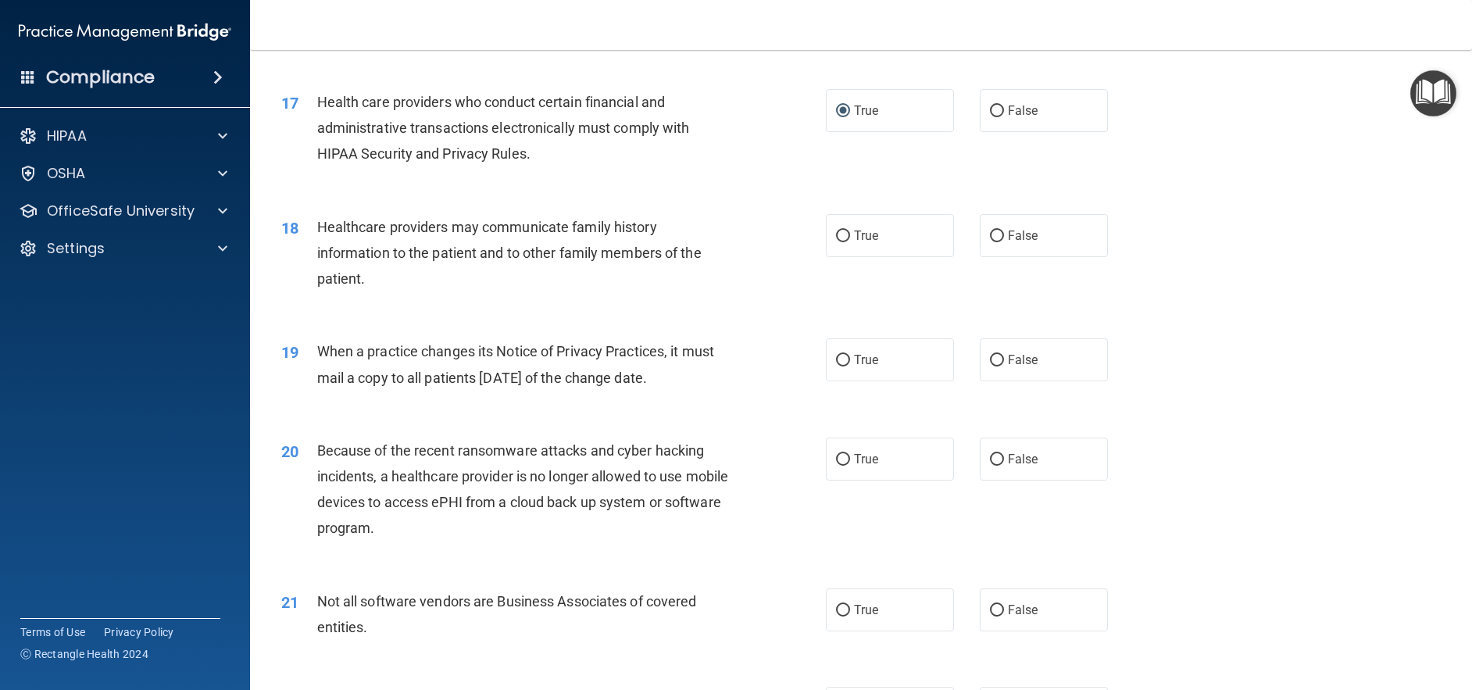
scroll to position [1953, 0]
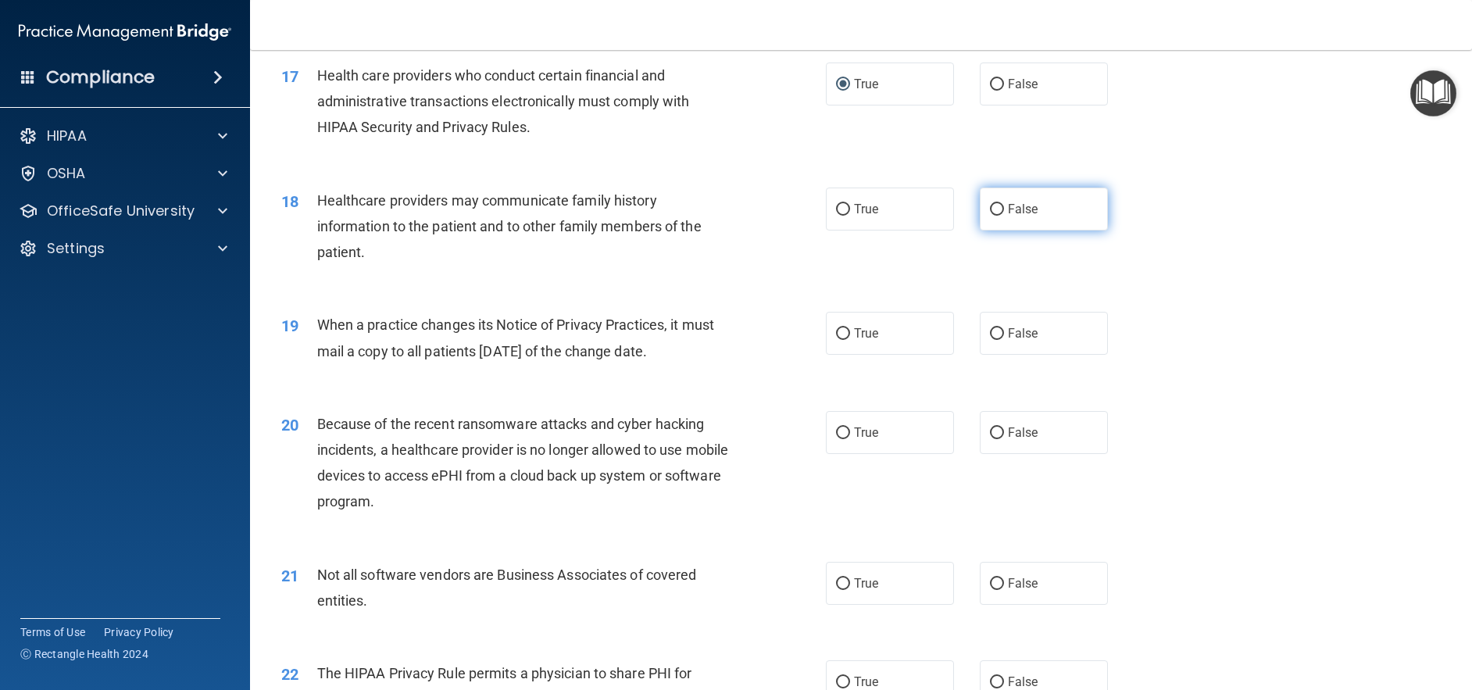
click at [990, 216] on input "False" at bounding box center [997, 210] width 14 height 12
radio input "true"
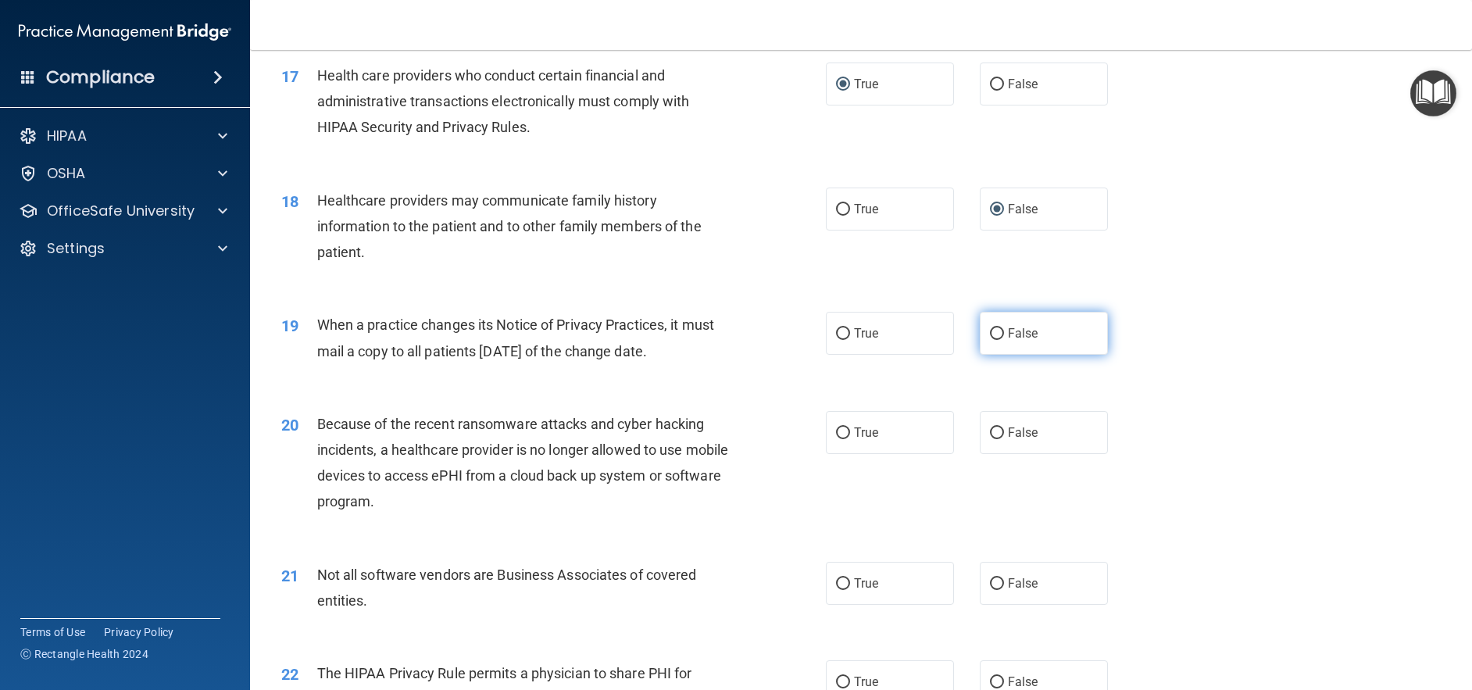
click at [991, 340] on input "False" at bounding box center [997, 334] width 14 height 12
radio input "true"
click at [990, 439] on input "False" at bounding box center [997, 433] width 14 height 12
radio input "true"
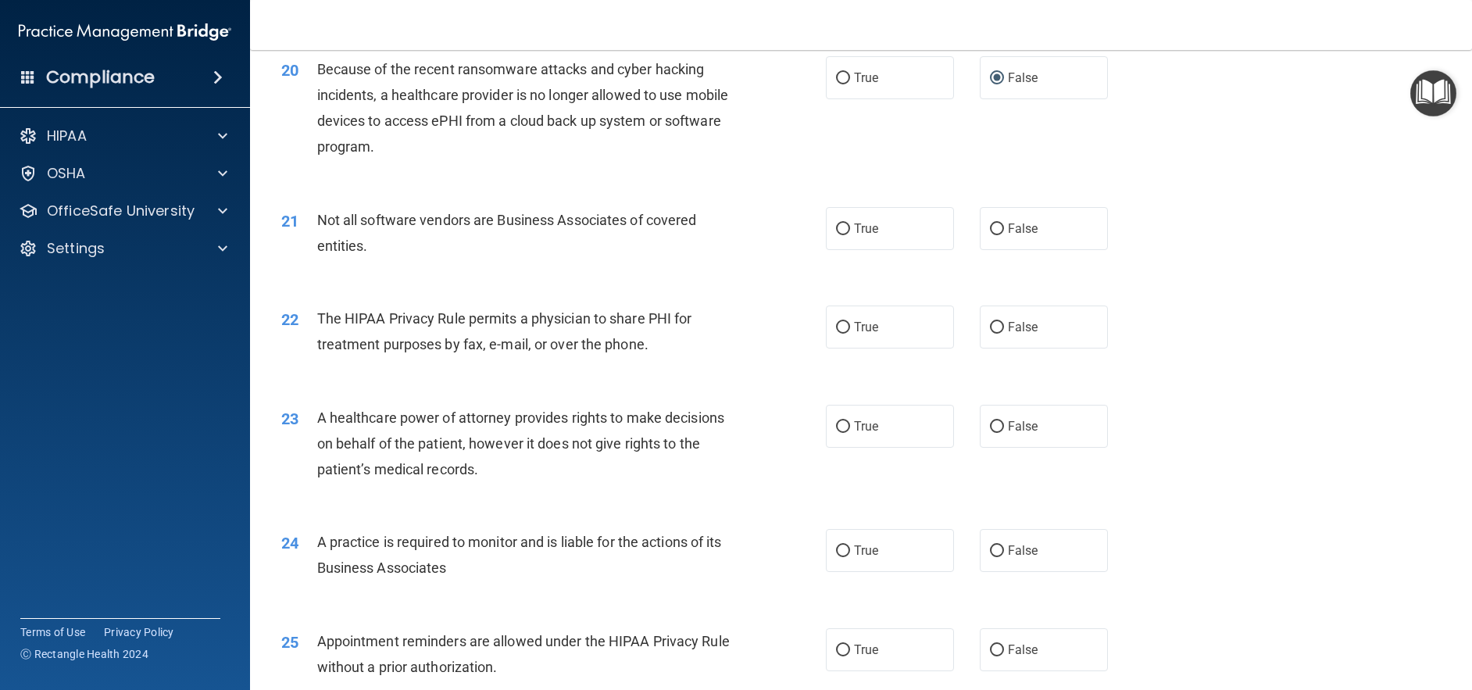
scroll to position [2344, 0]
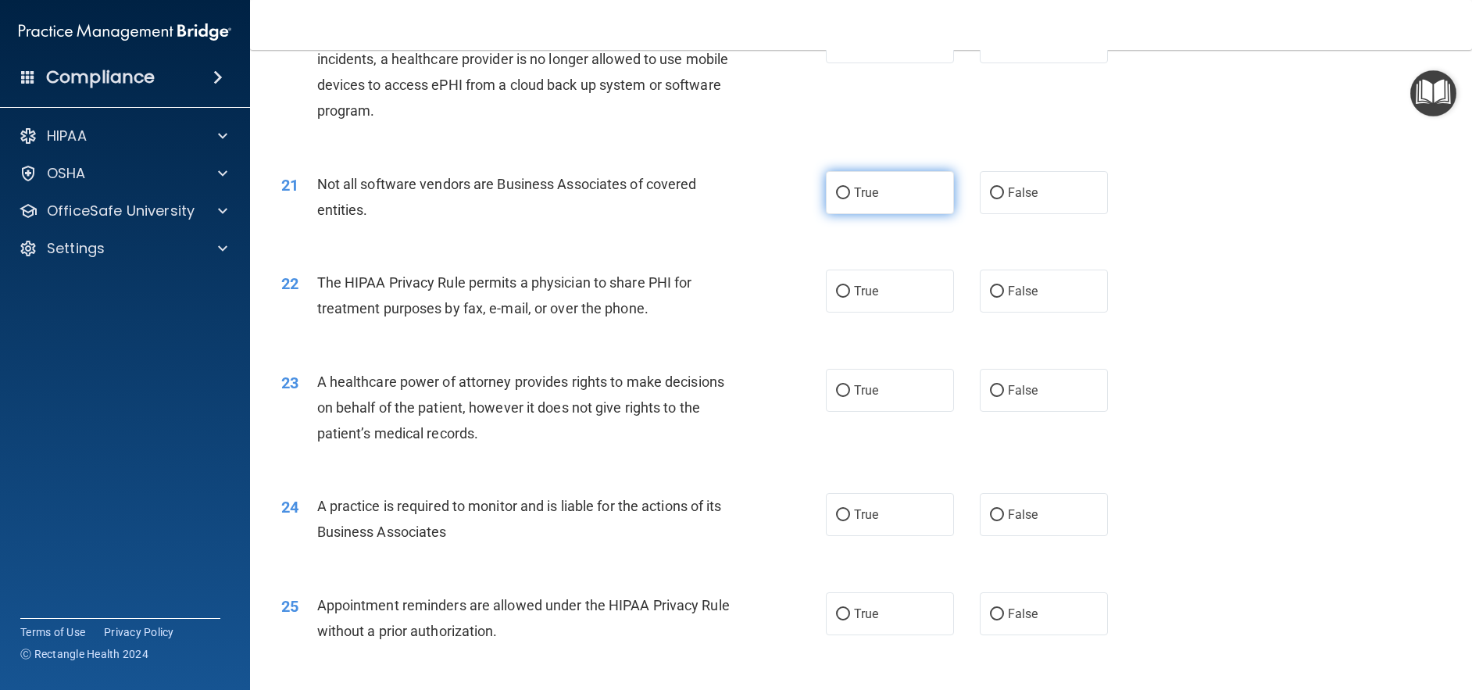
click at [836, 199] on input "True" at bounding box center [843, 194] width 14 height 12
radio input "true"
click at [838, 298] on input "True" at bounding box center [843, 292] width 14 height 12
radio input "true"
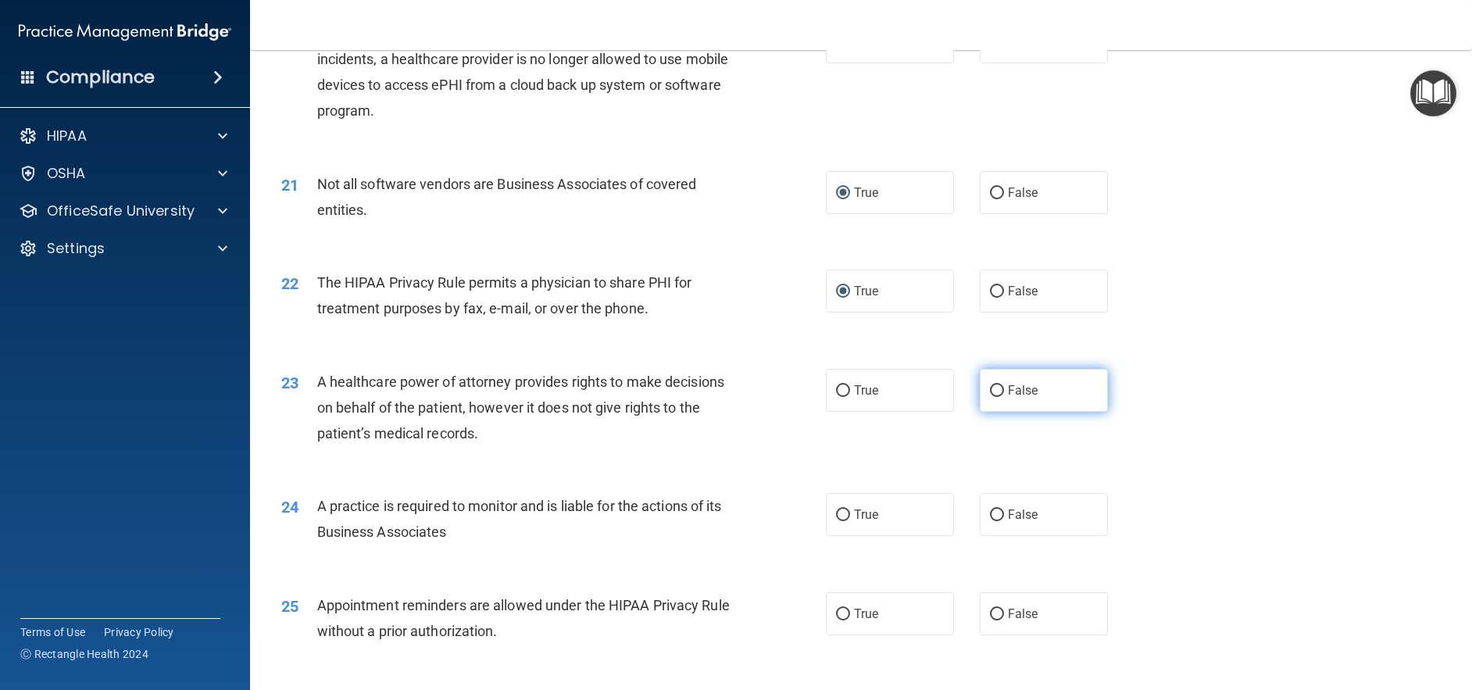
click at [990, 397] on input "False" at bounding box center [997, 391] width 14 height 12
radio input "true"
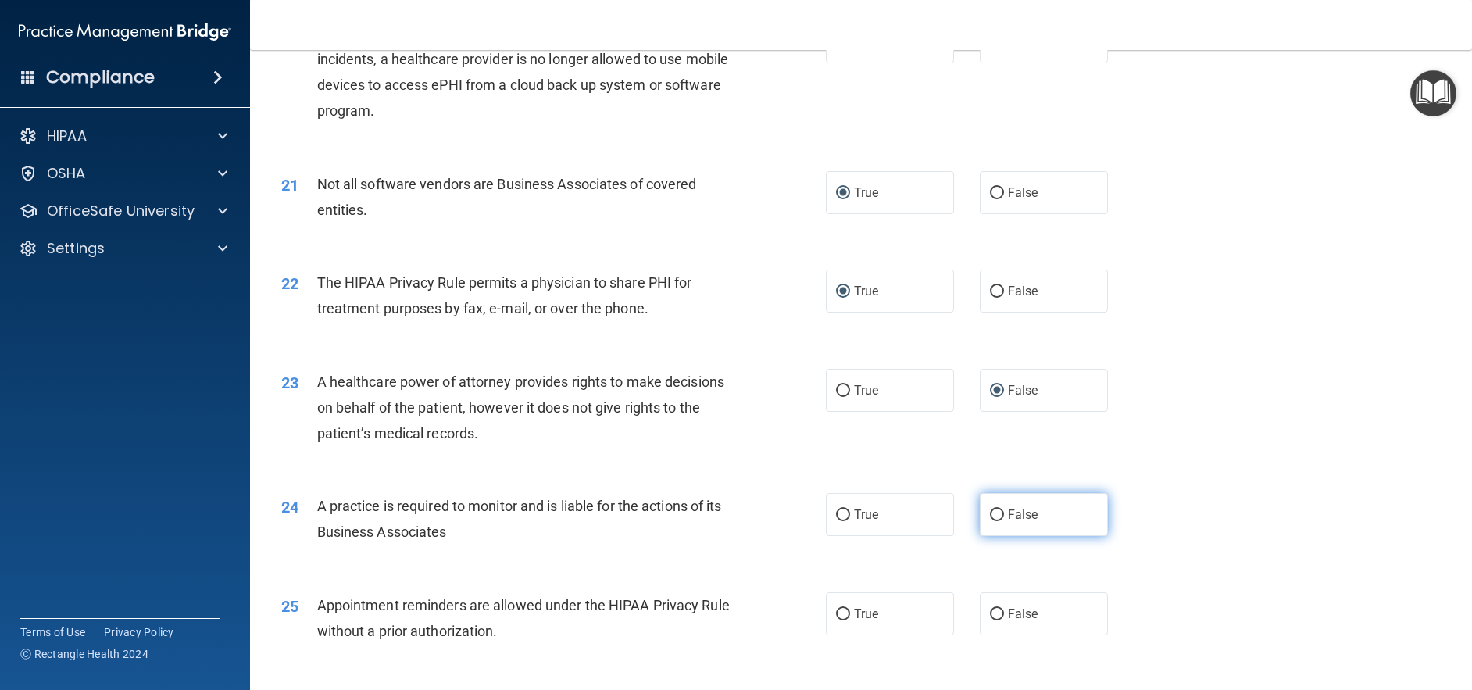
click at [990, 521] on input "False" at bounding box center [997, 515] width 14 height 12
radio input "true"
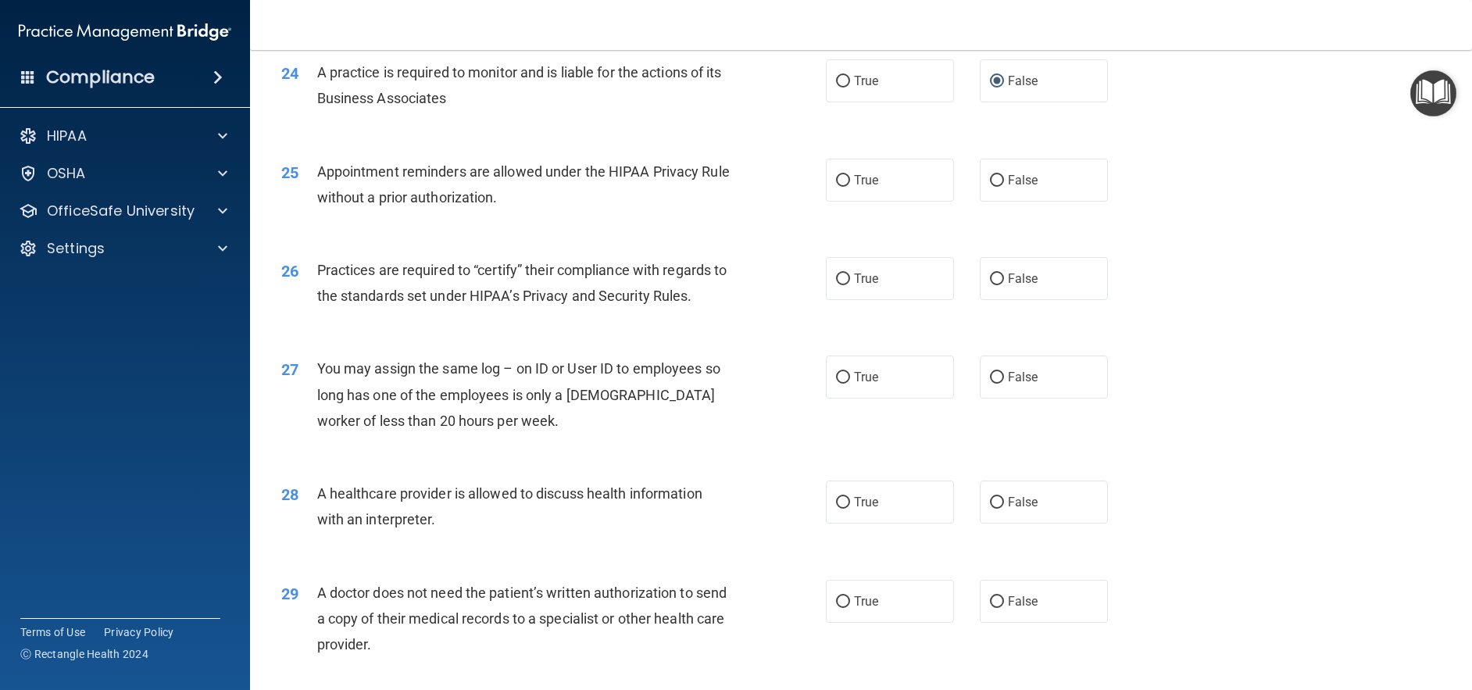
scroll to position [2813, 0]
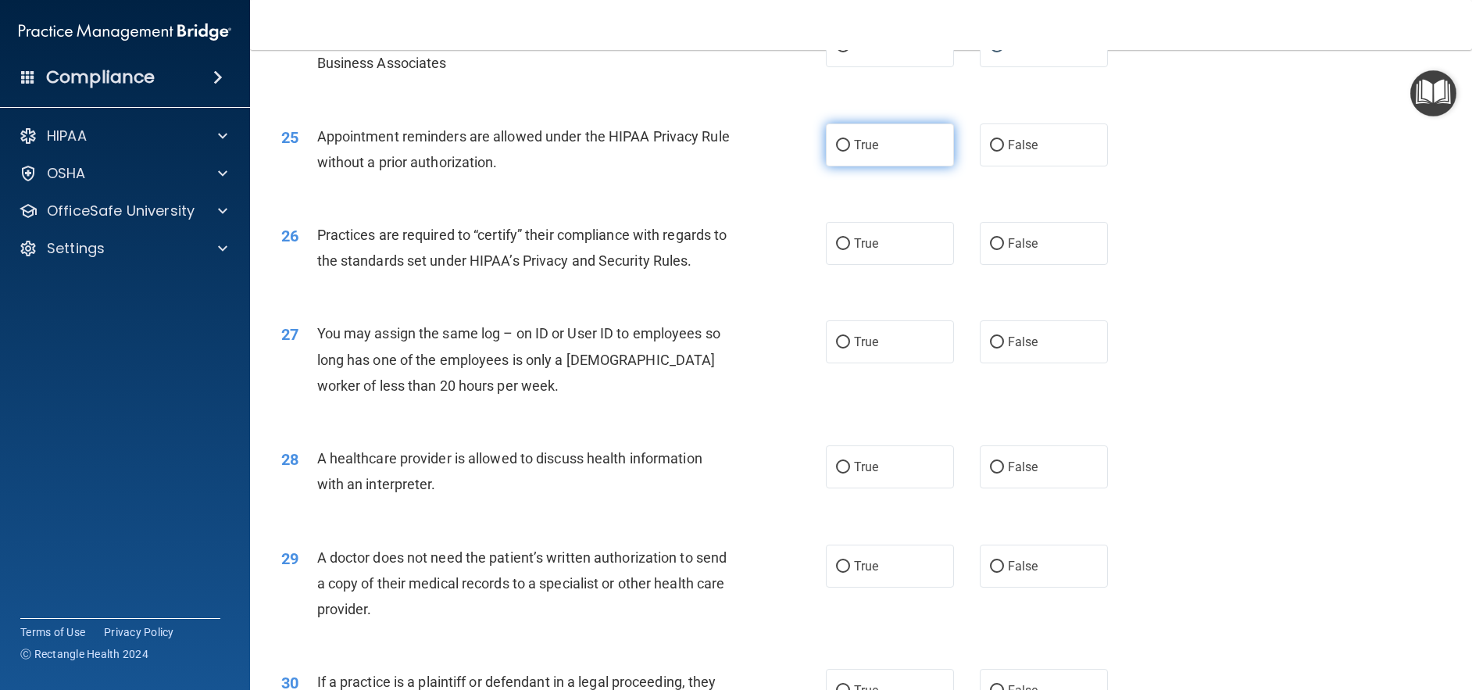
click at [837, 152] on input "True" at bounding box center [843, 146] width 14 height 12
radio input "true"
click at [990, 250] on input "False" at bounding box center [997, 244] width 14 height 12
radio input "true"
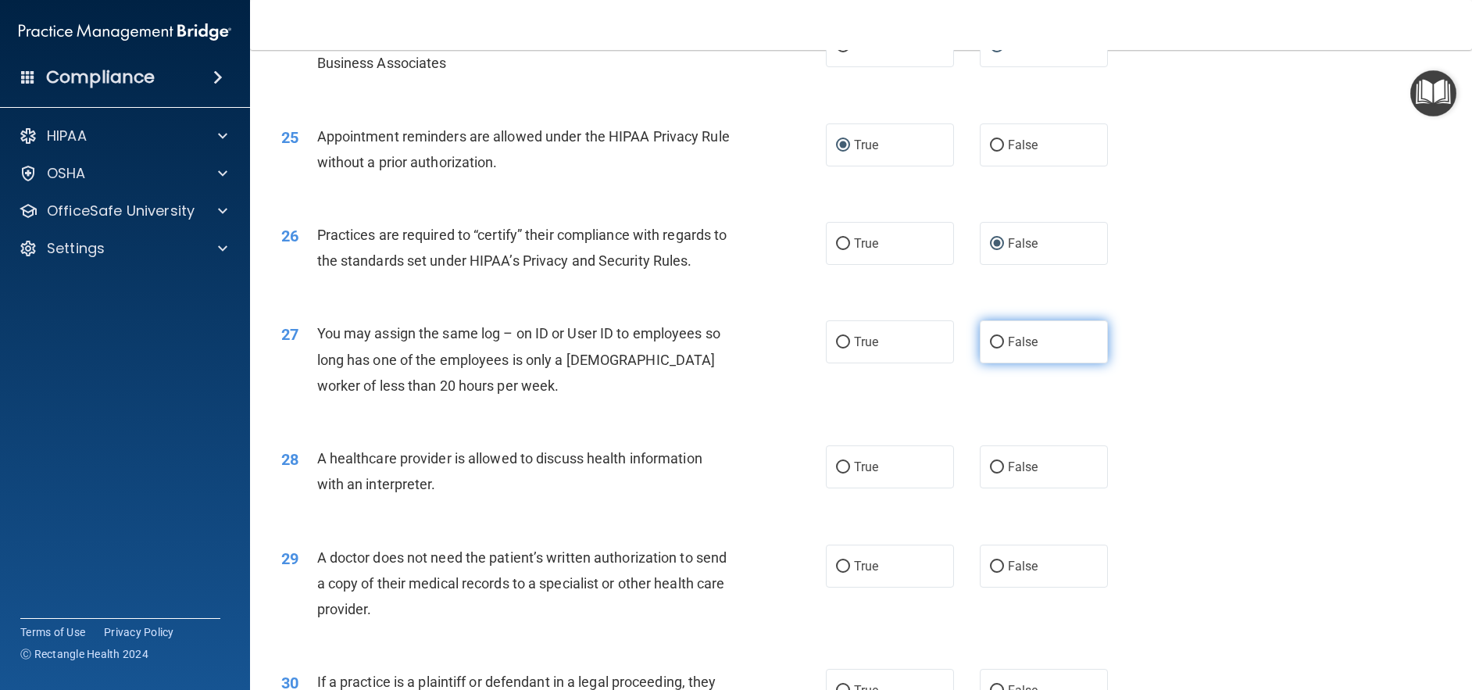
click at [990, 348] on input "False" at bounding box center [997, 343] width 14 height 12
radio input "true"
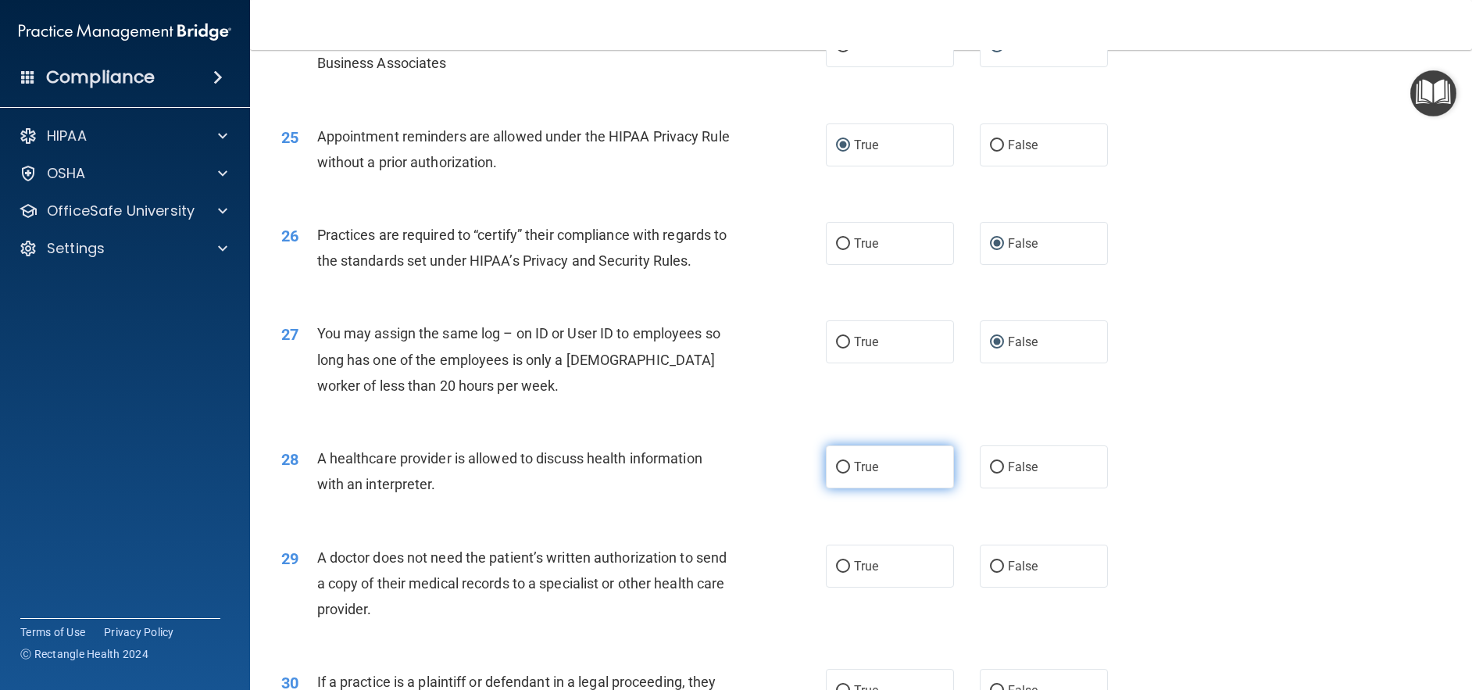
click at [836, 473] on input "True" at bounding box center [843, 468] width 14 height 12
radio input "true"
click at [838, 573] on input "True" at bounding box center [843, 567] width 14 height 12
radio input "true"
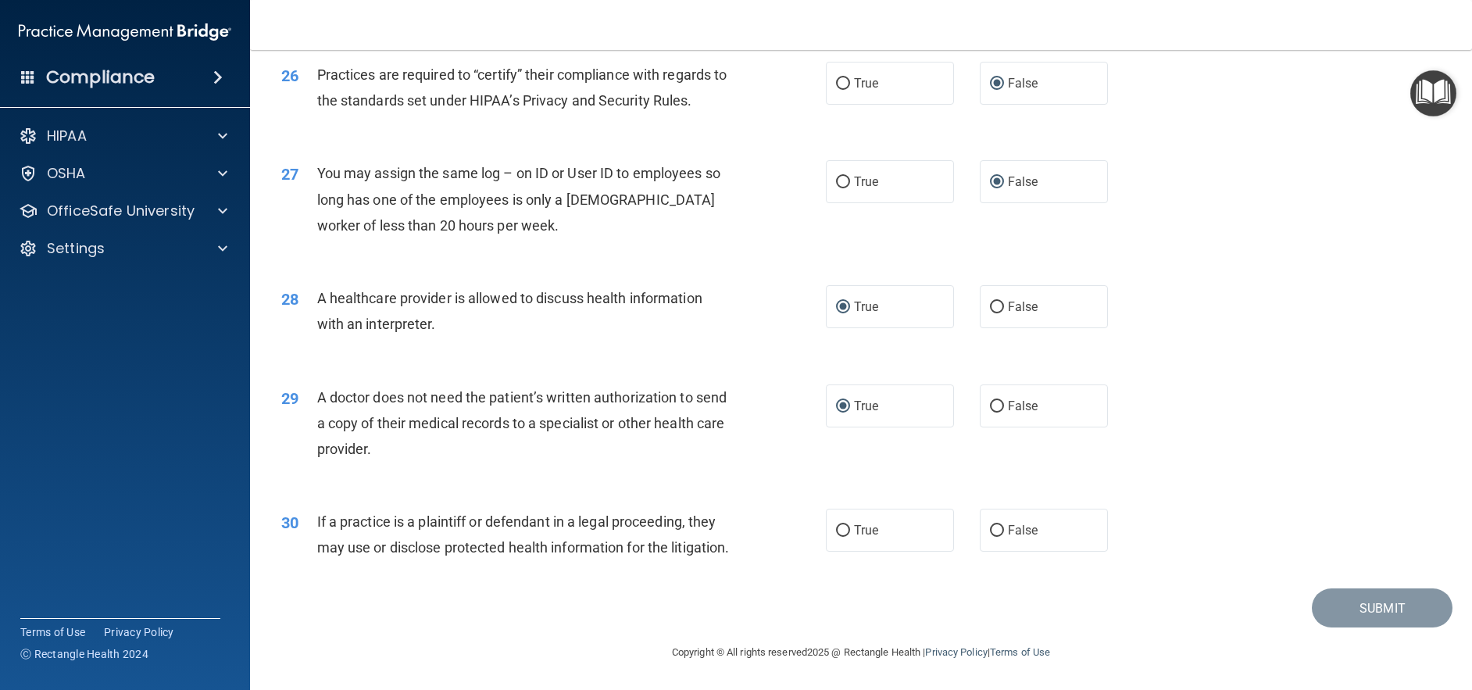
scroll to position [3051, 0]
click at [837, 525] on input "True" at bounding box center [843, 531] width 14 height 12
radio input "true"
click at [1377, 602] on button "Submit" at bounding box center [1382, 608] width 141 height 40
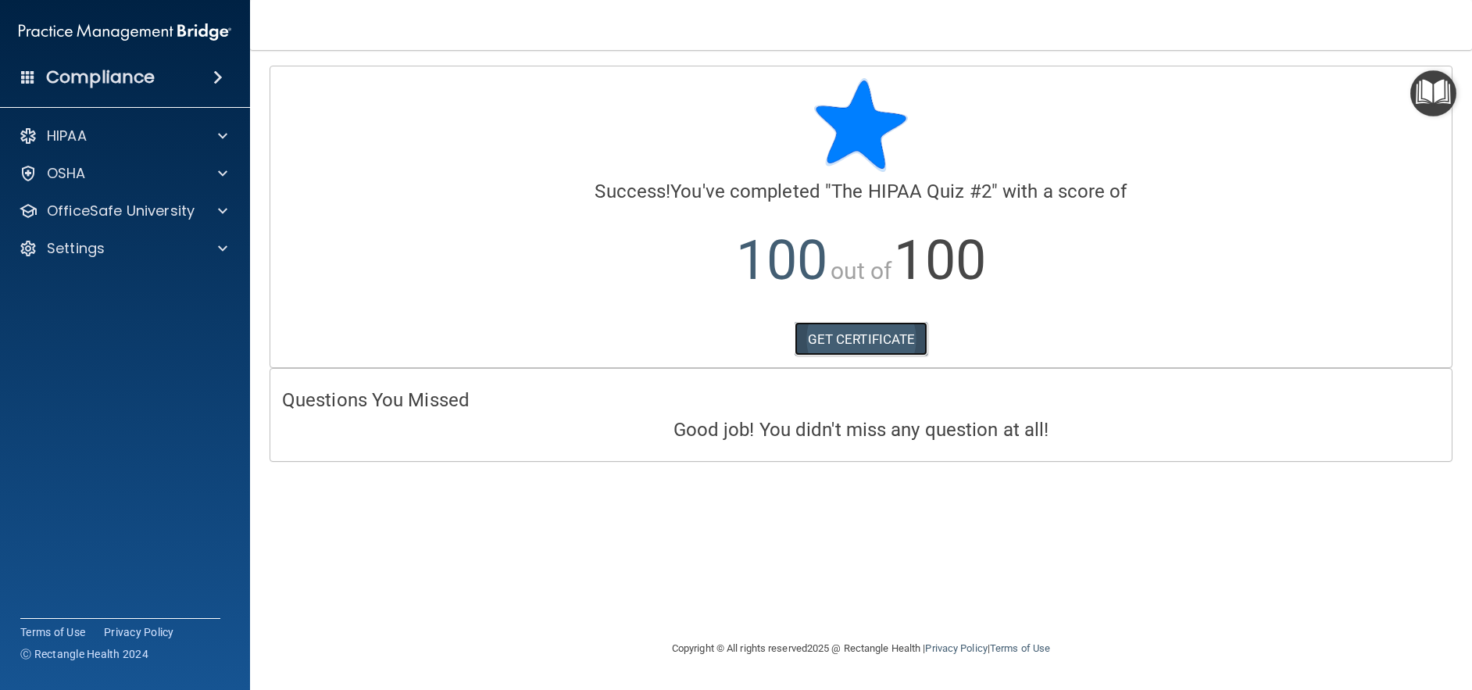
click at [830, 341] on link "GET CERTIFICATE" at bounding box center [862, 339] width 134 height 34
click at [73, 137] on p "HIPAA" at bounding box center [67, 136] width 40 height 19
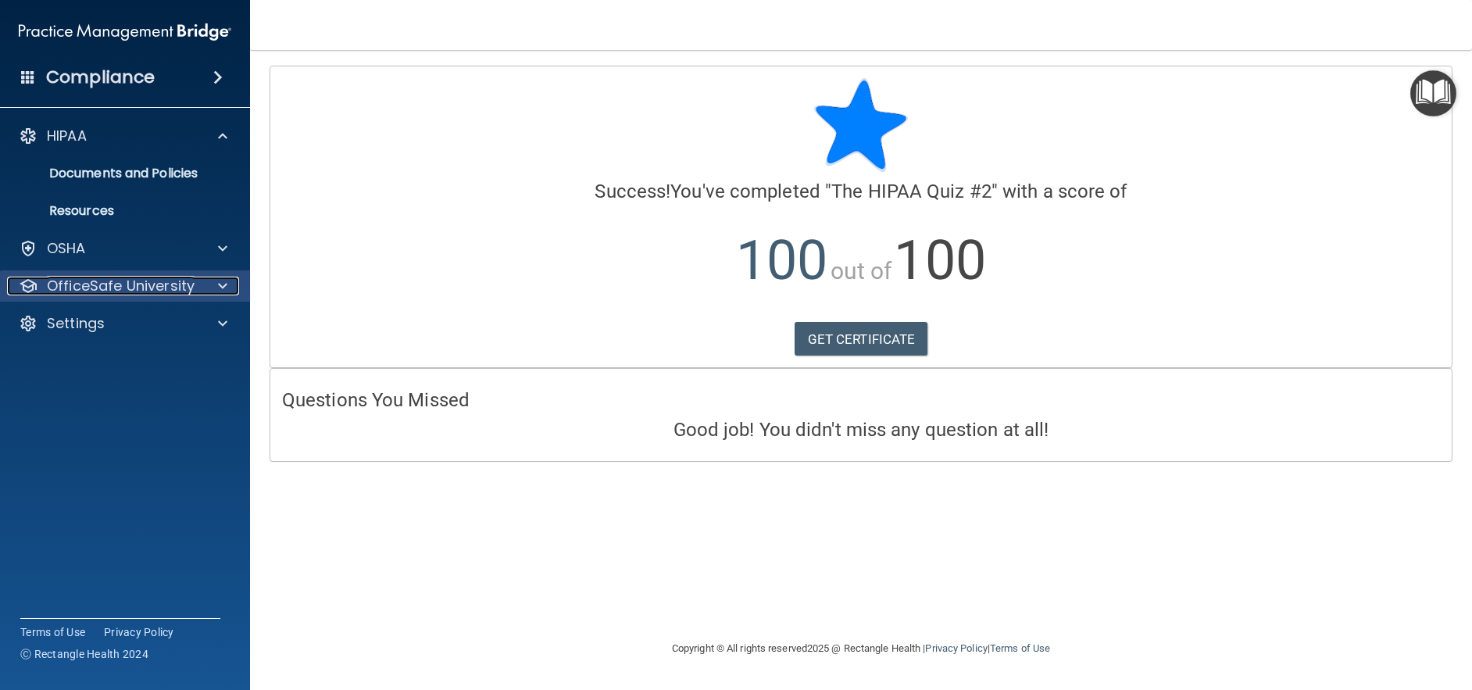
click at [102, 289] on p "OfficeSafe University" at bounding box center [121, 286] width 148 height 19
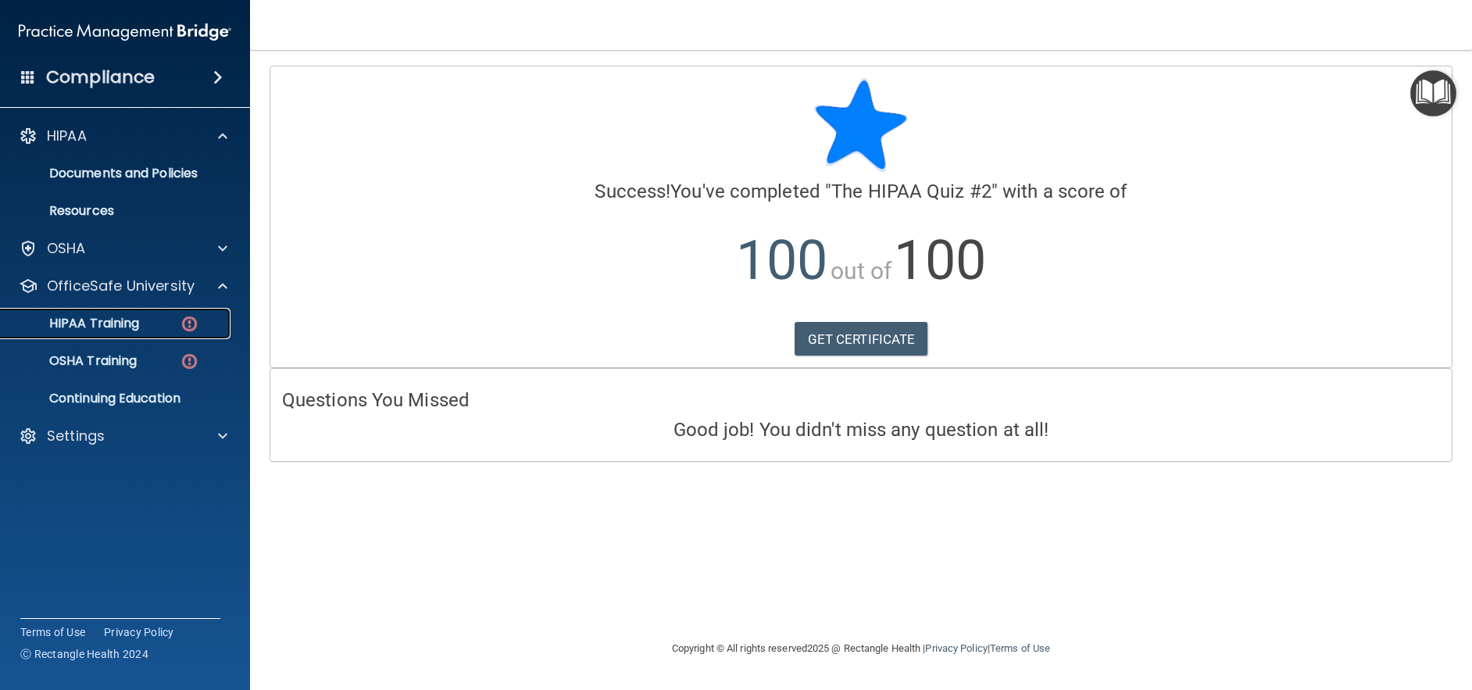
click at [109, 316] on p "HIPAA Training" at bounding box center [74, 324] width 129 height 16
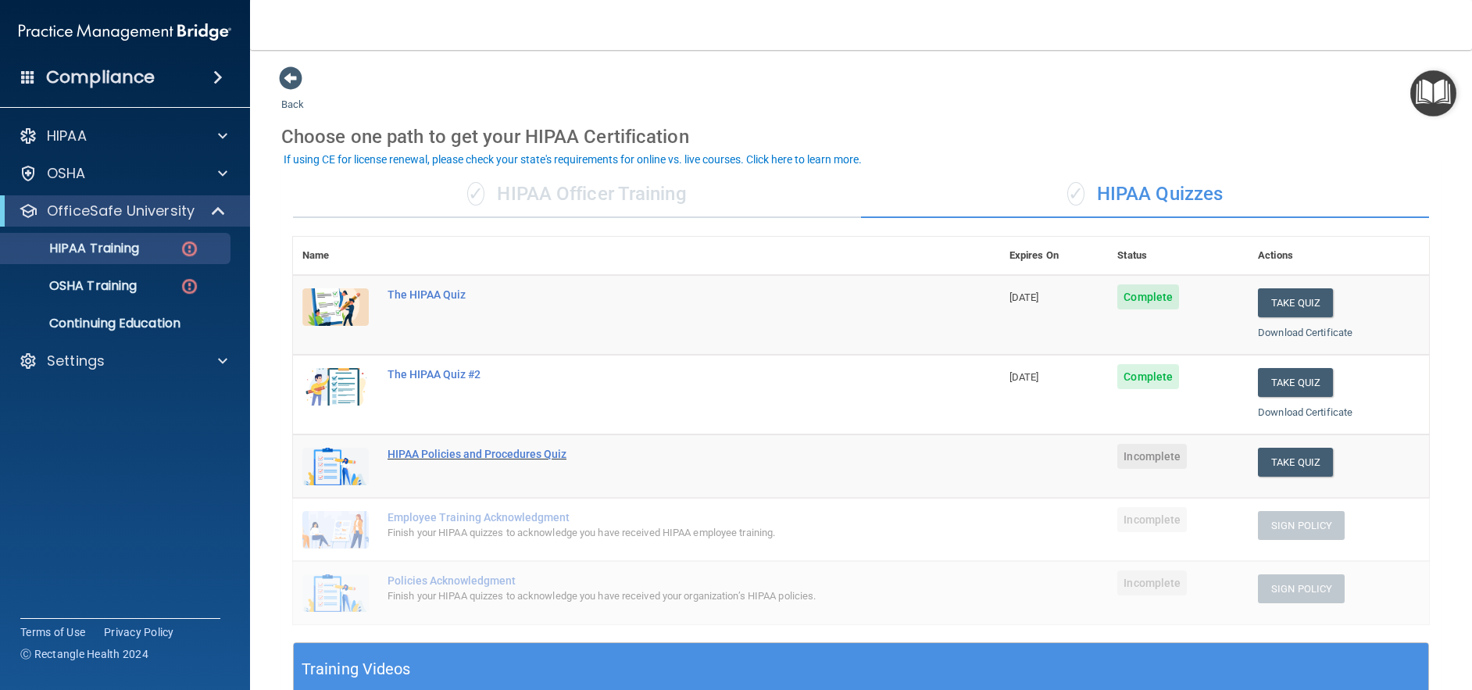
click at [537, 449] on div "HIPAA Policies and Procedures Quiz" at bounding box center [655, 454] width 534 height 13
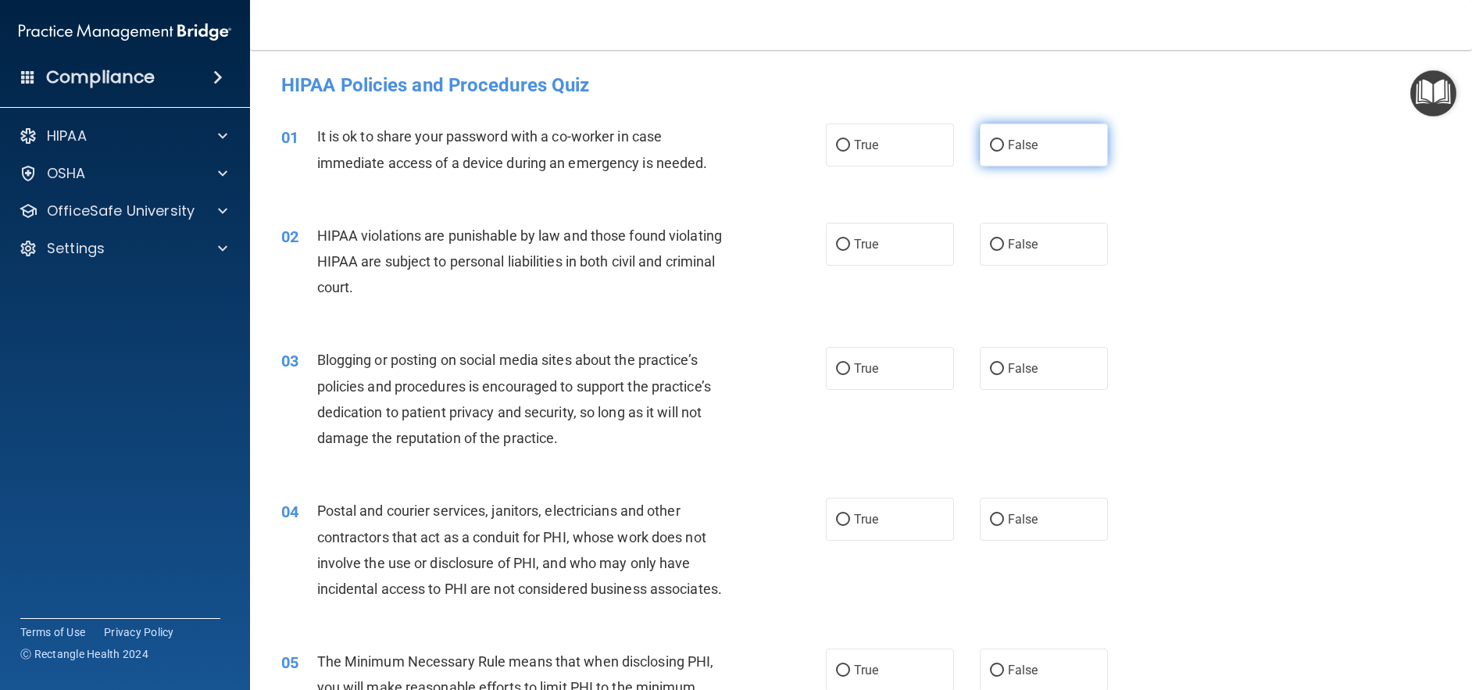
click at [990, 144] on input "False" at bounding box center [997, 146] width 14 height 12
radio input "true"
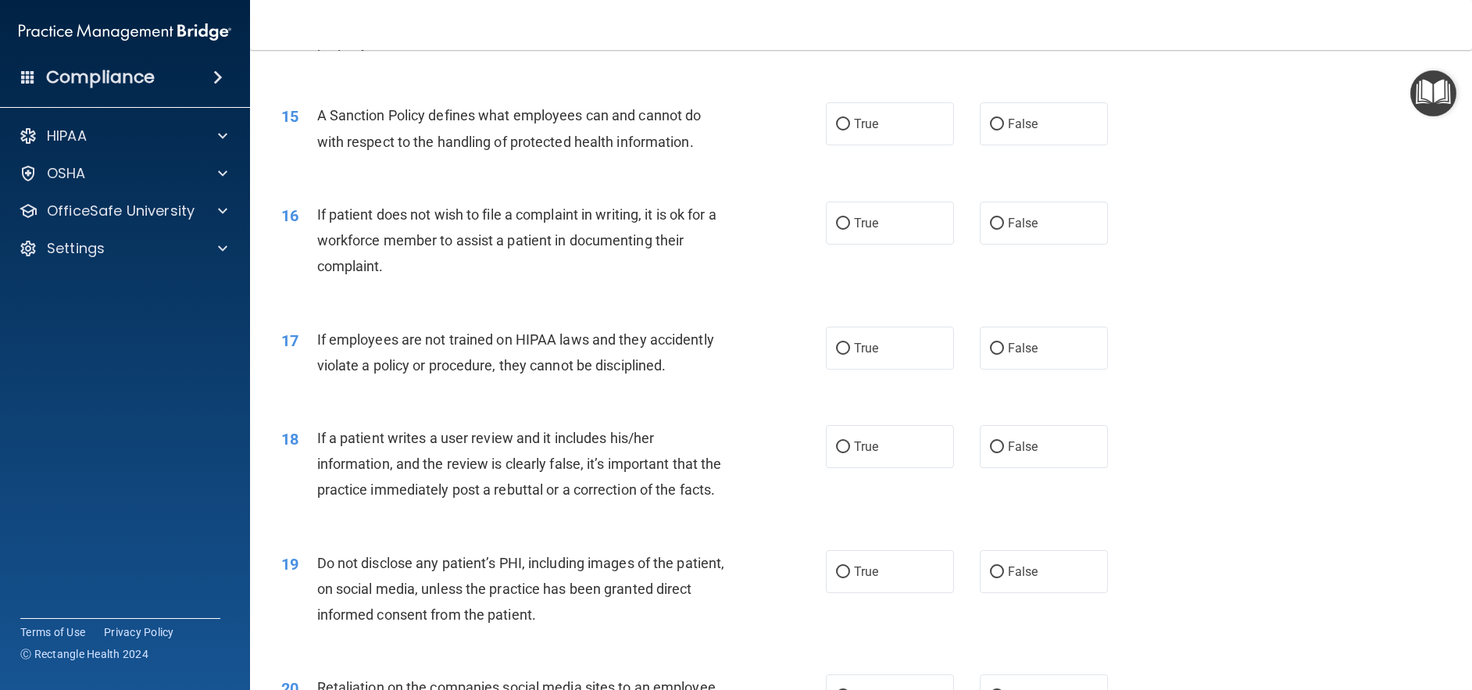
scroll to position [1875, 0]
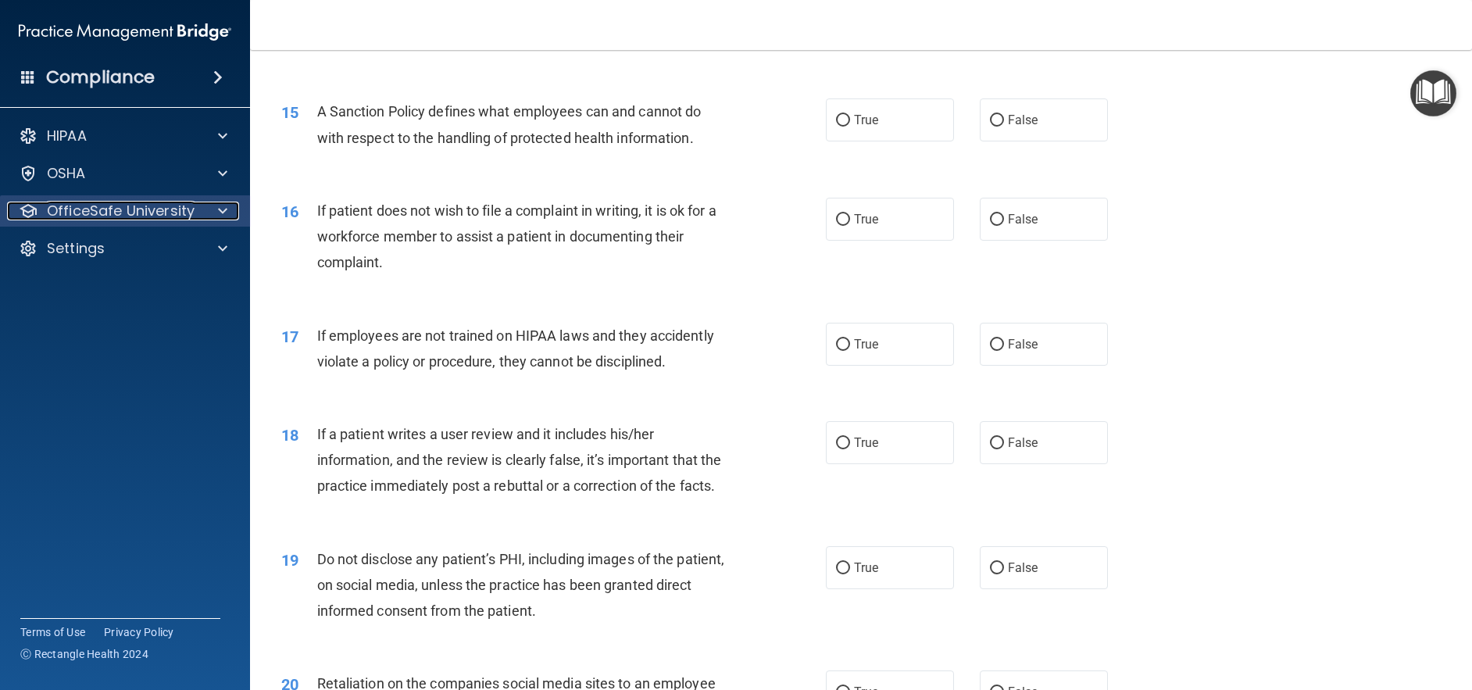
click at [145, 212] on p "OfficeSafe University" at bounding box center [121, 211] width 148 height 19
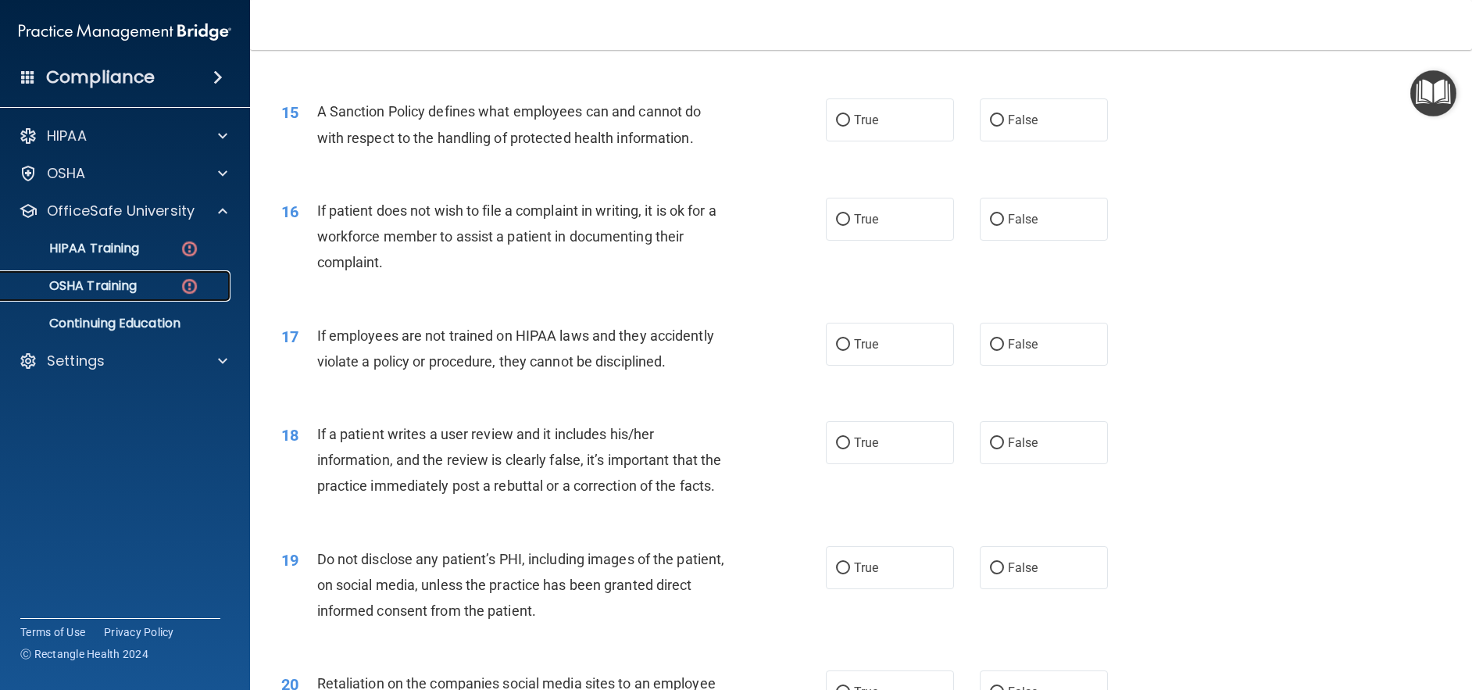
click at [107, 287] on p "OSHA Training" at bounding box center [73, 286] width 127 height 16
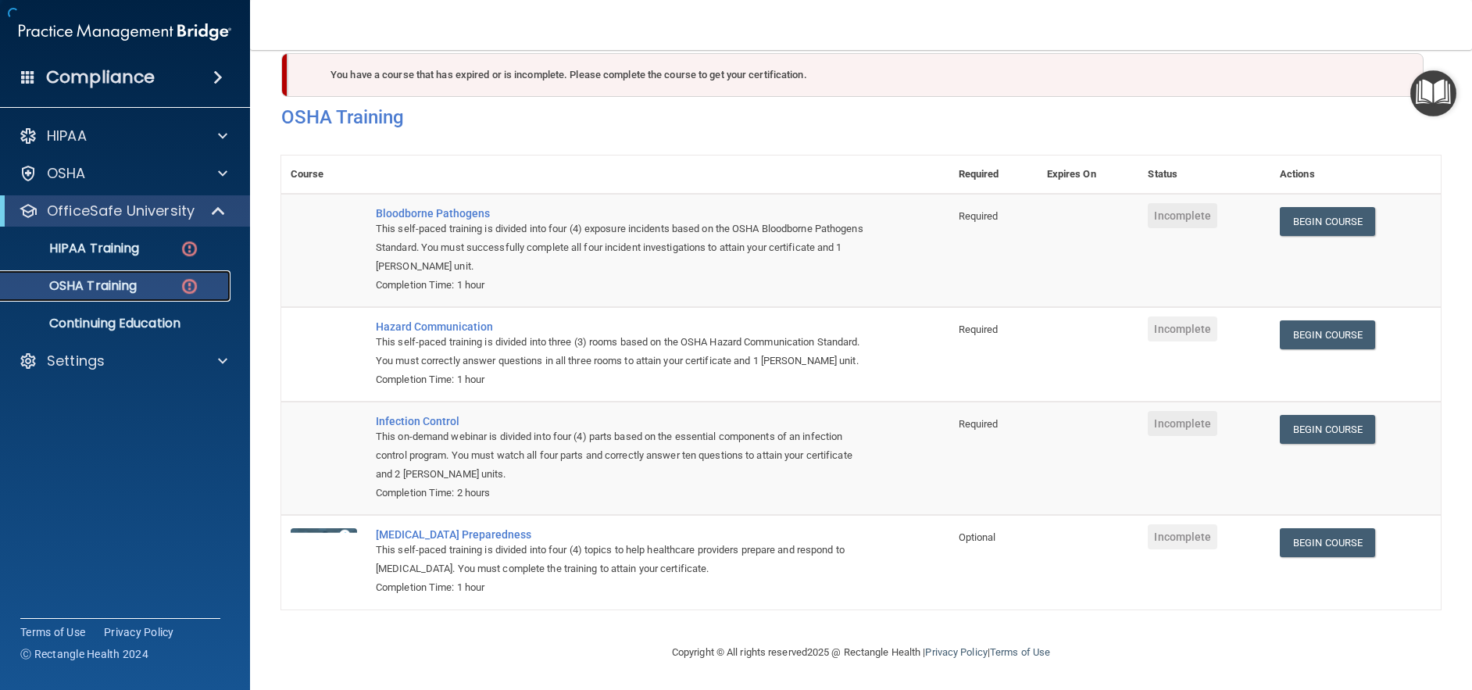
scroll to position [48, 0]
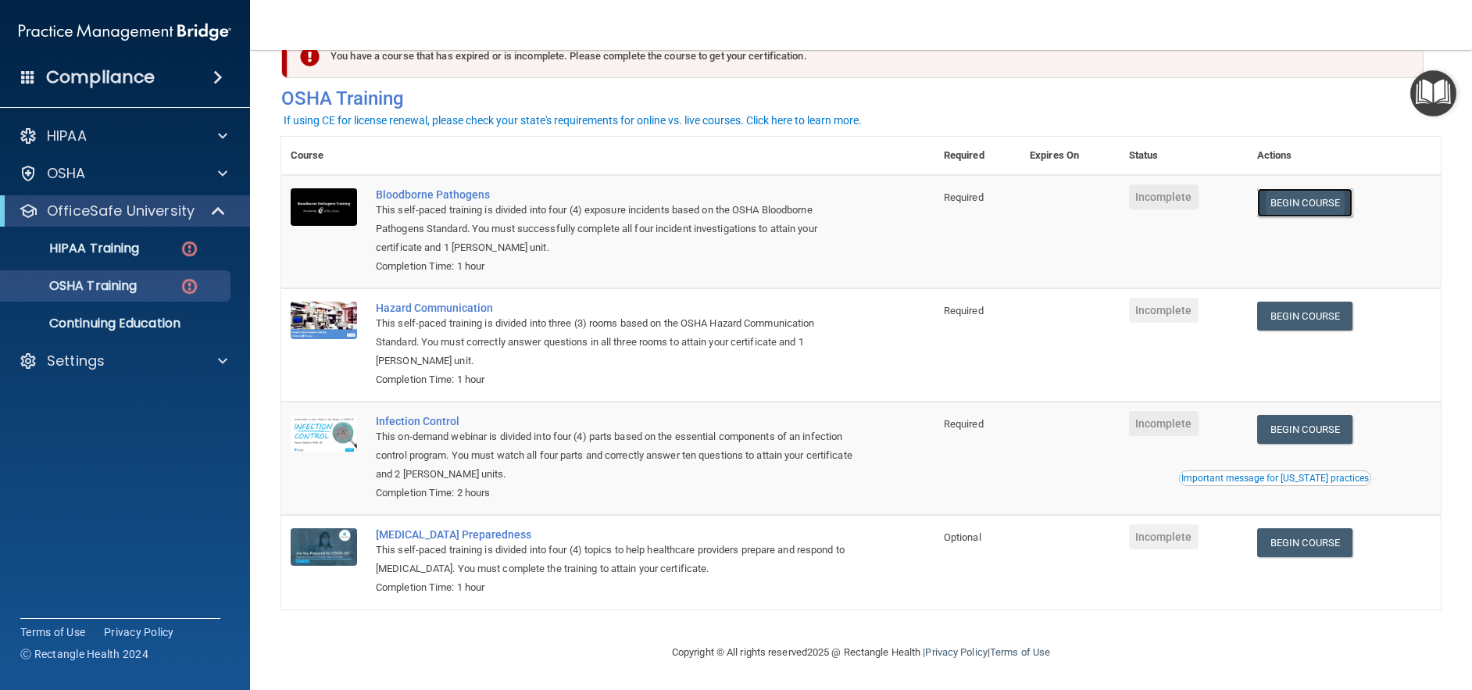
click at [1332, 195] on link "Begin Course" at bounding box center [1304, 202] width 95 height 29
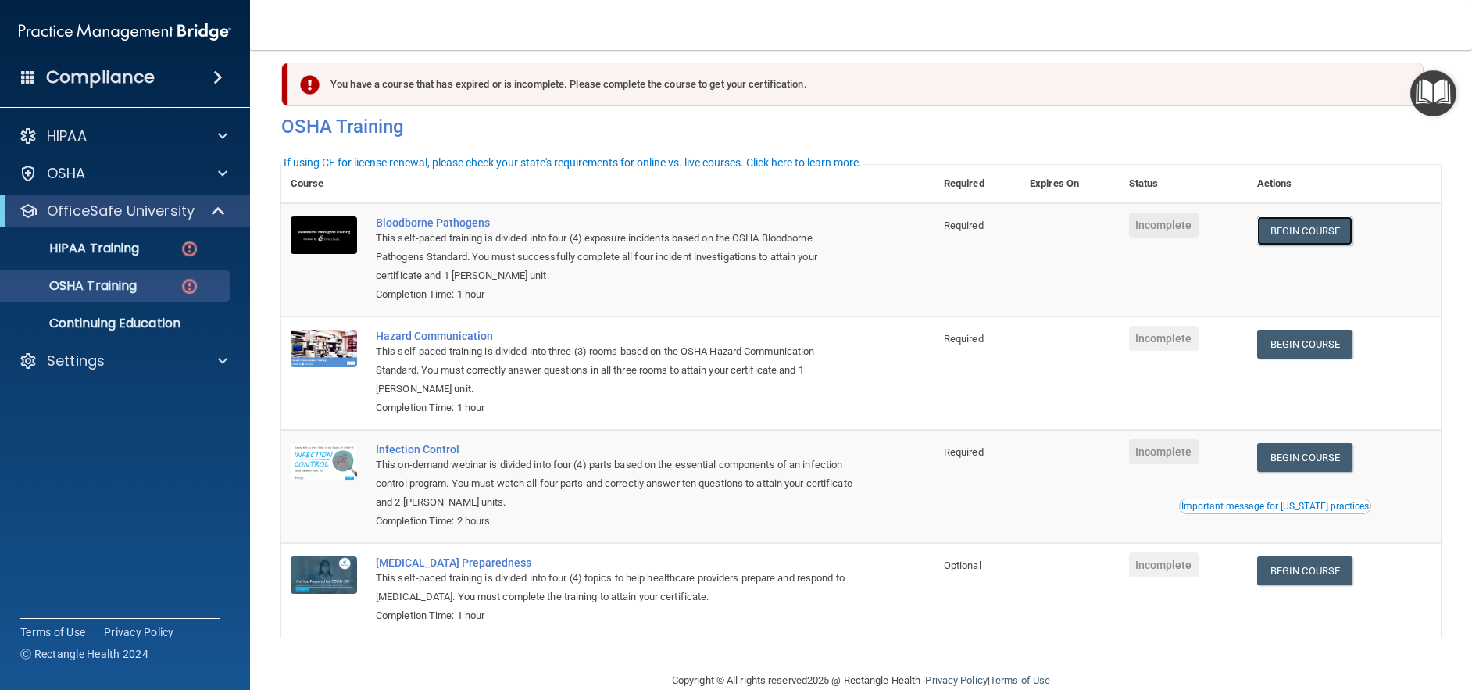
scroll to position [0, 0]
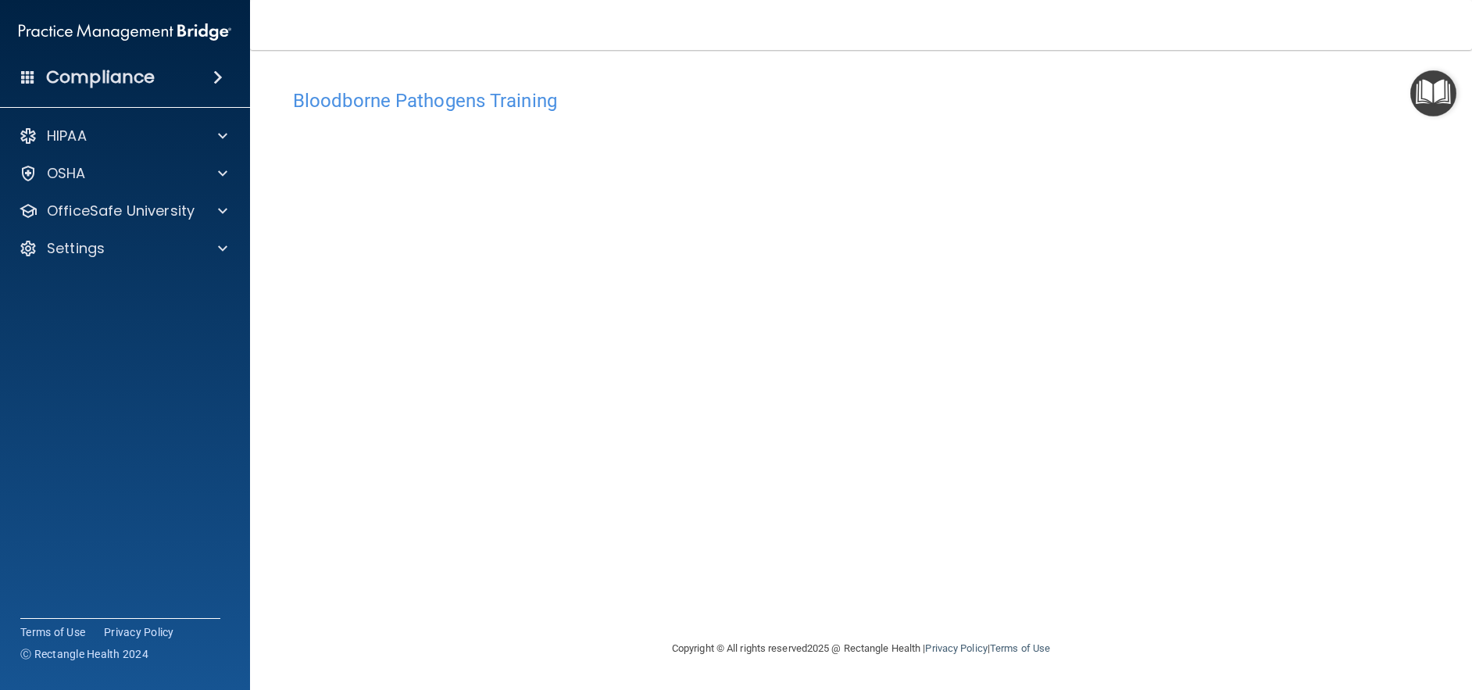
click at [1420, 96] on img "Open Resource Center" at bounding box center [1433, 93] width 46 height 46
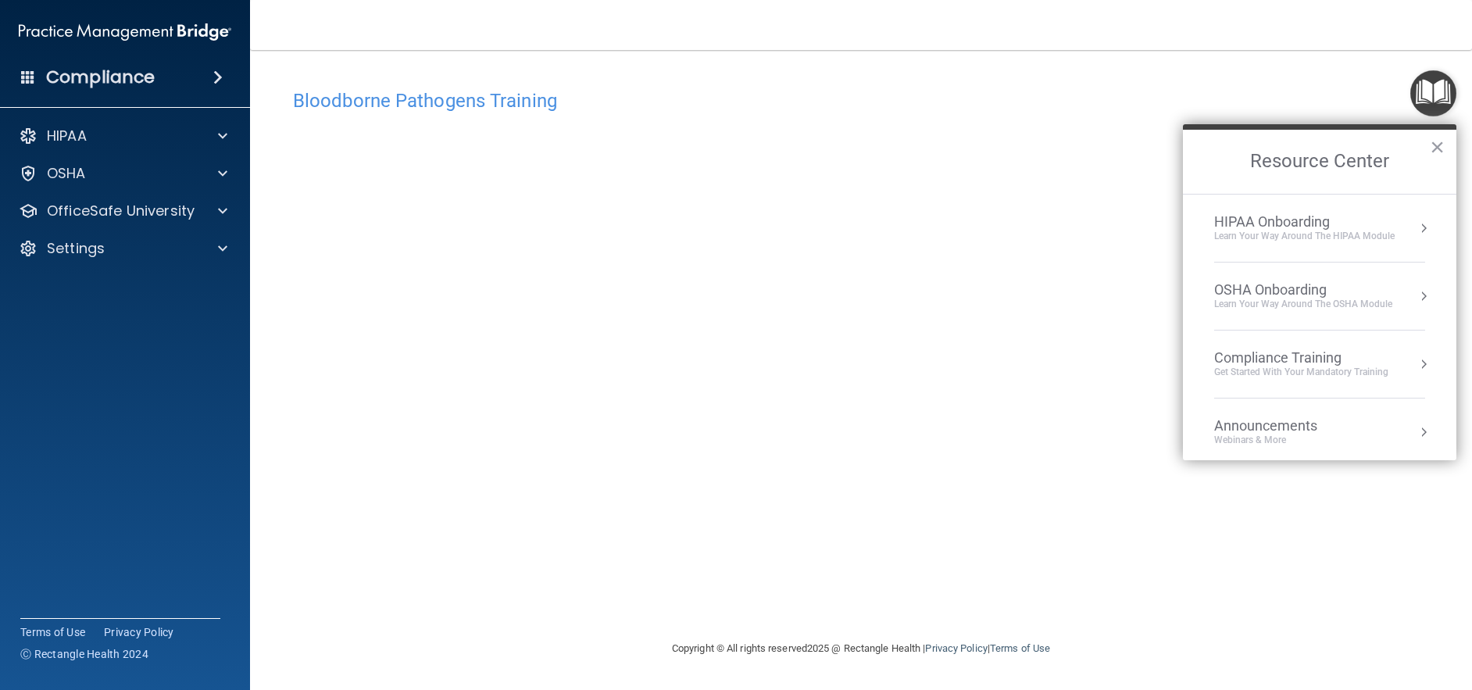
click at [1320, 285] on div "OSHA Onboarding" at bounding box center [1303, 289] width 178 height 17
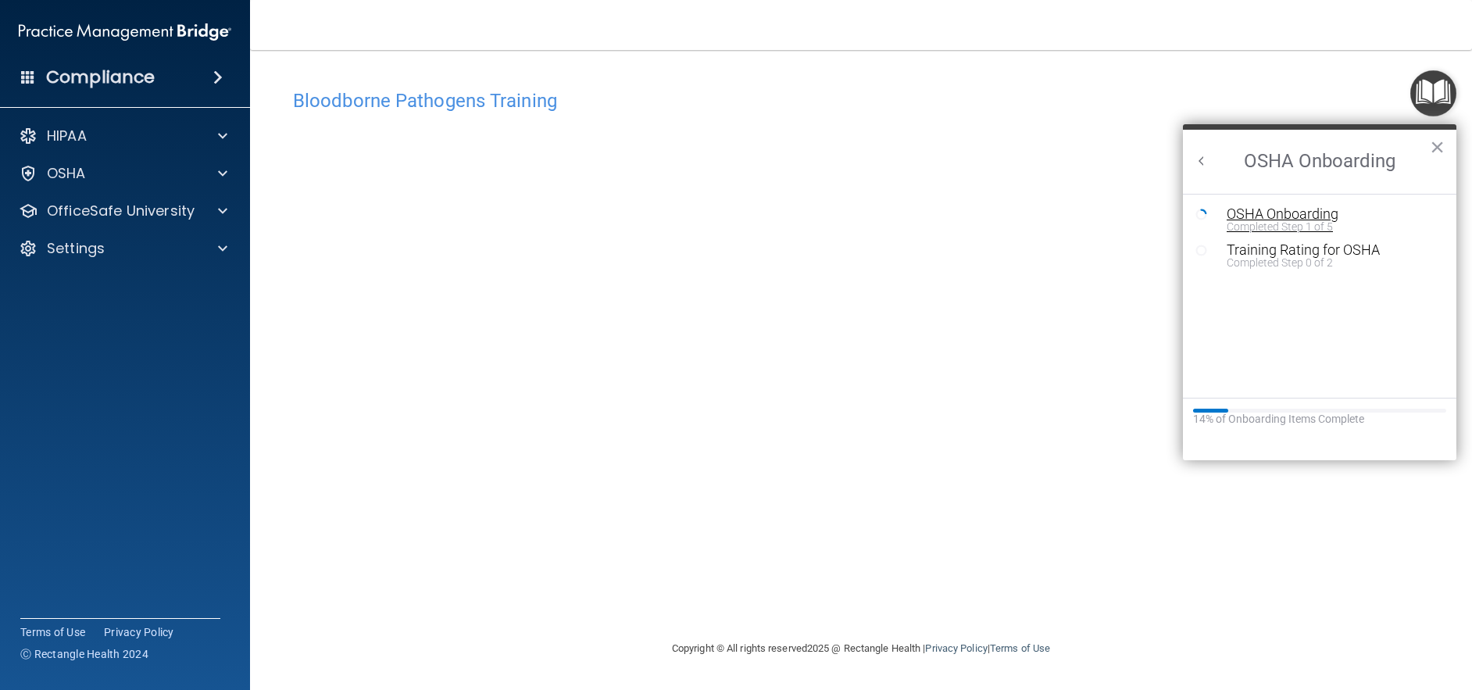
click at [1284, 228] on div "Completed Step 1 of 5" at bounding box center [1331, 226] width 209 height 11
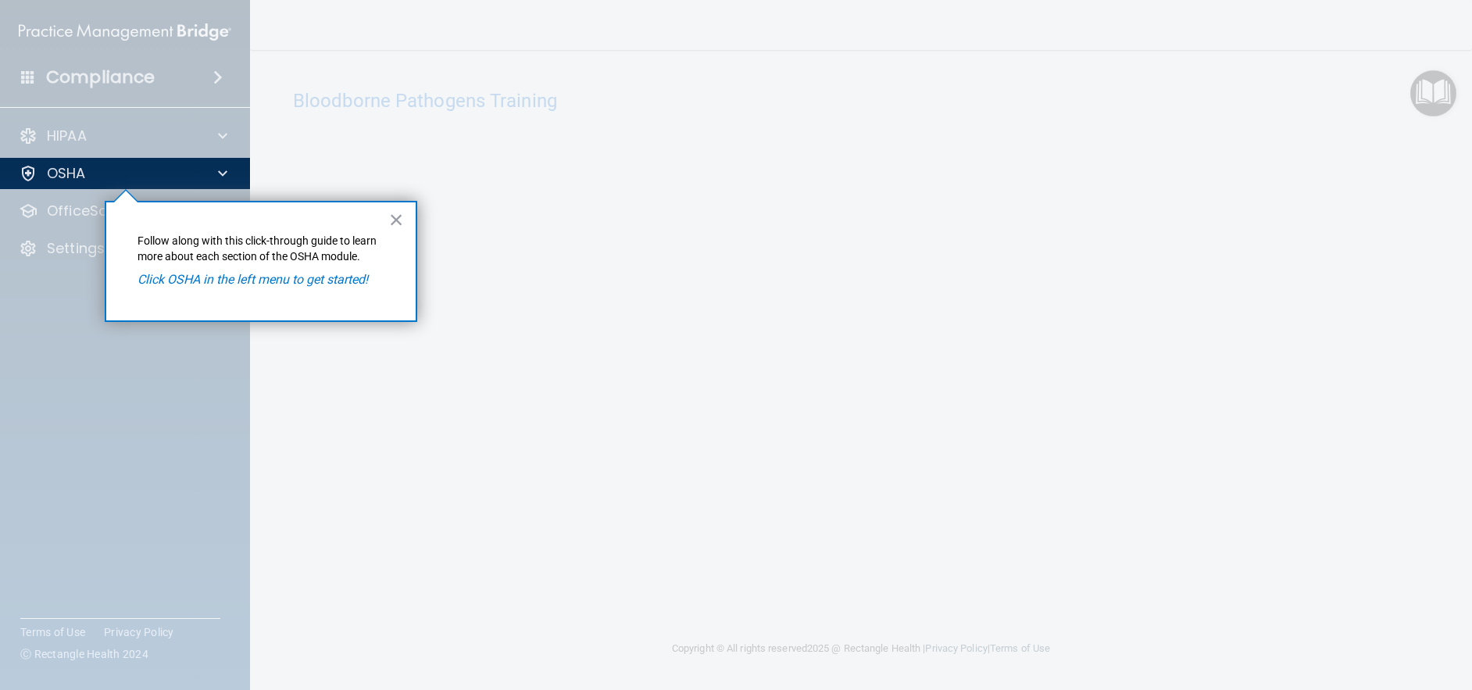
click at [277, 281] on em "Click OSHA in the left menu to get started!" at bounding box center [253, 279] width 230 height 15
click at [391, 223] on button "×" at bounding box center [396, 219] width 15 height 25
